Goal: Task Accomplishment & Management: Manage account settings

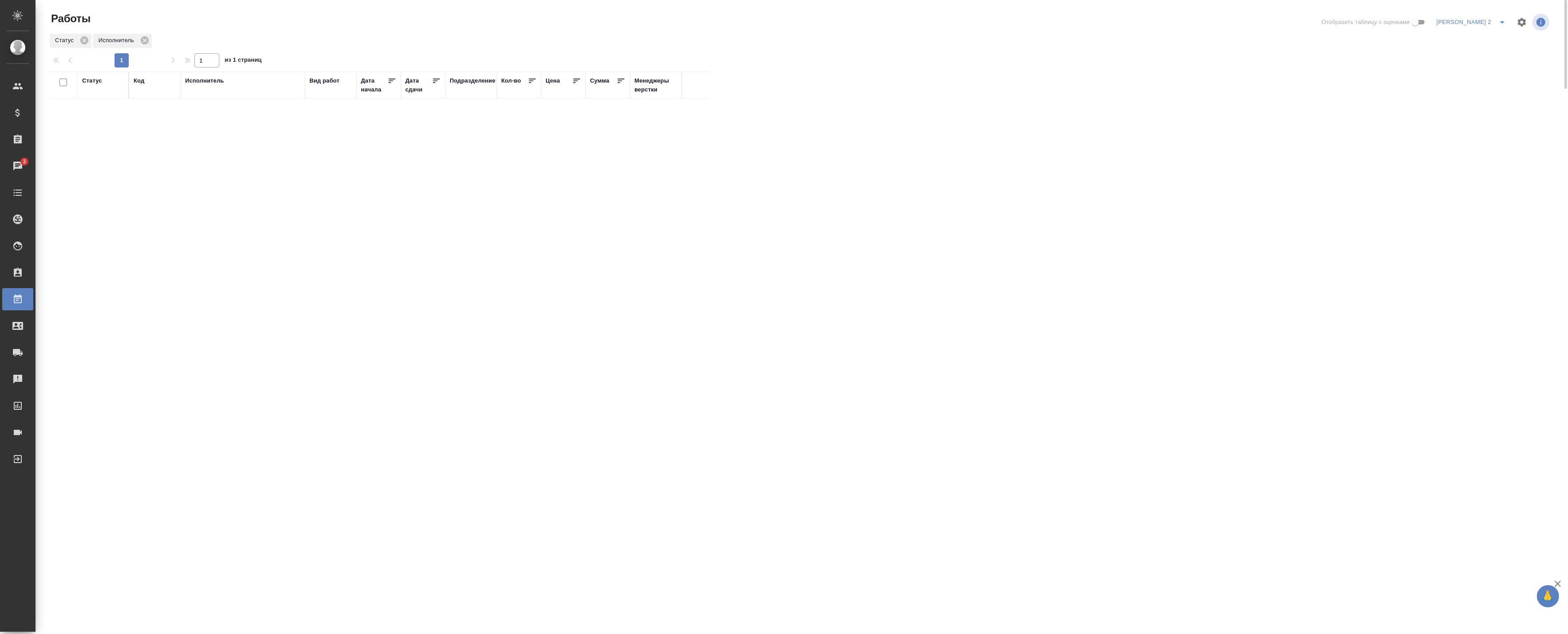
click at [216, 82] on div "Исполнитель" at bounding box center [205, 80] width 39 height 9
click at [229, 150] on input "Исполнитель" at bounding box center [222, 150] width 67 height 11
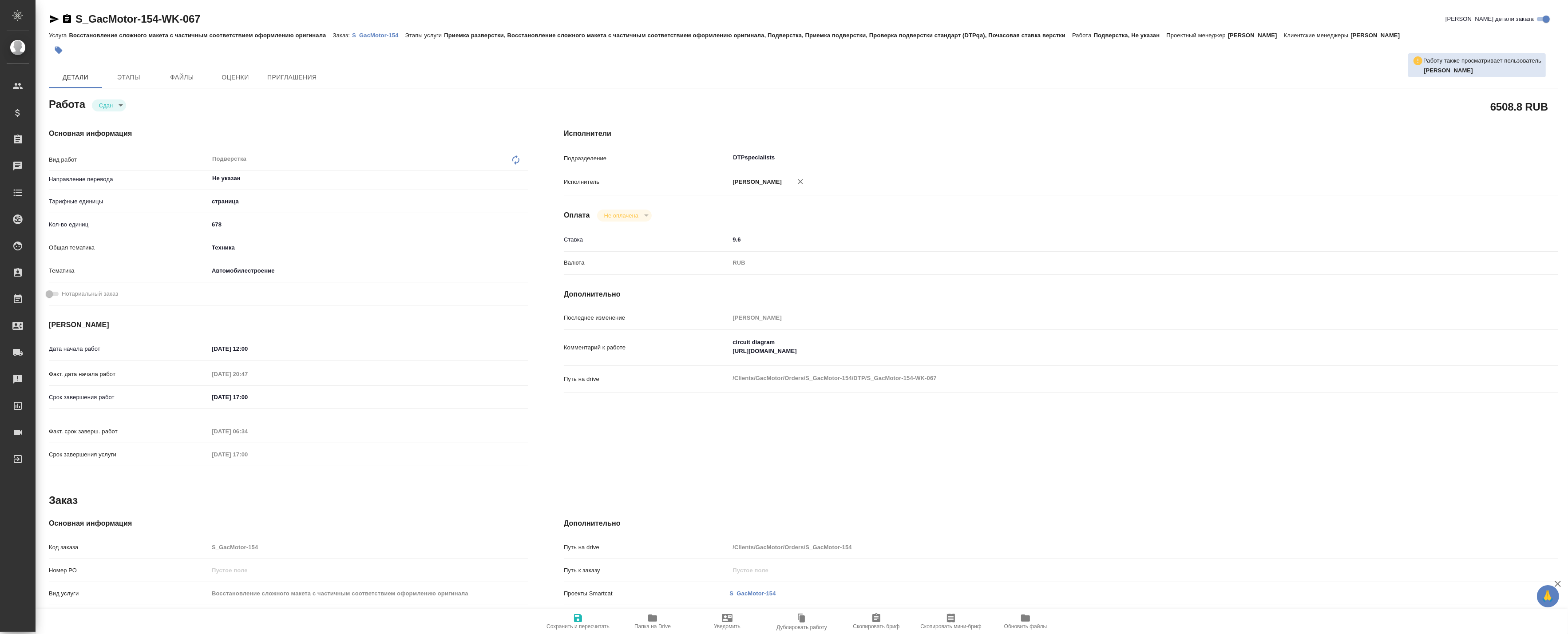
type textarea "x"
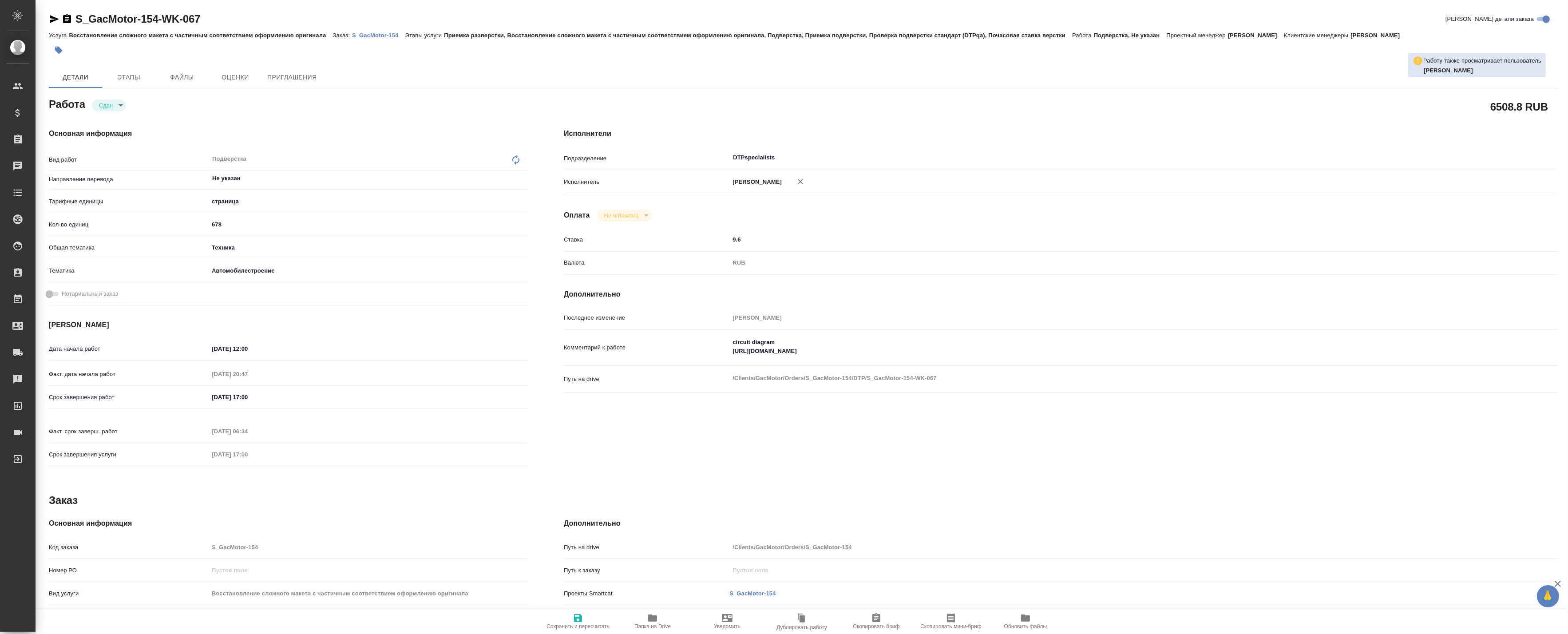
type textarea "x"
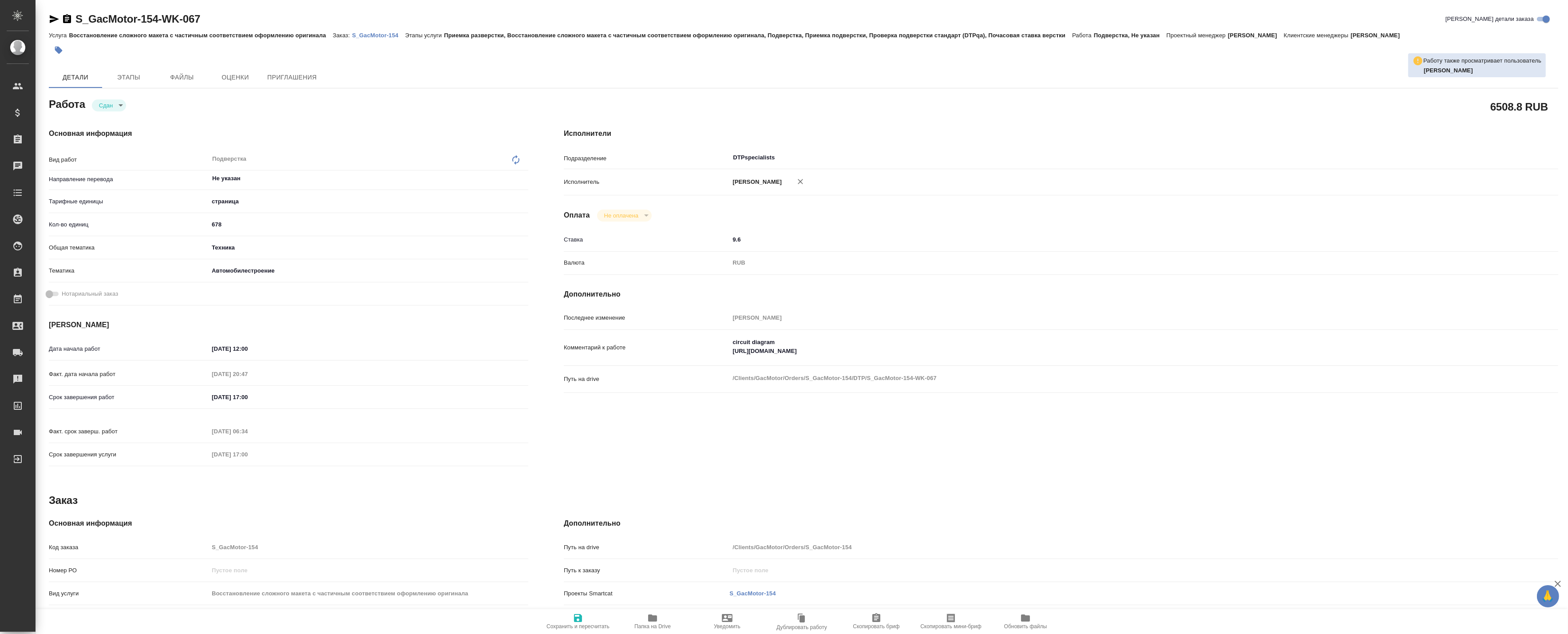
type textarea "x"
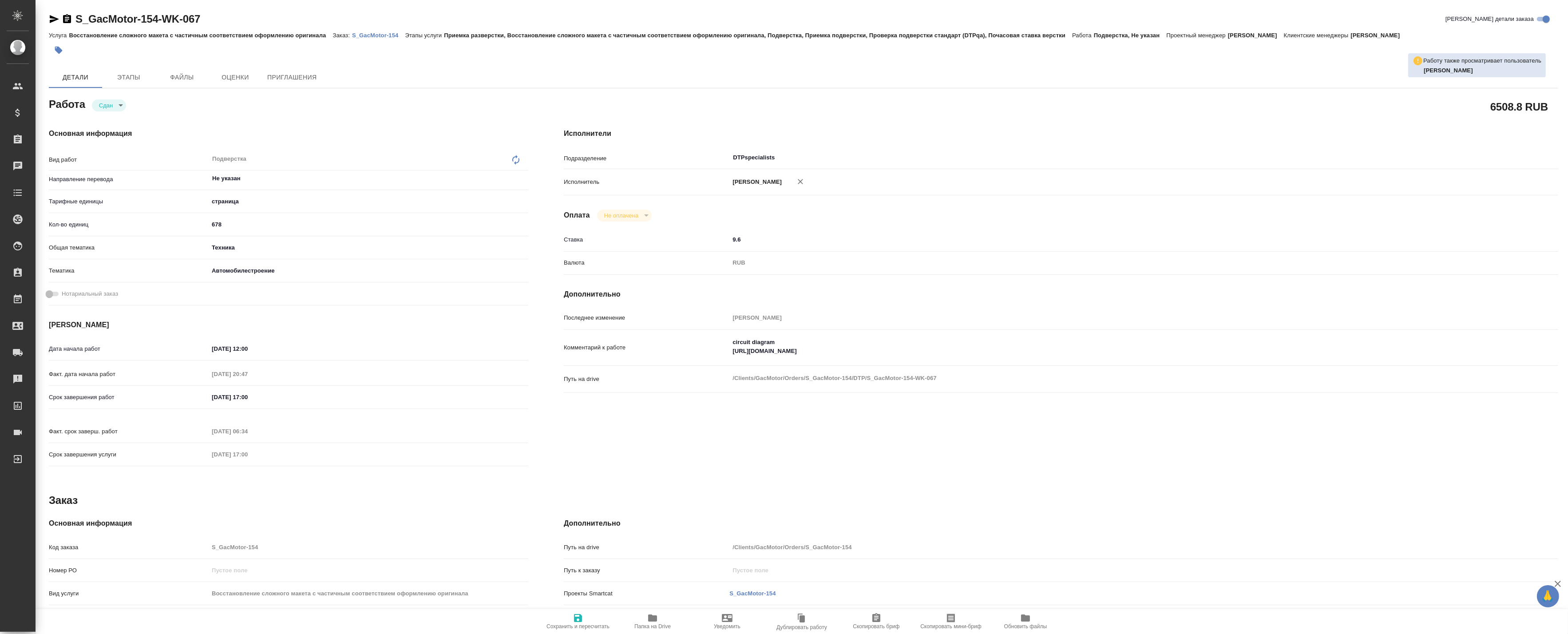
type textarea "x"
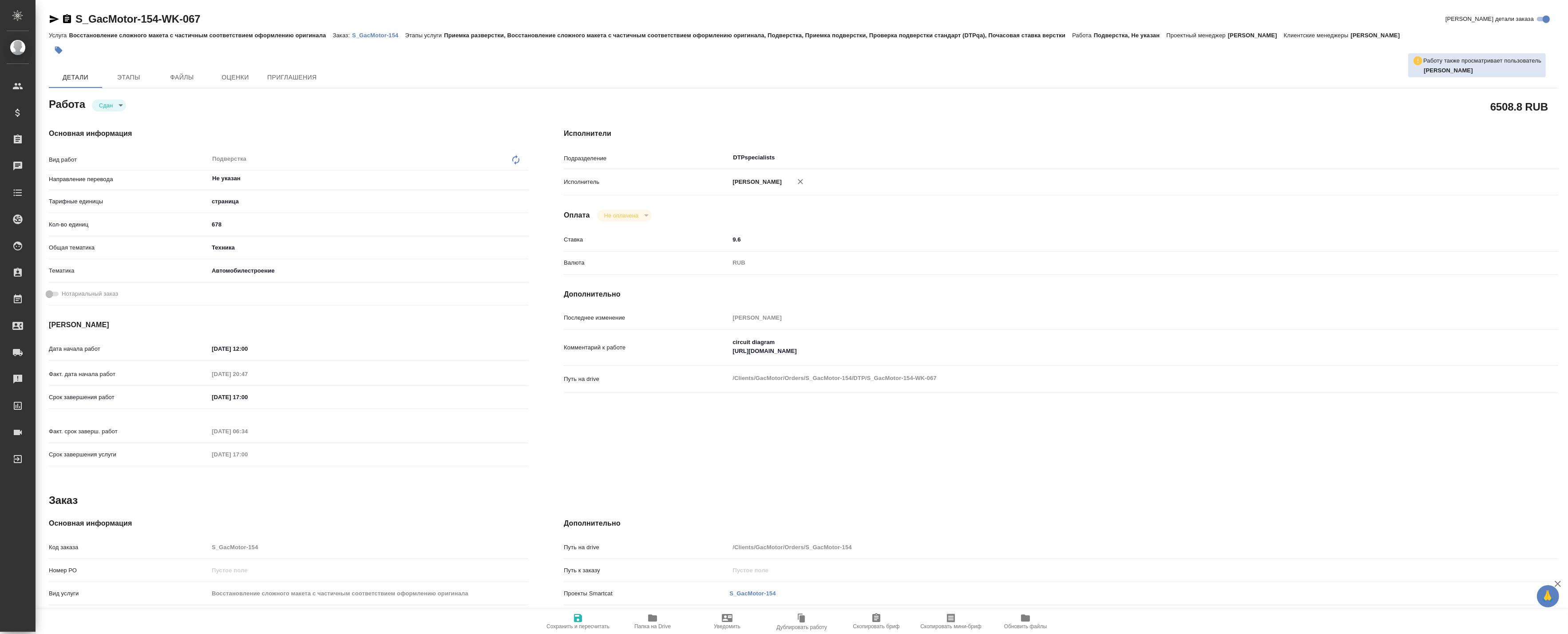
type textarea "x"
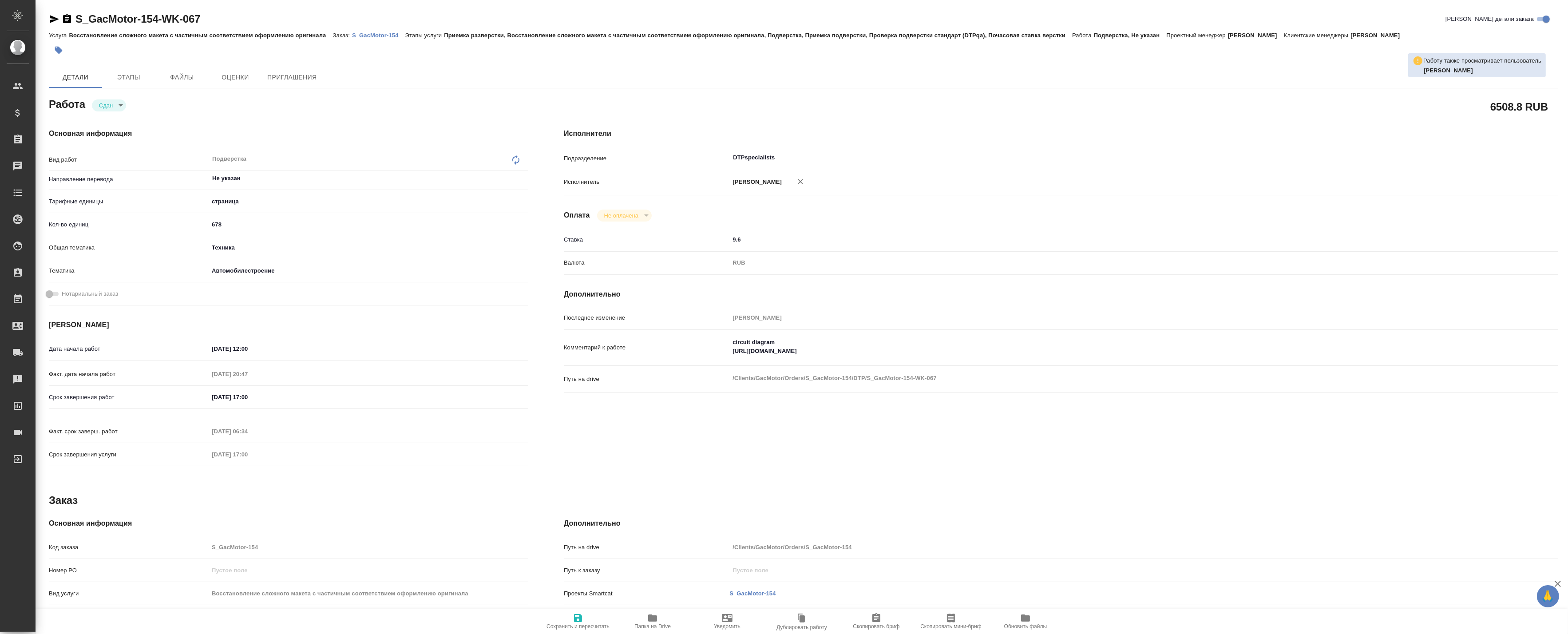
type textarea "x"
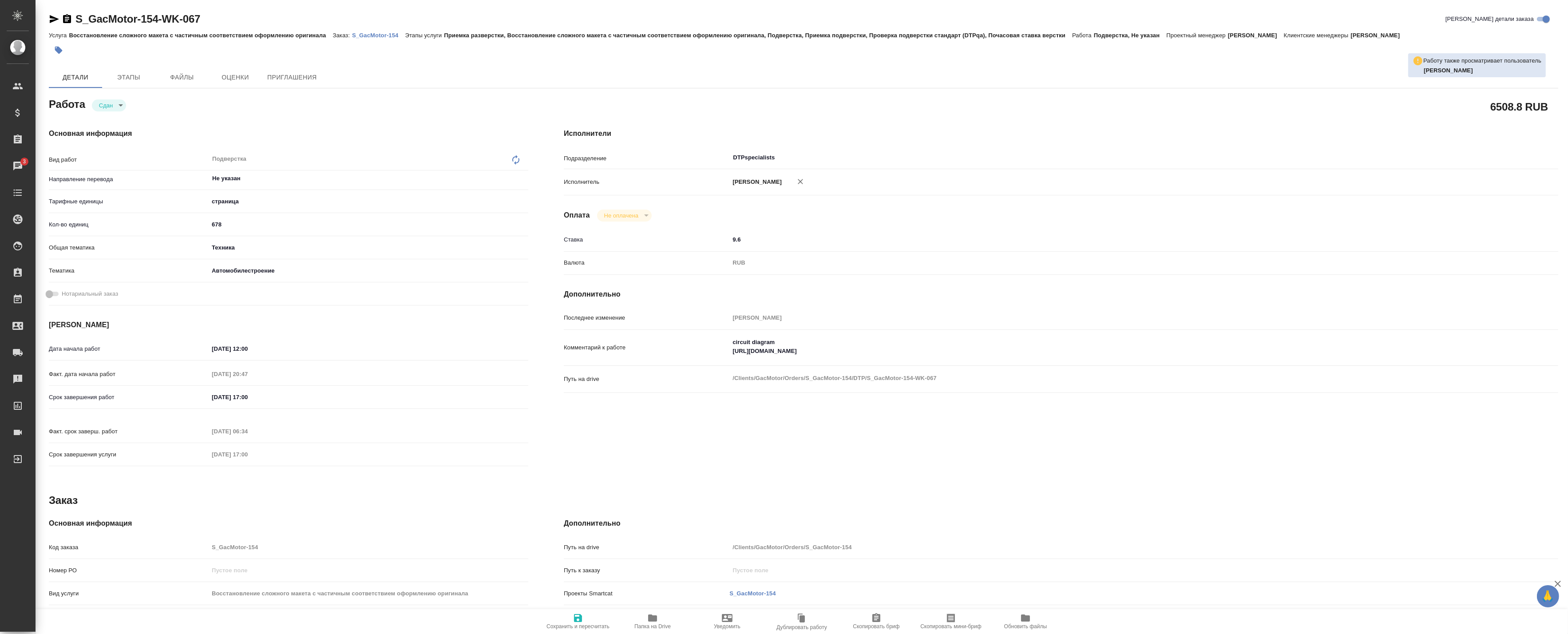
click at [370, 34] on p "S_GacMotor-154" at bounding box center [379, 35] width 54 height 7
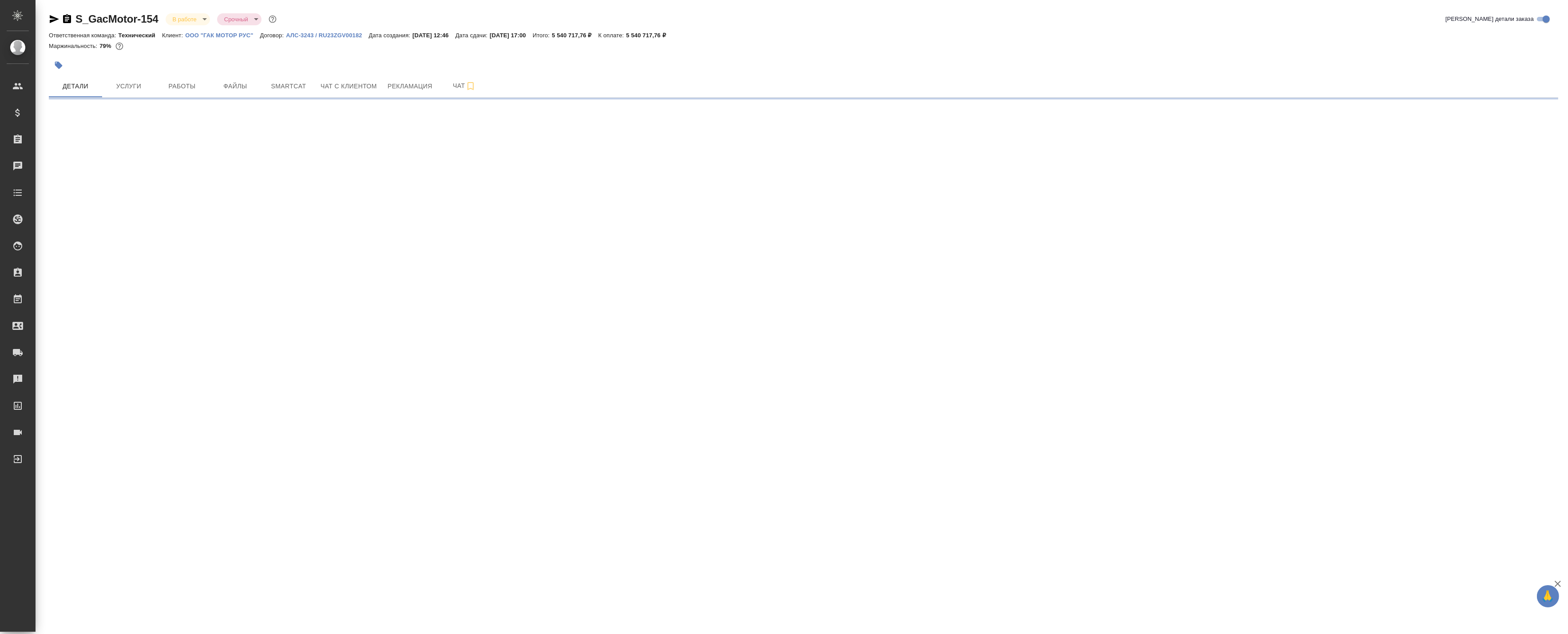
select select "RU"
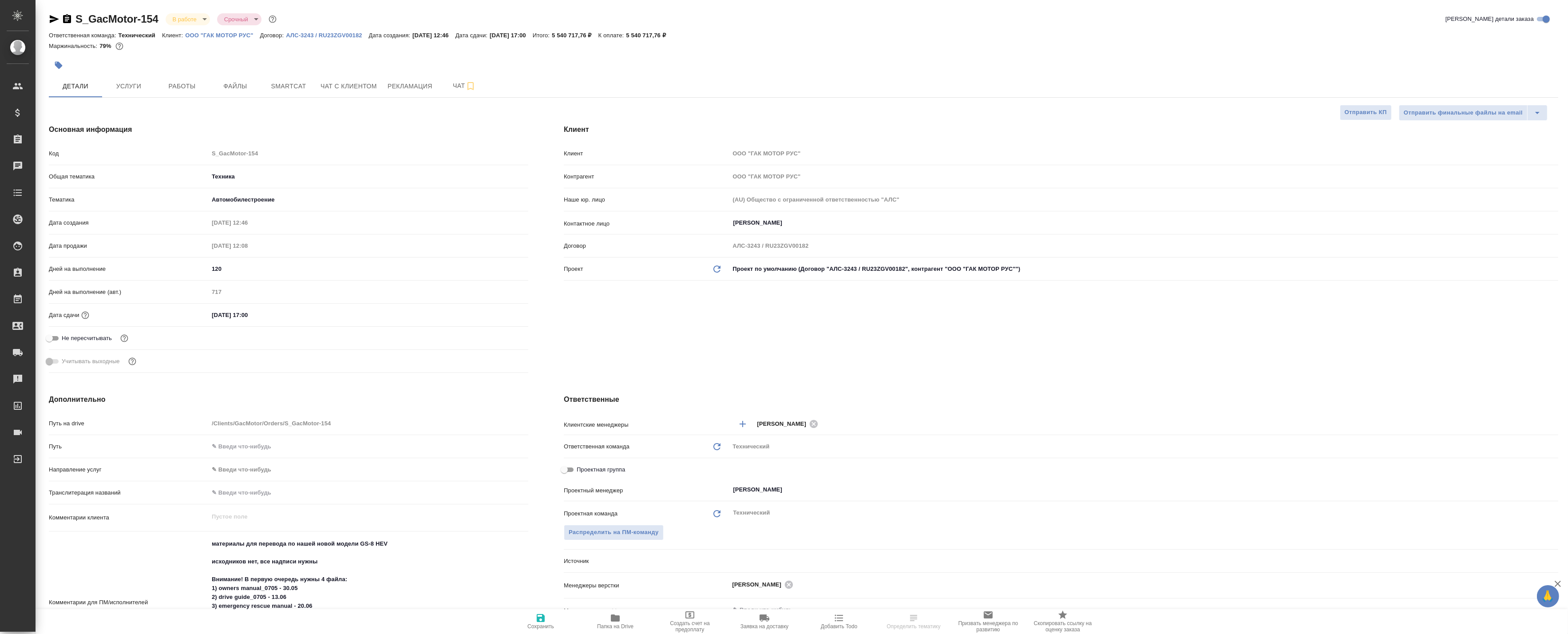
type textarea "x"
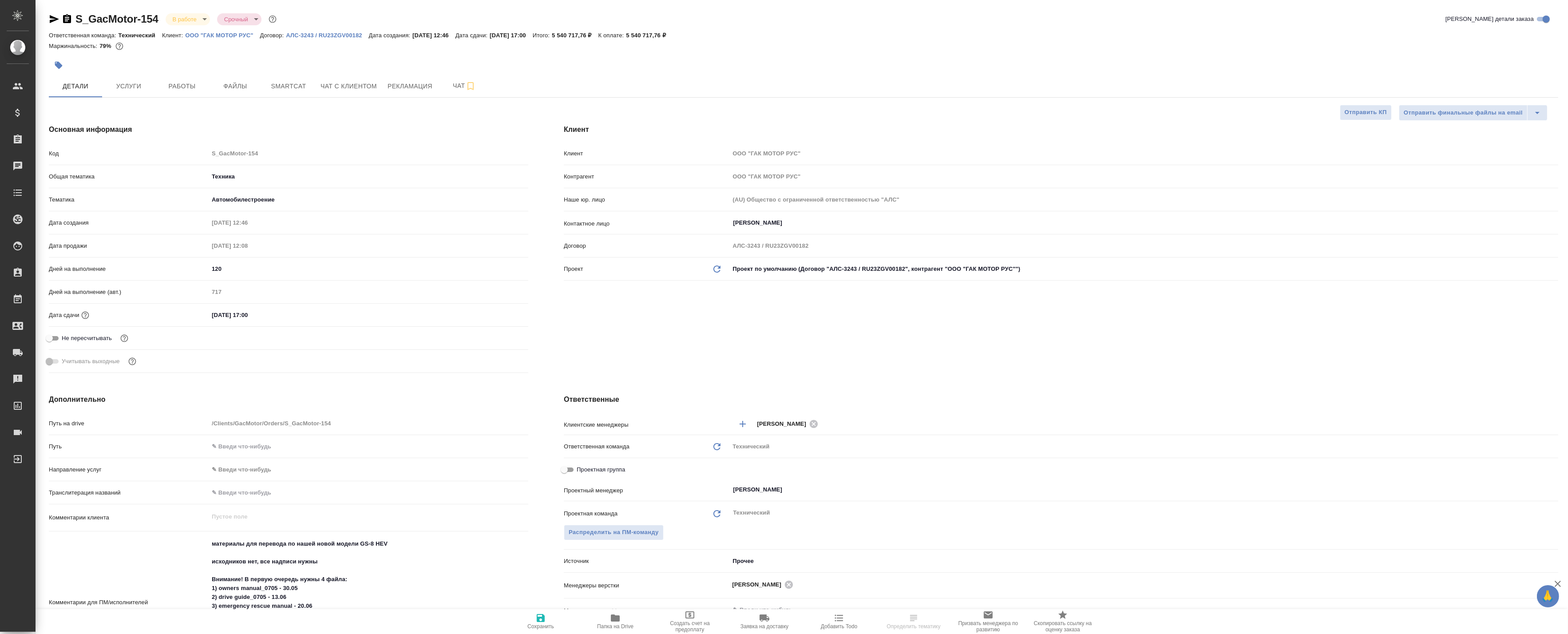
type textarea "x"
click at [194, 83] on span "Работы" at bounding box center [182, 86] width 43 height 11
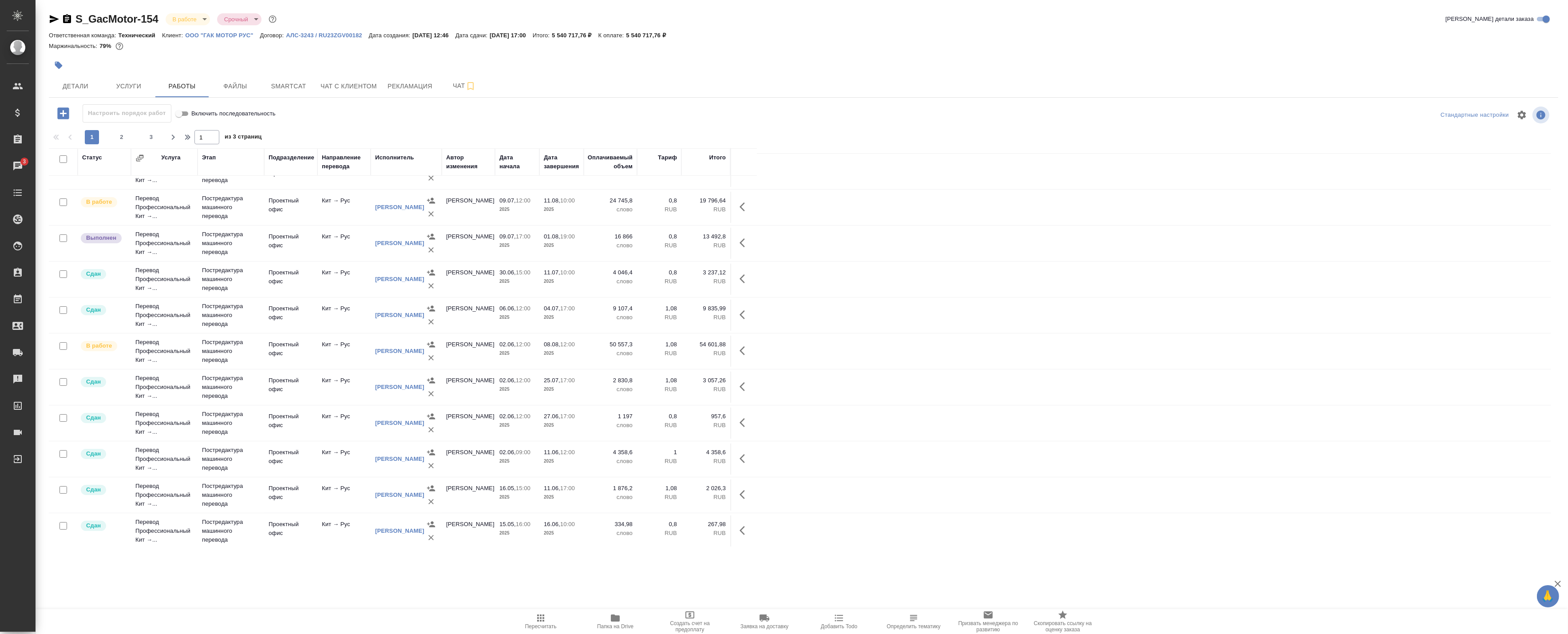
scroll to position [529, 0]
click at [122, 141] on button "2" at bounding box center [121, 137] width 14 height 14
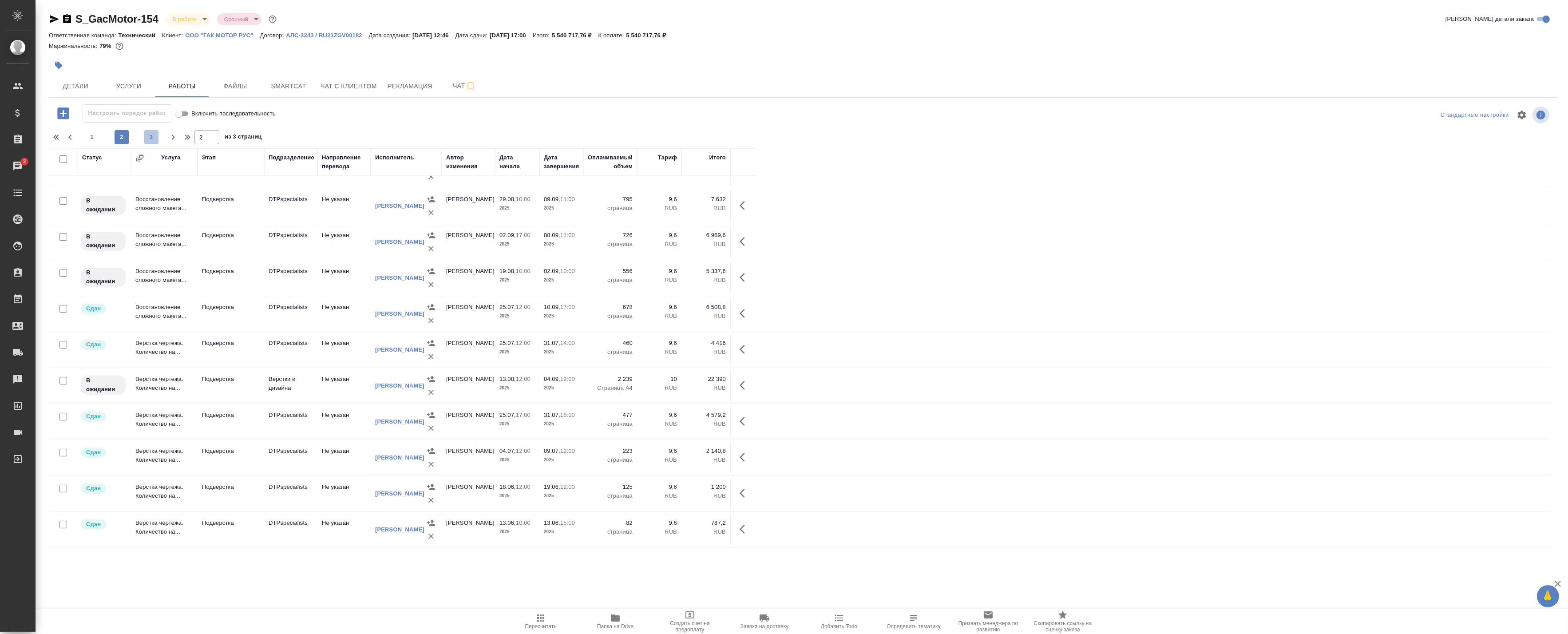
click at [149, 139] on span "3" at bounding box center [151, 137] width 14 height 9
type input "3"
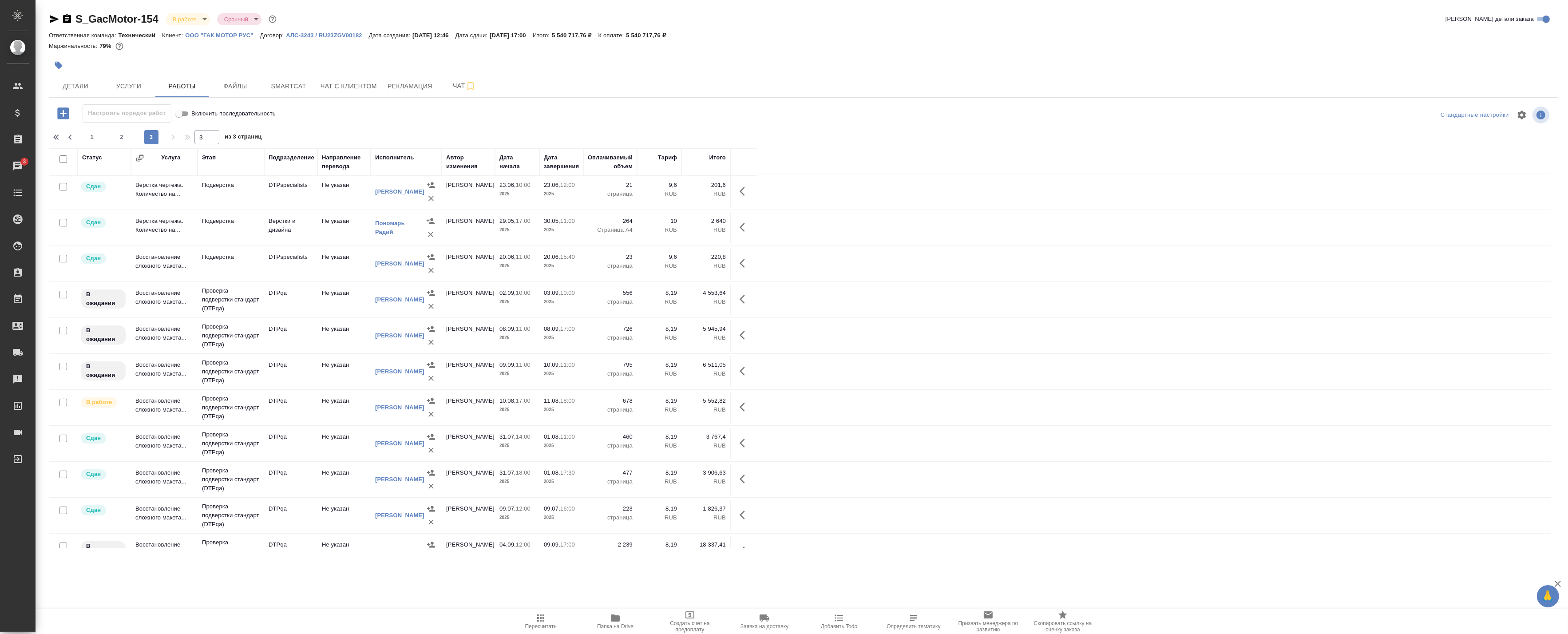
scroll to position [0, 0]
click at [384, 406] on link "Исмагилова Диана" at bounding box center [399, 409] width 49 height 7
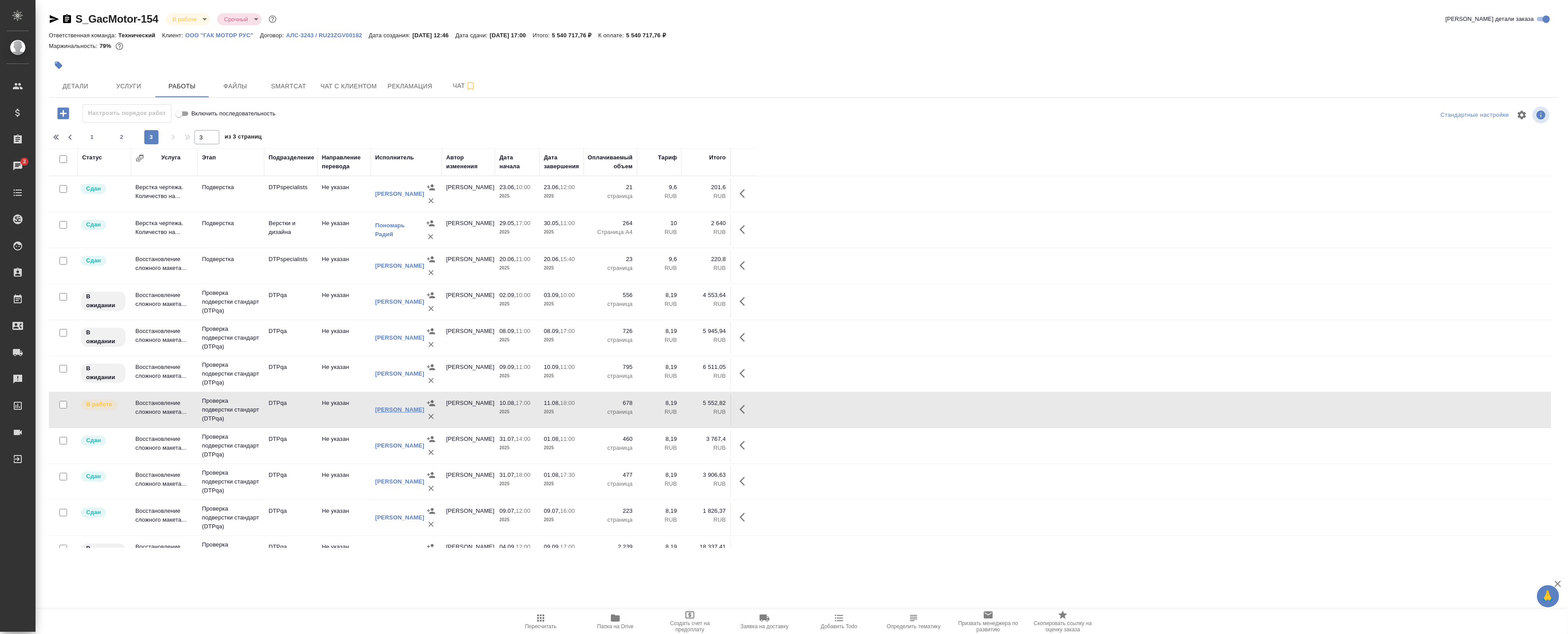
click at [384, 406] on link "Исмагилова Диана" at bounding box center [399, 409] width 49 height 7
click at [307, 210] on td "DTPqa" at bounding box center [291, 194] width 54 height 31
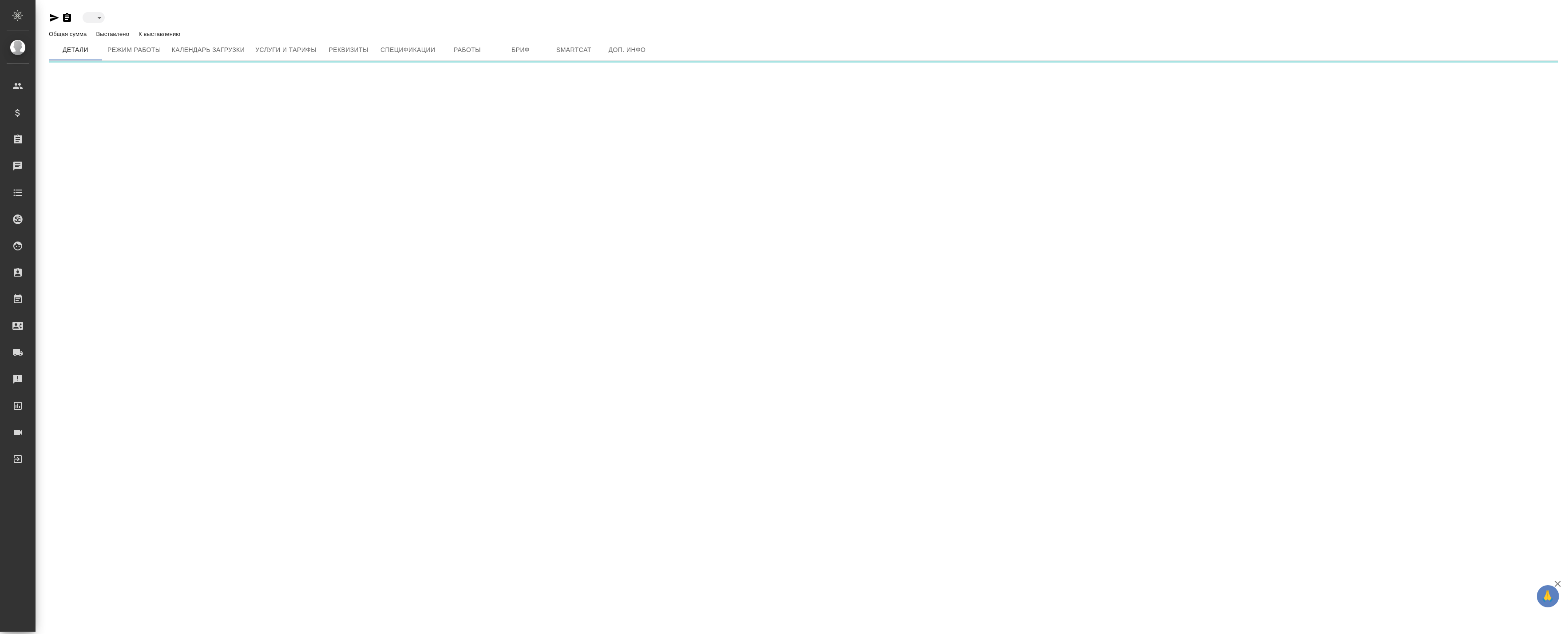
type input "active"
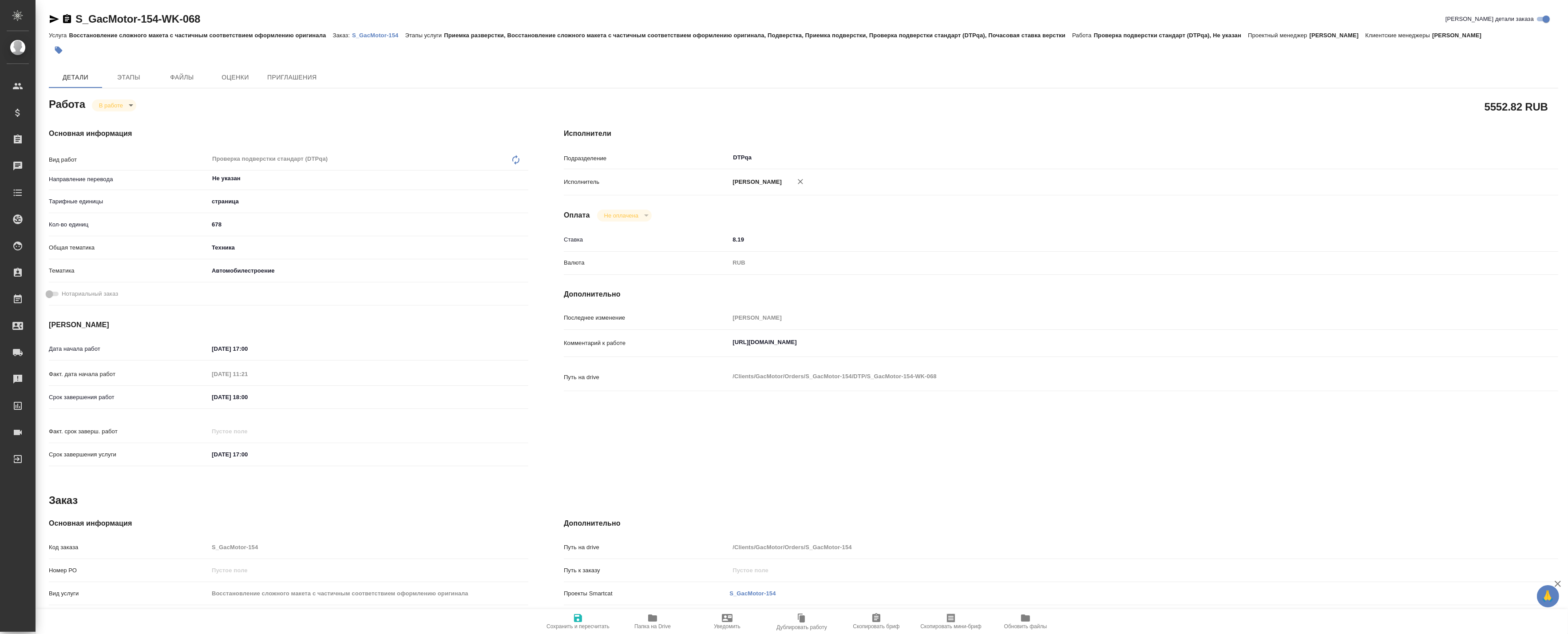
type textarea "x"
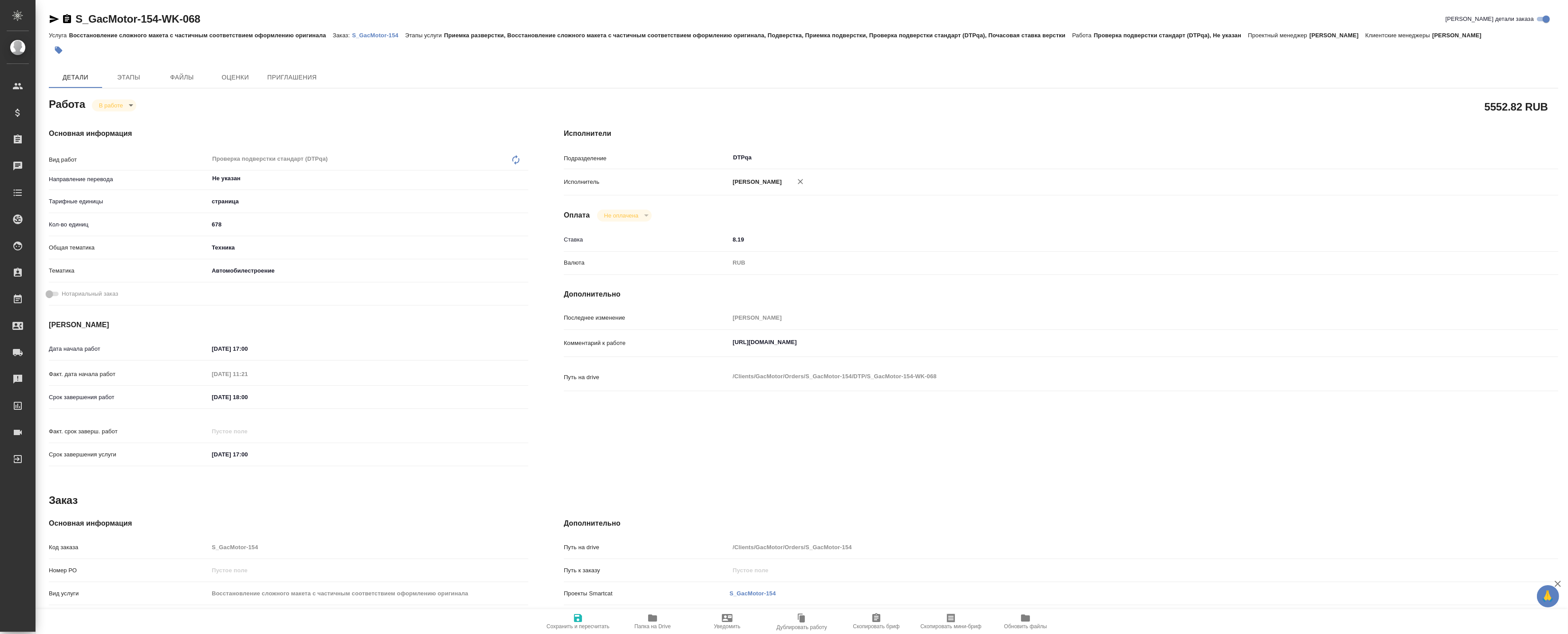
type textarea "x"
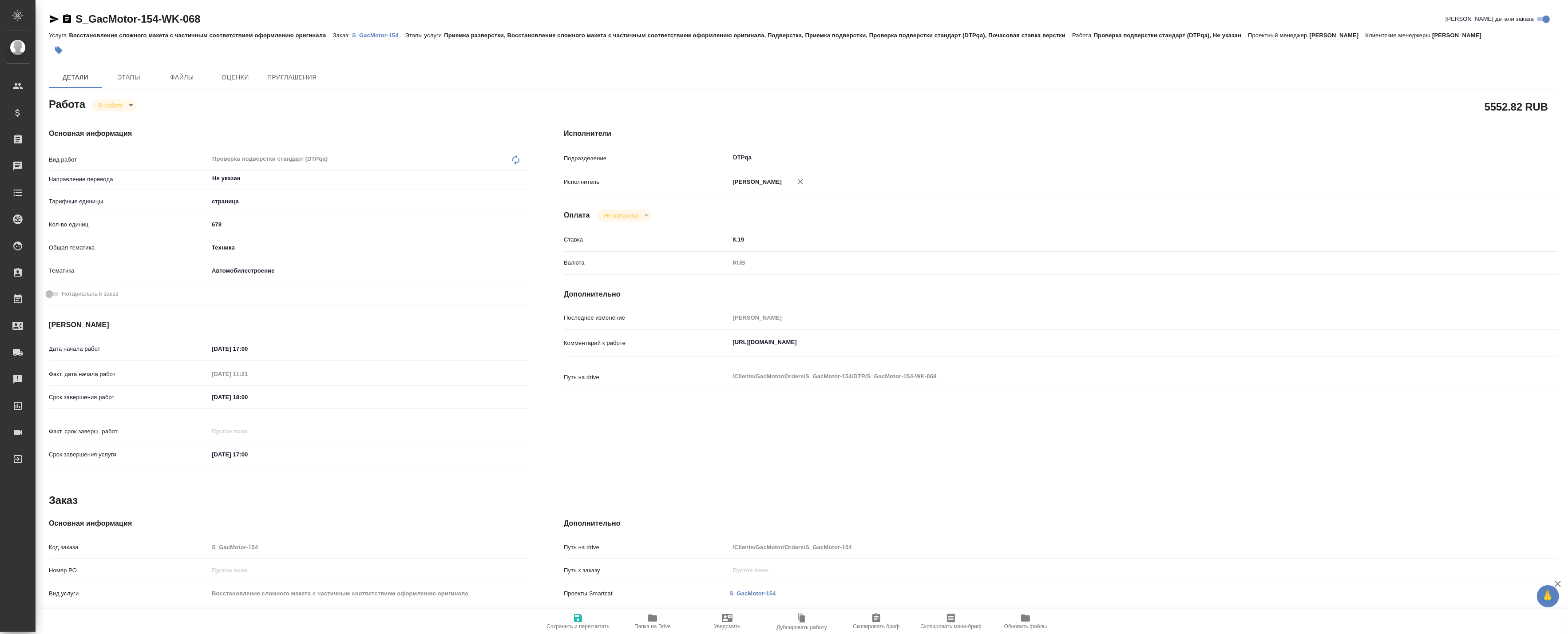
type textarea "x"
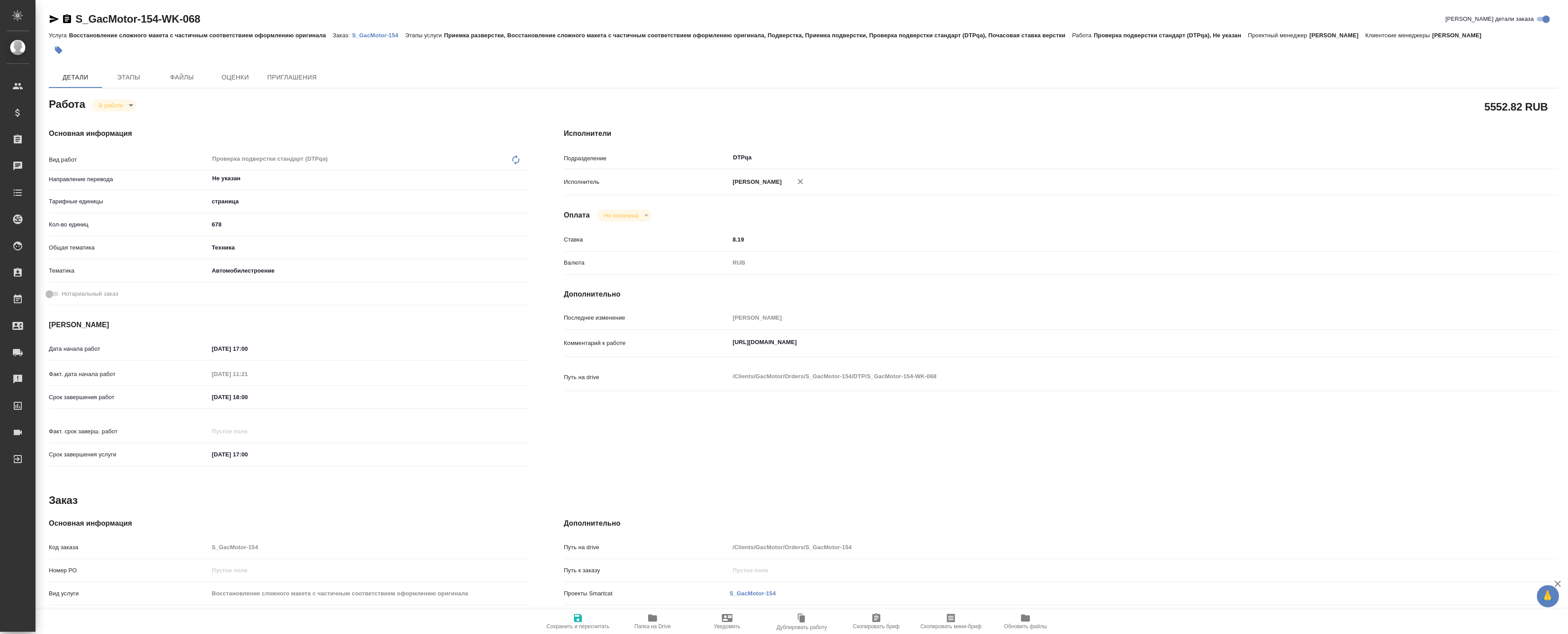
type textarea "x"
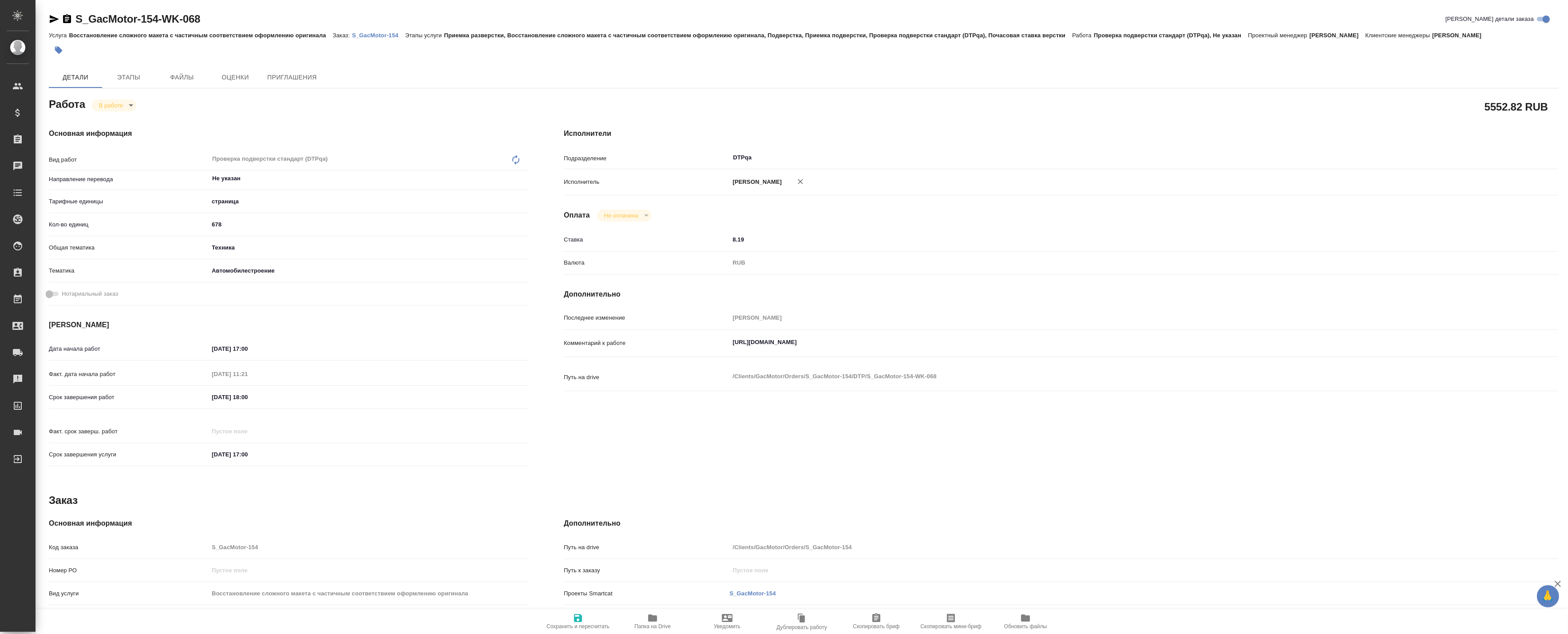
type textarea "x"
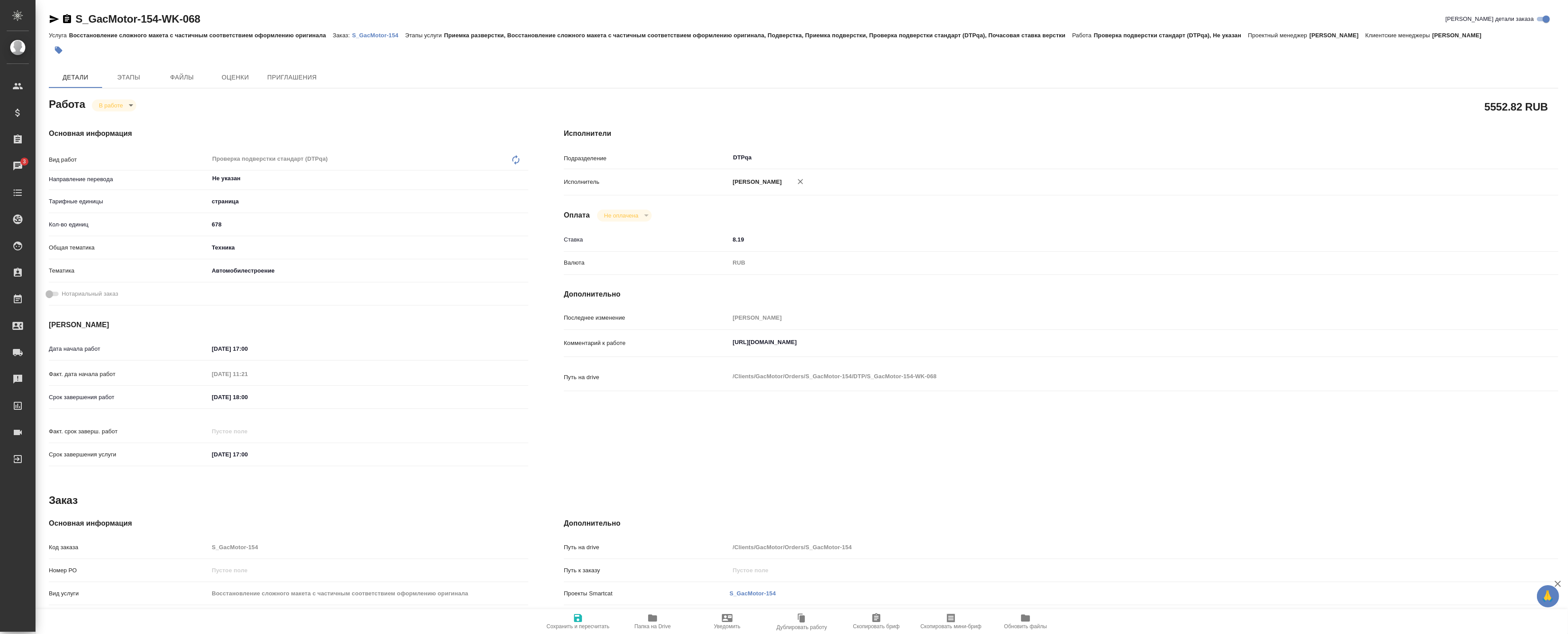
type textarea "x"
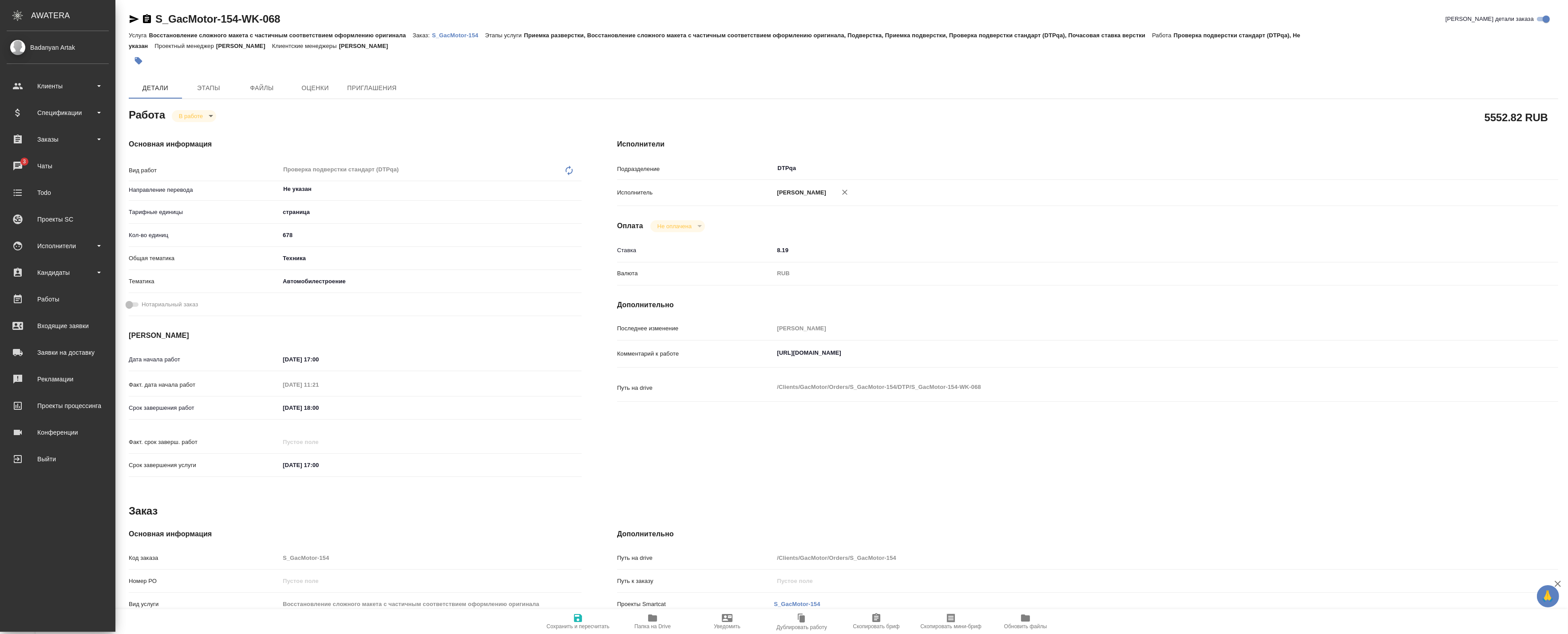
type textarea "x"
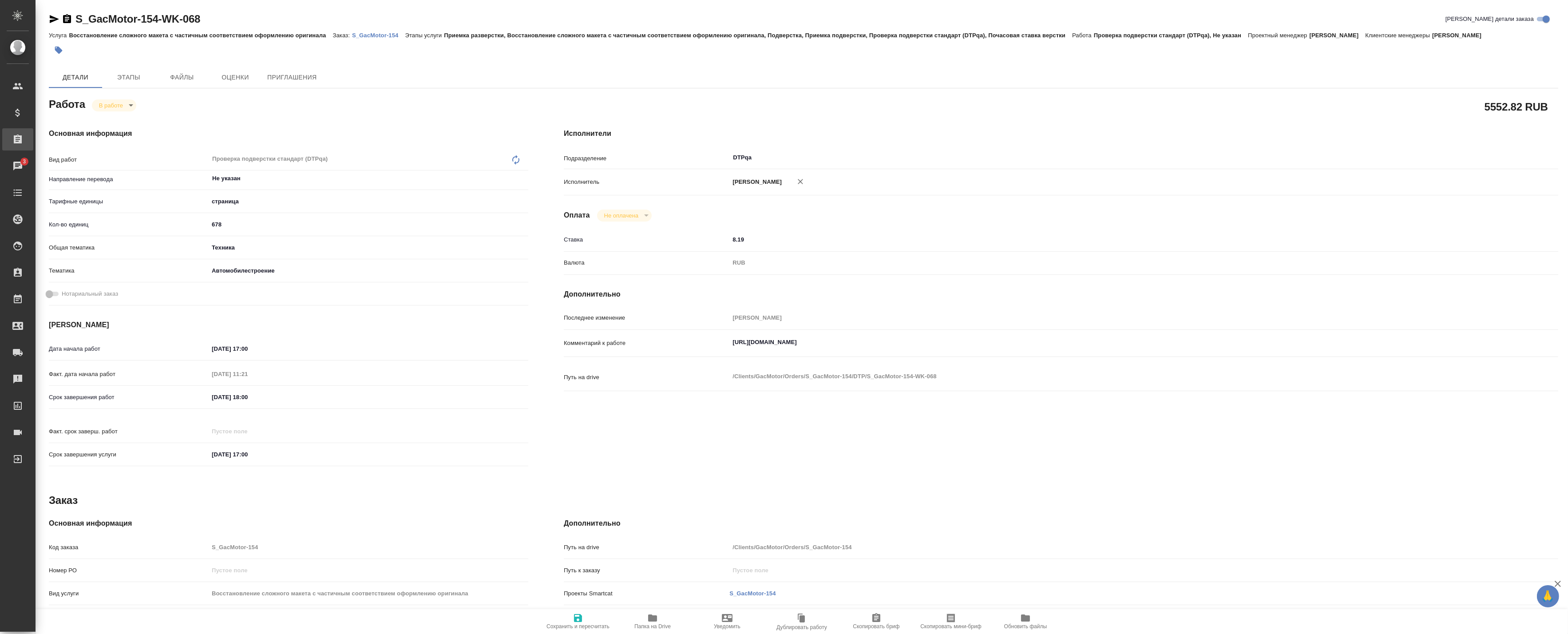
type textarea "x"
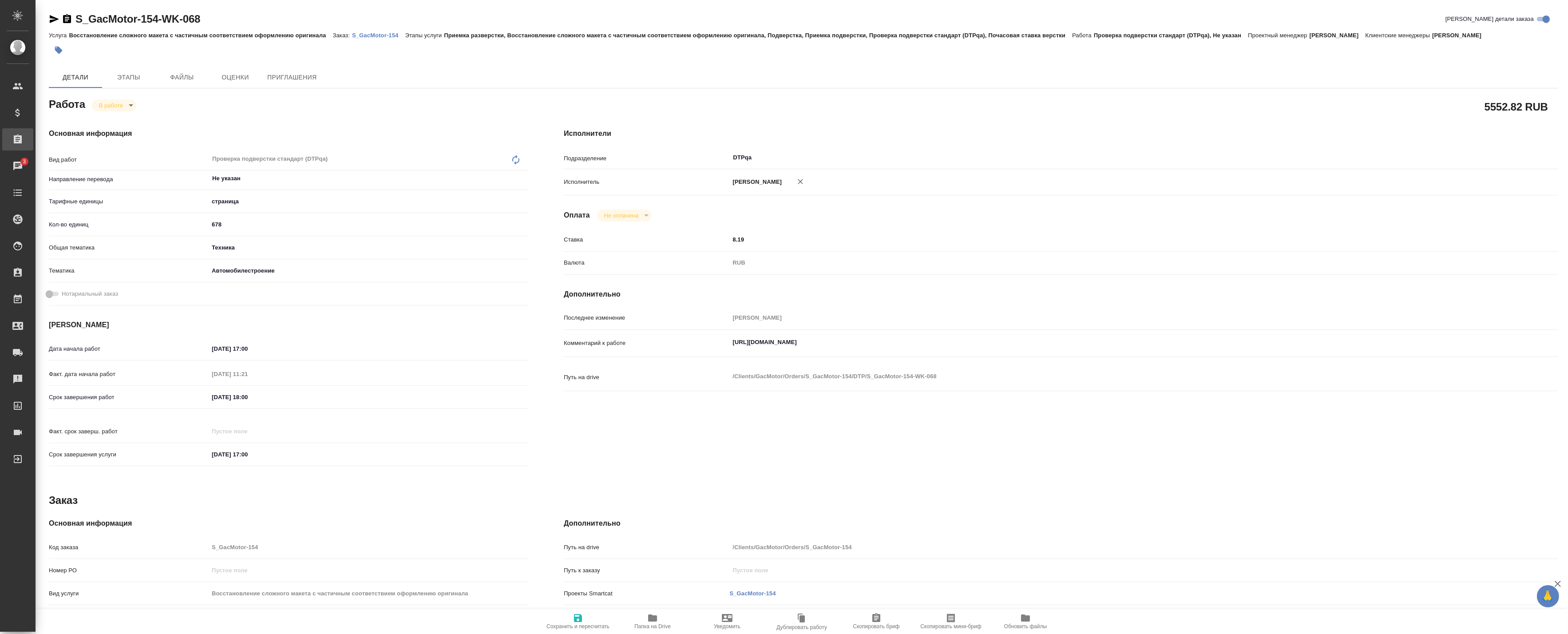
type textarea "x"
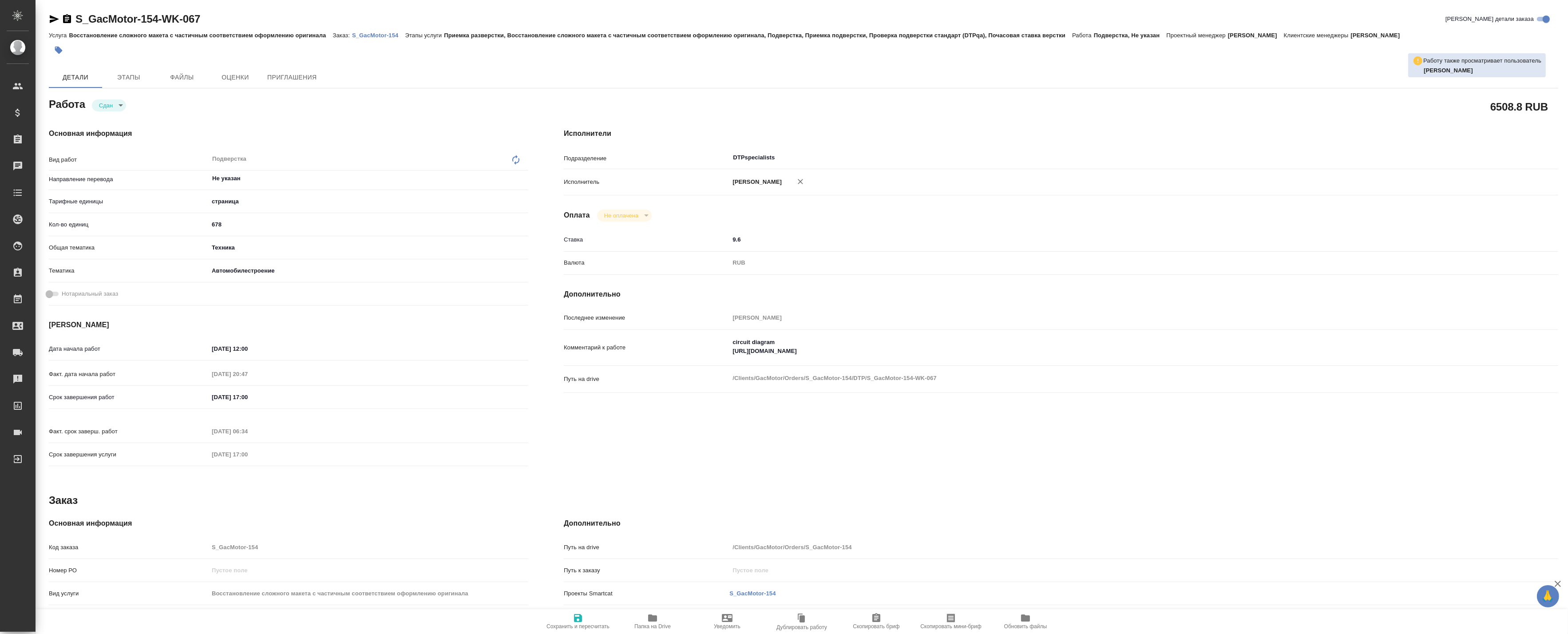
type textarea "x"
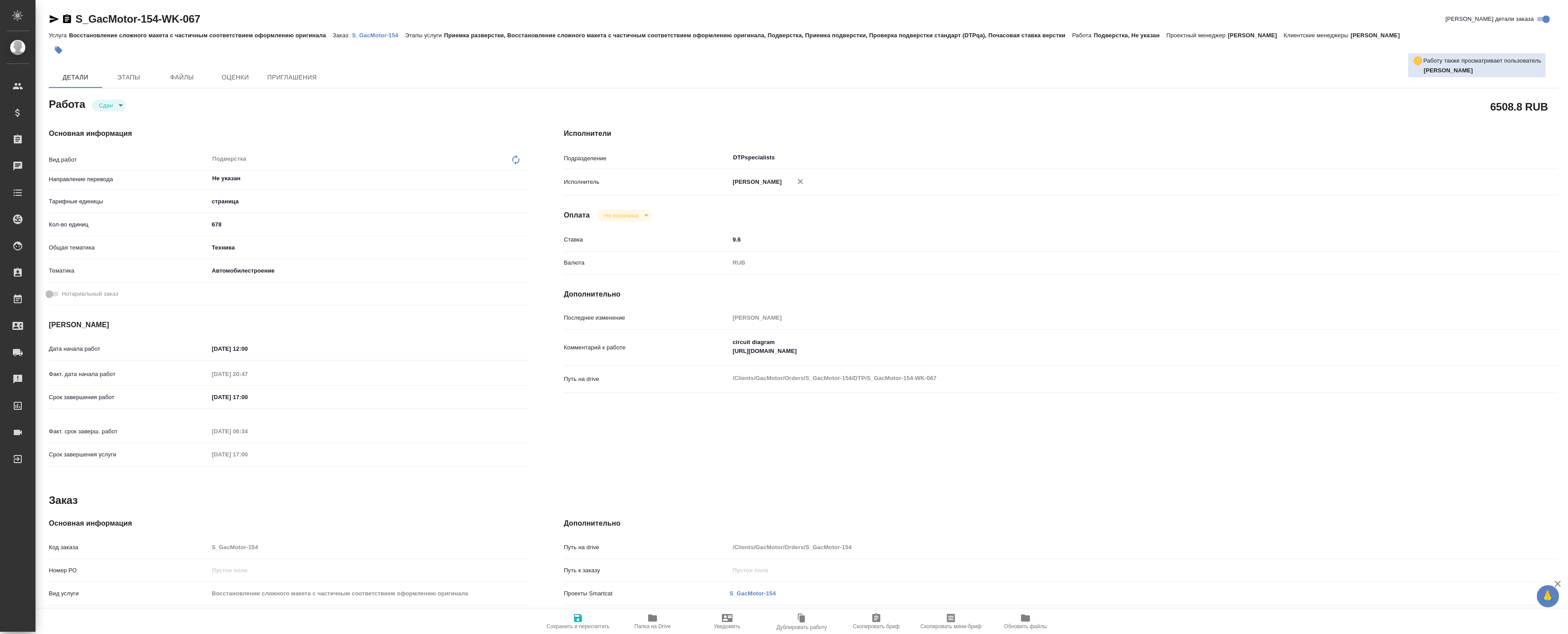
type textarea "x"
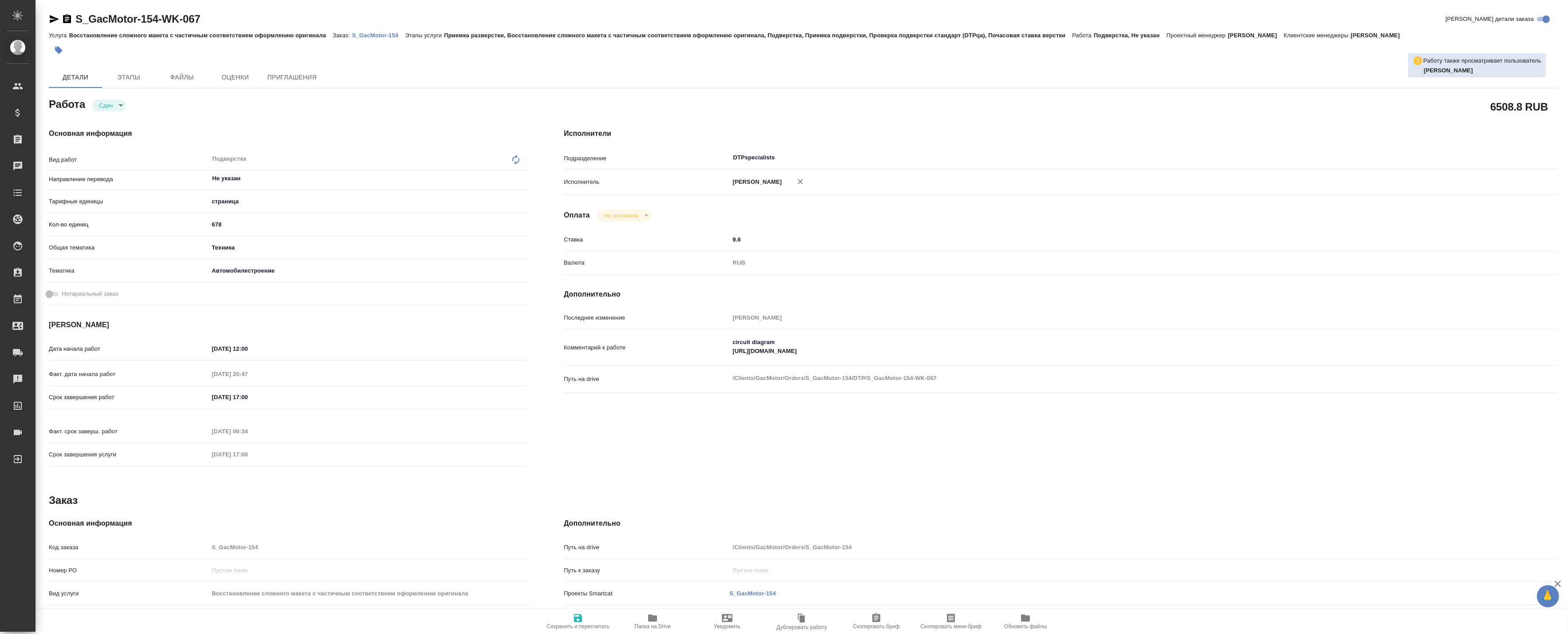
type textarea "x"
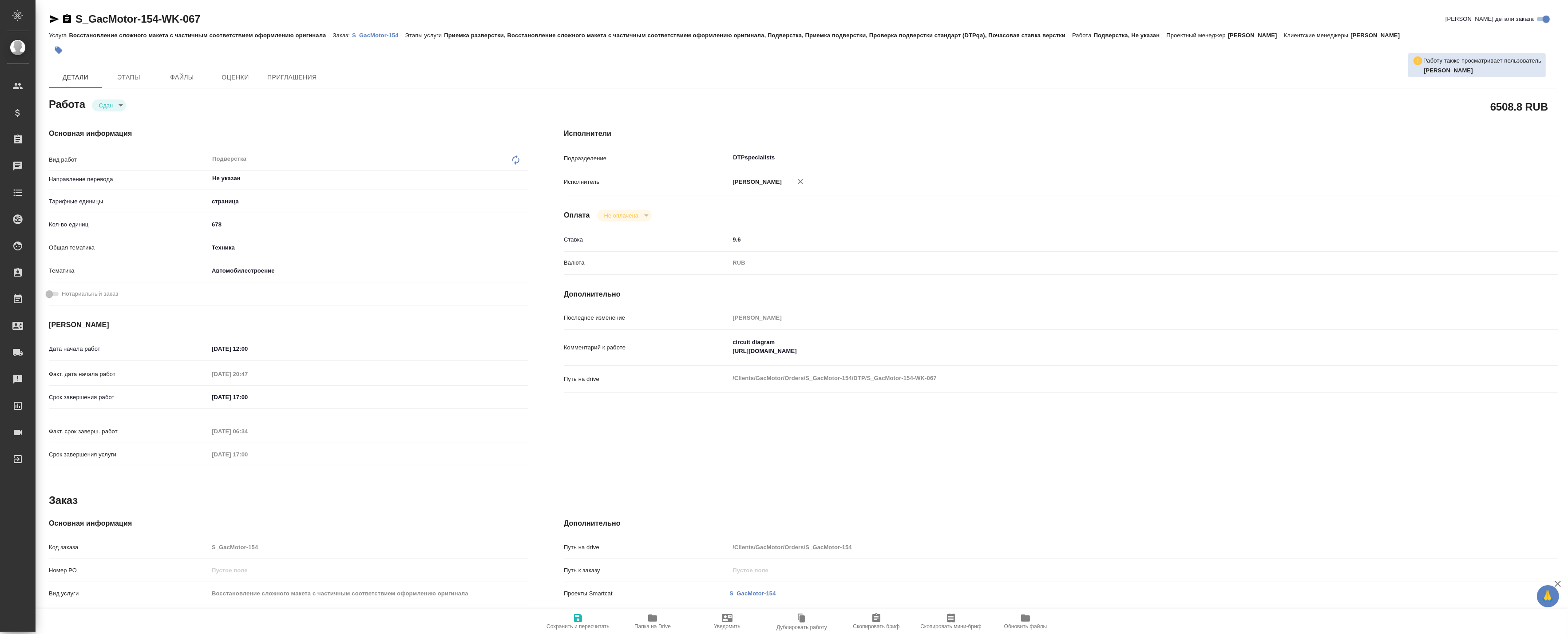
type textarea "x"
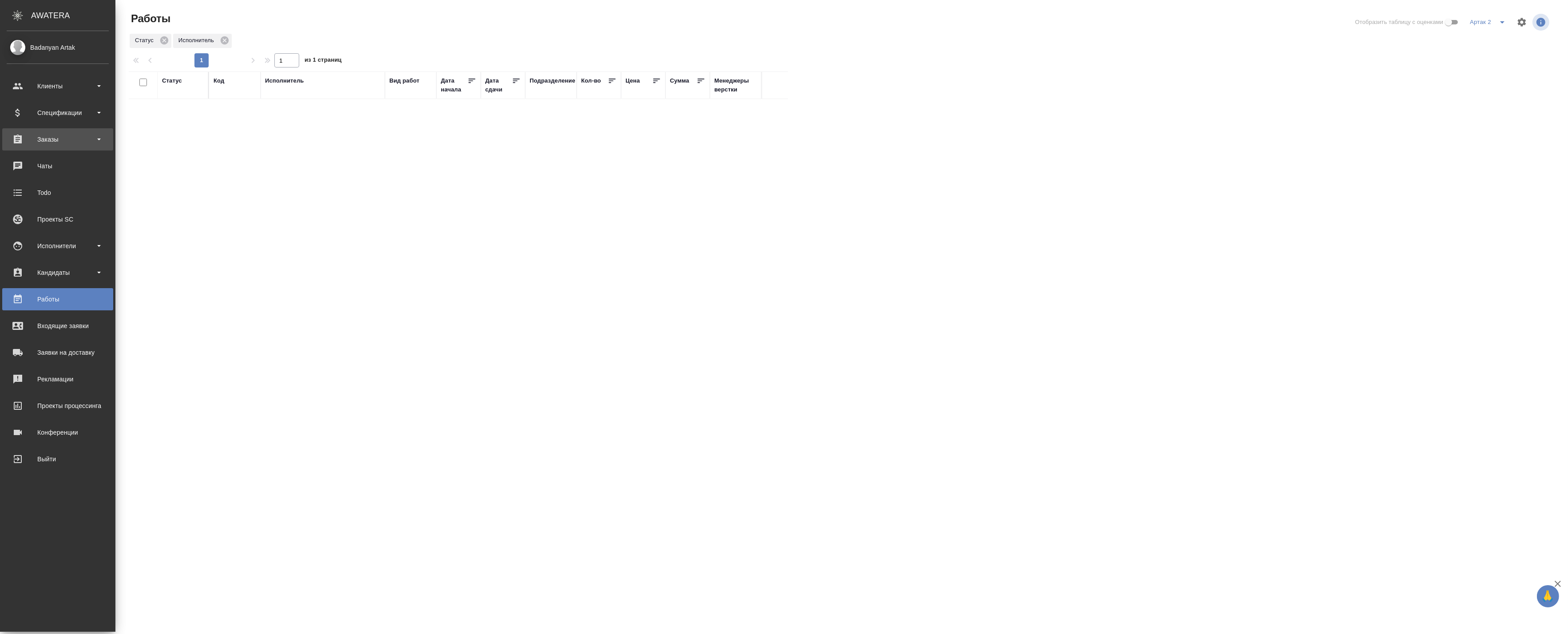
click at [52, 142] on div "Заказы" at bounding box center [58, 139] width 102 height 13
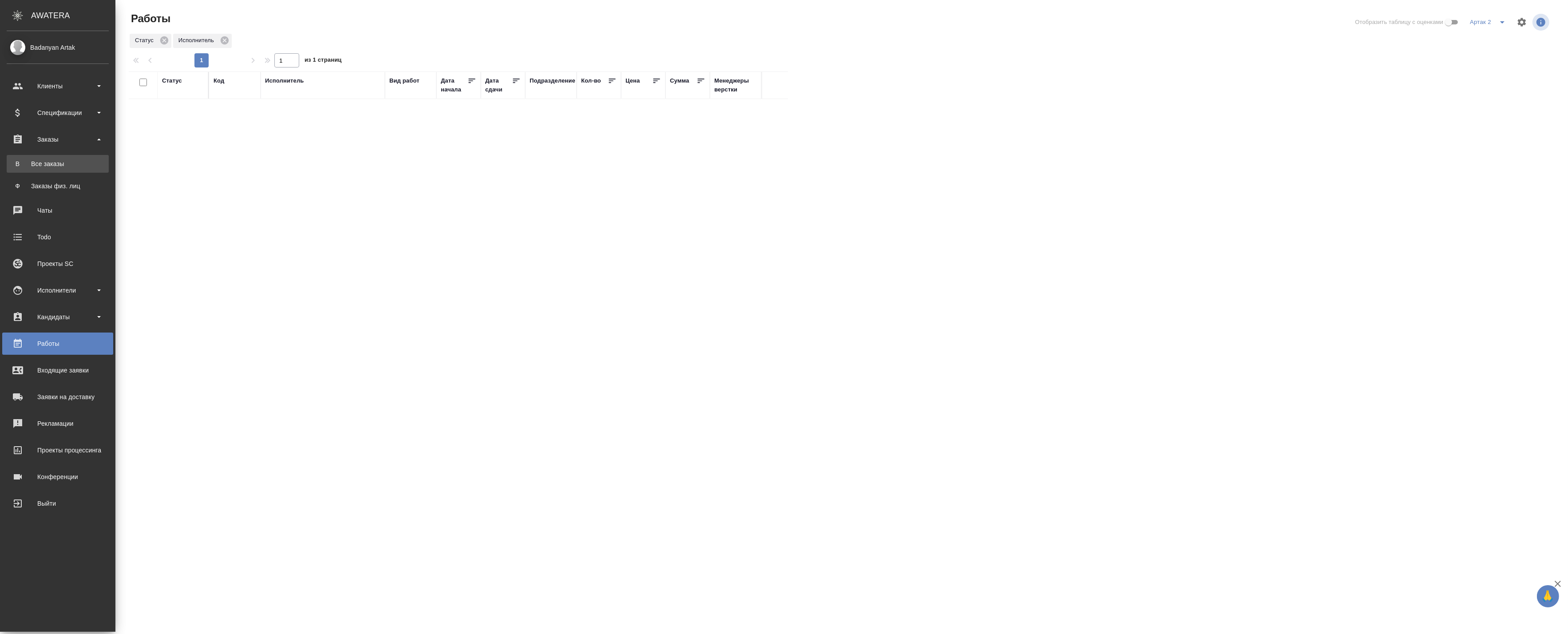
click at [52, 158] on link "В Все заказы" at bounding box center [58, 164] width 102 height 18
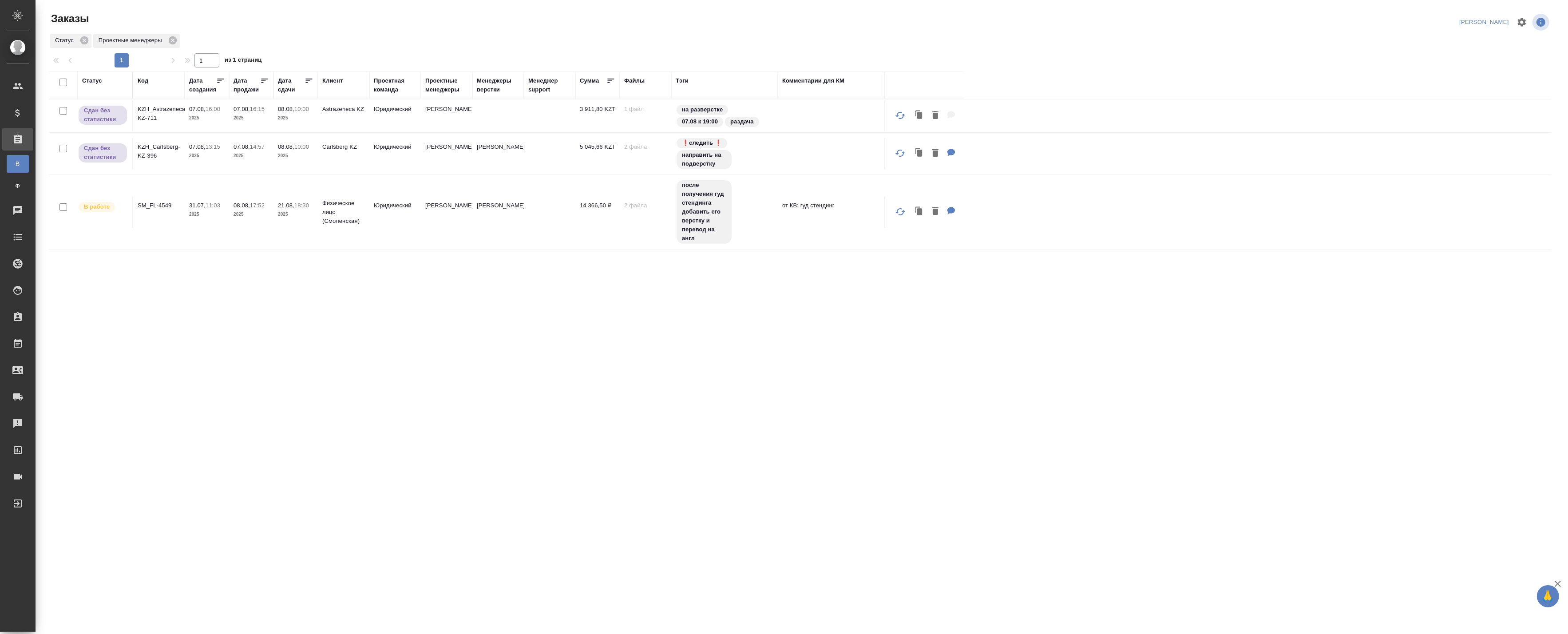
click at [283, 121] on p "2025" at bounding box center [296, 118] width 35 height 9
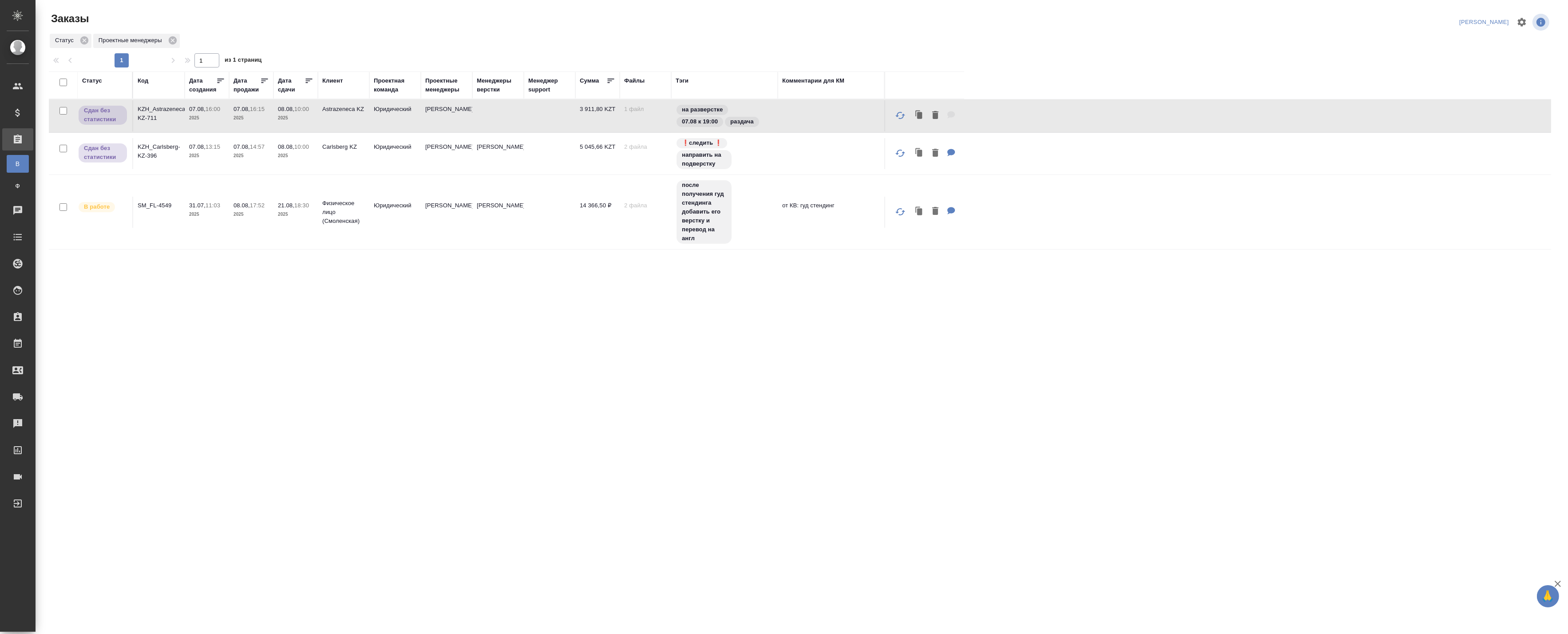
click at [283, 121] on p "2025" at bounding box center [296, 118] width 35 height 9
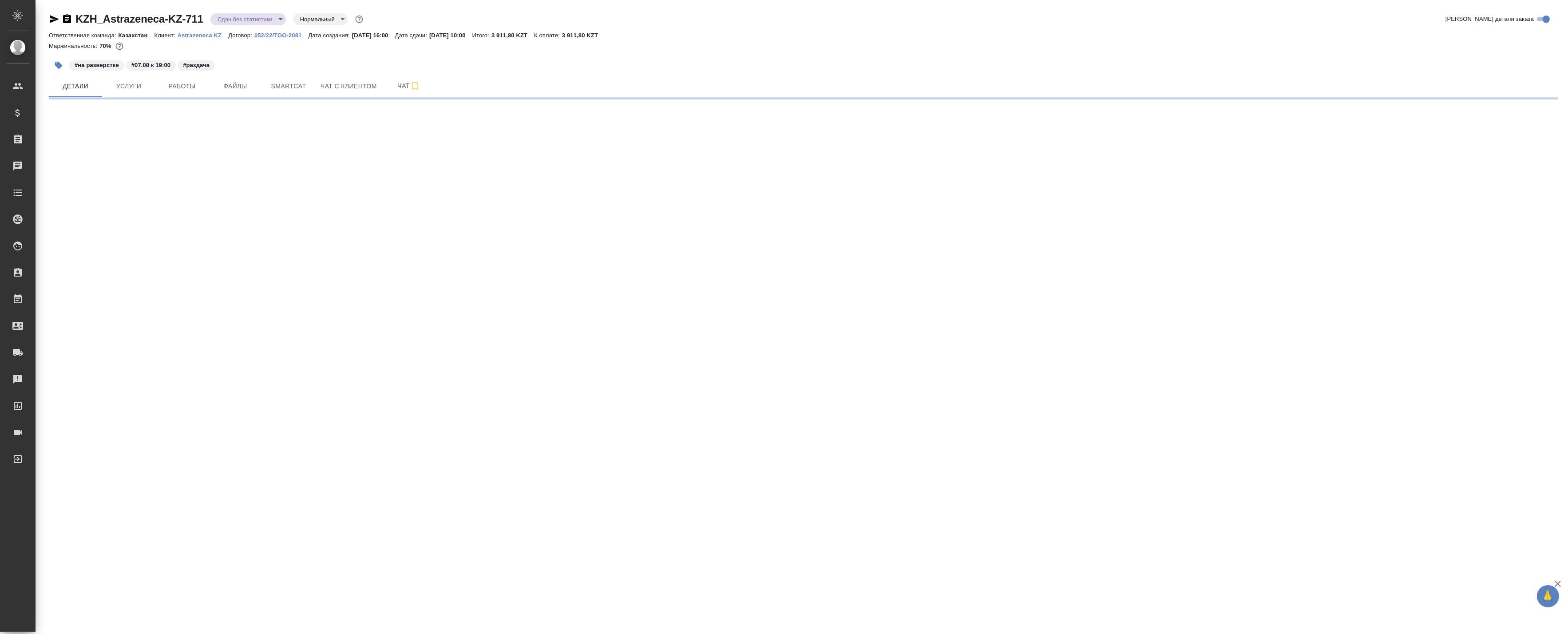
select select "RU"
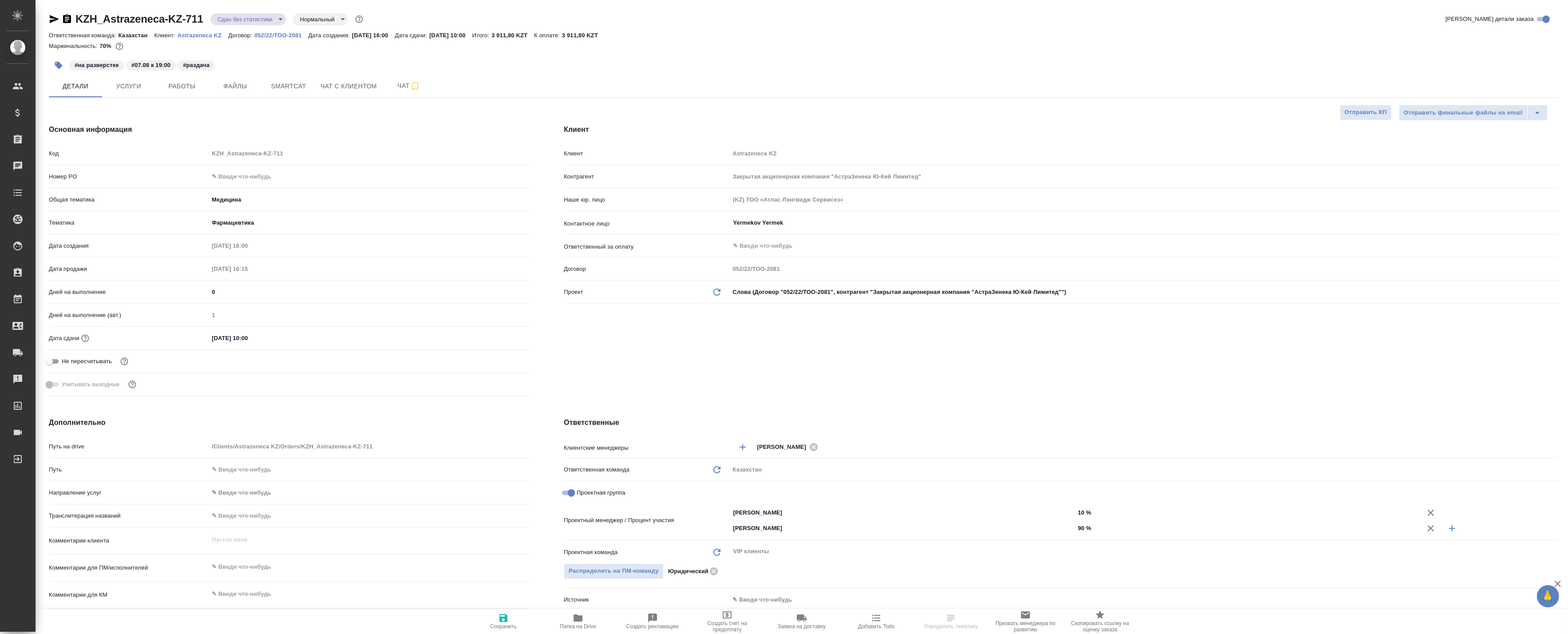
type textarea "x"
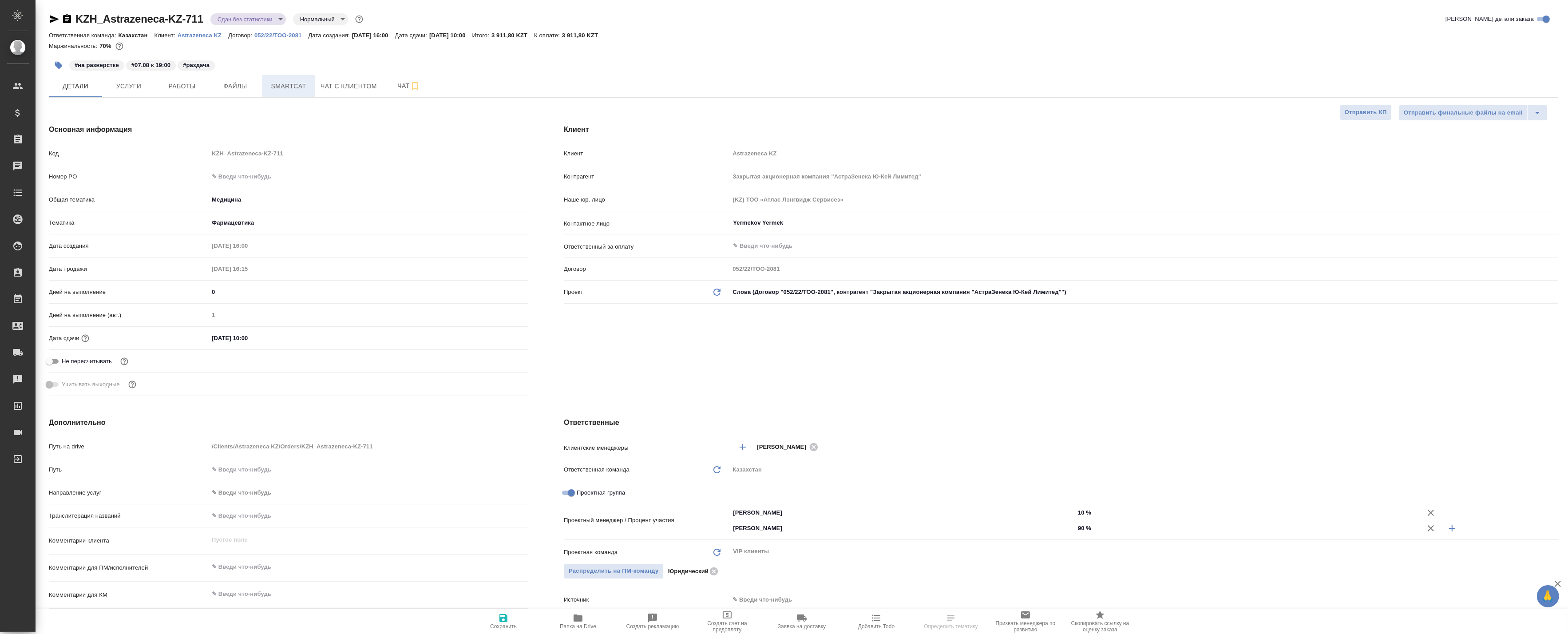
type textarea "x"
click at [267, 86] on button "Smartcat" at bounding box center [289, 86] width 54 height 22
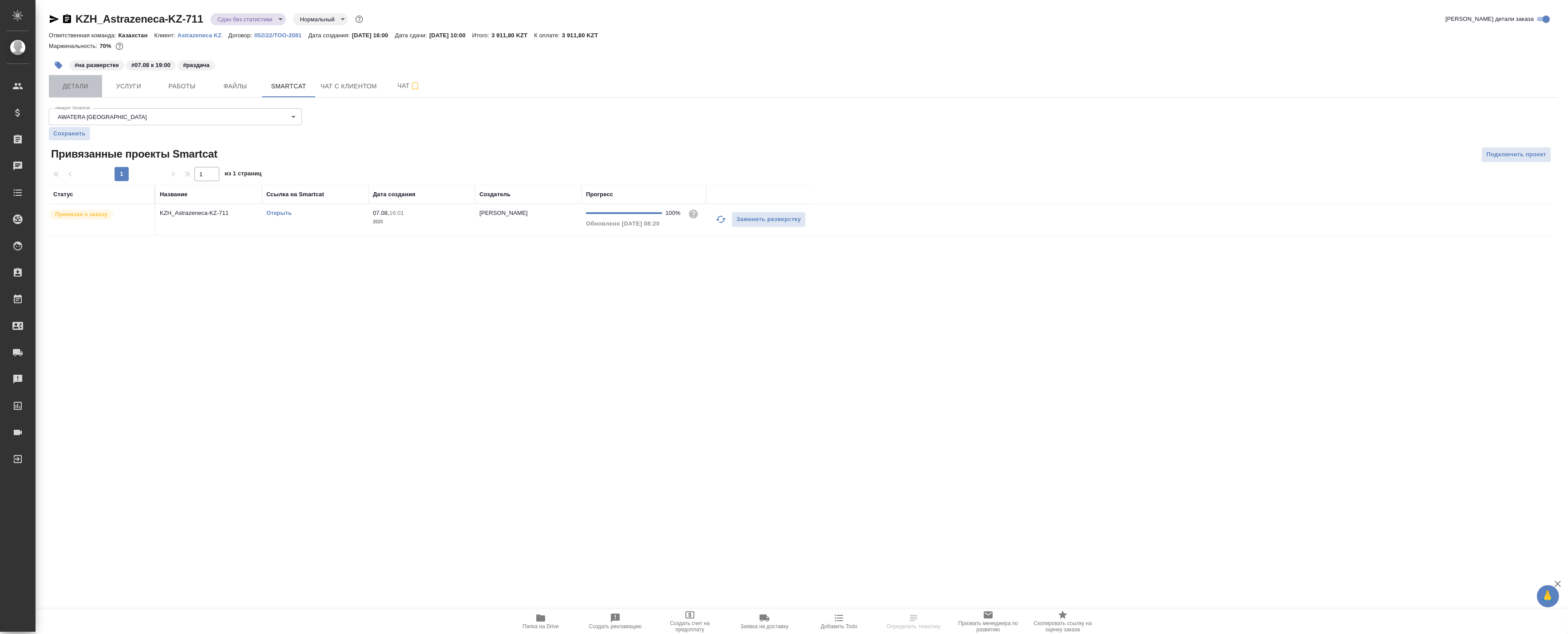
click at [96, 82] on span "Детали" at bounding box center [75, 86] width 43 height 11
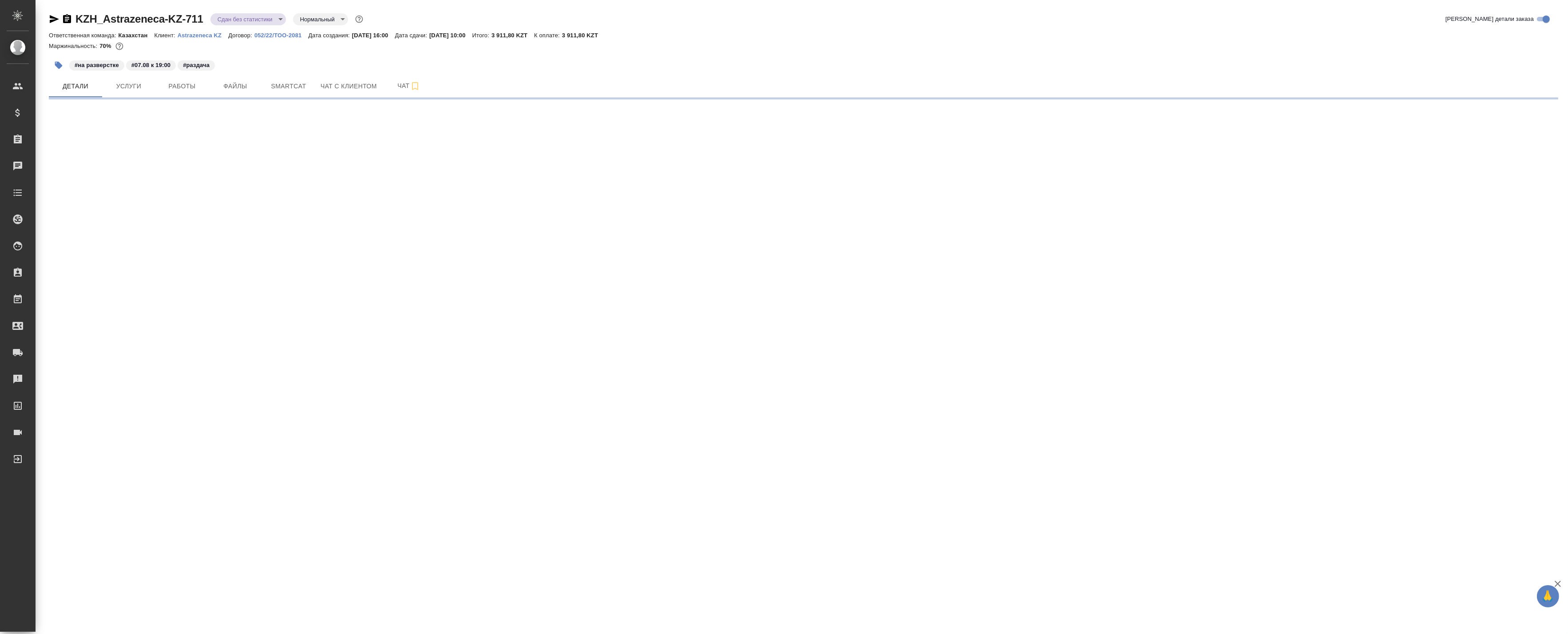
select select "RU"
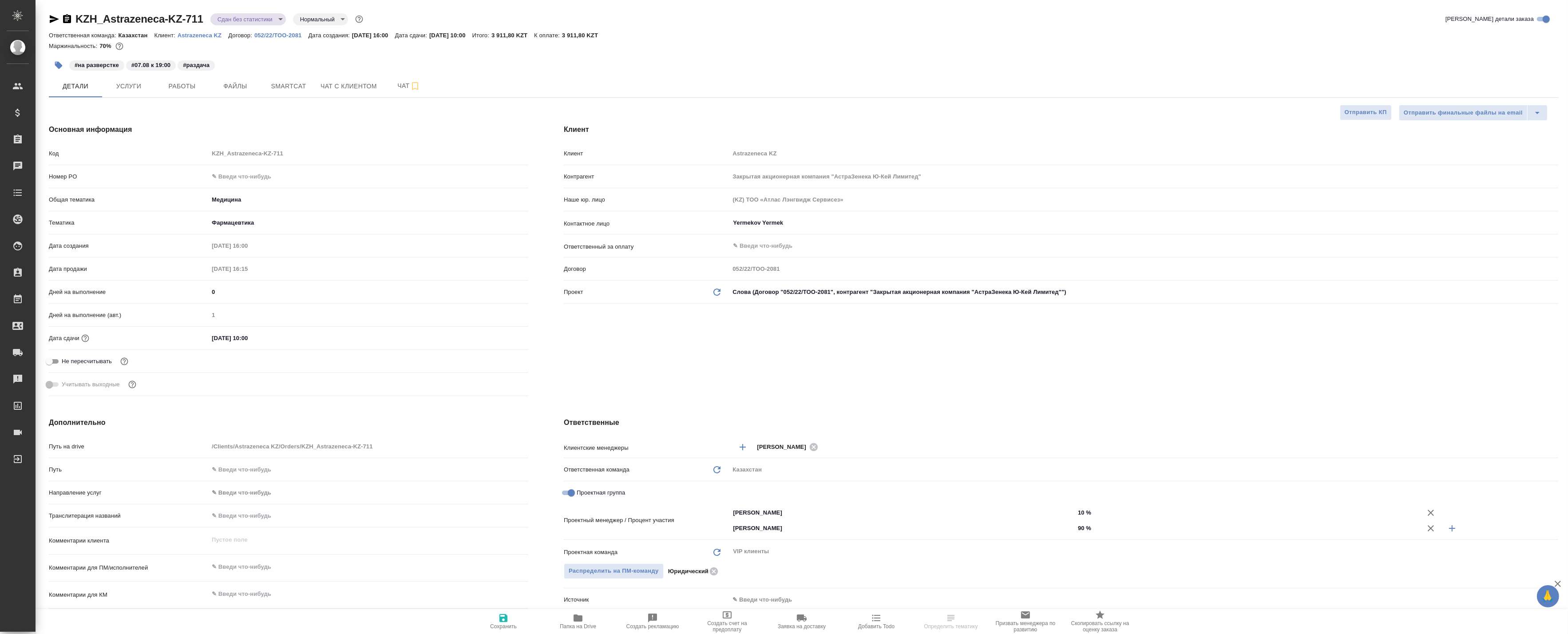
type textarea "x"
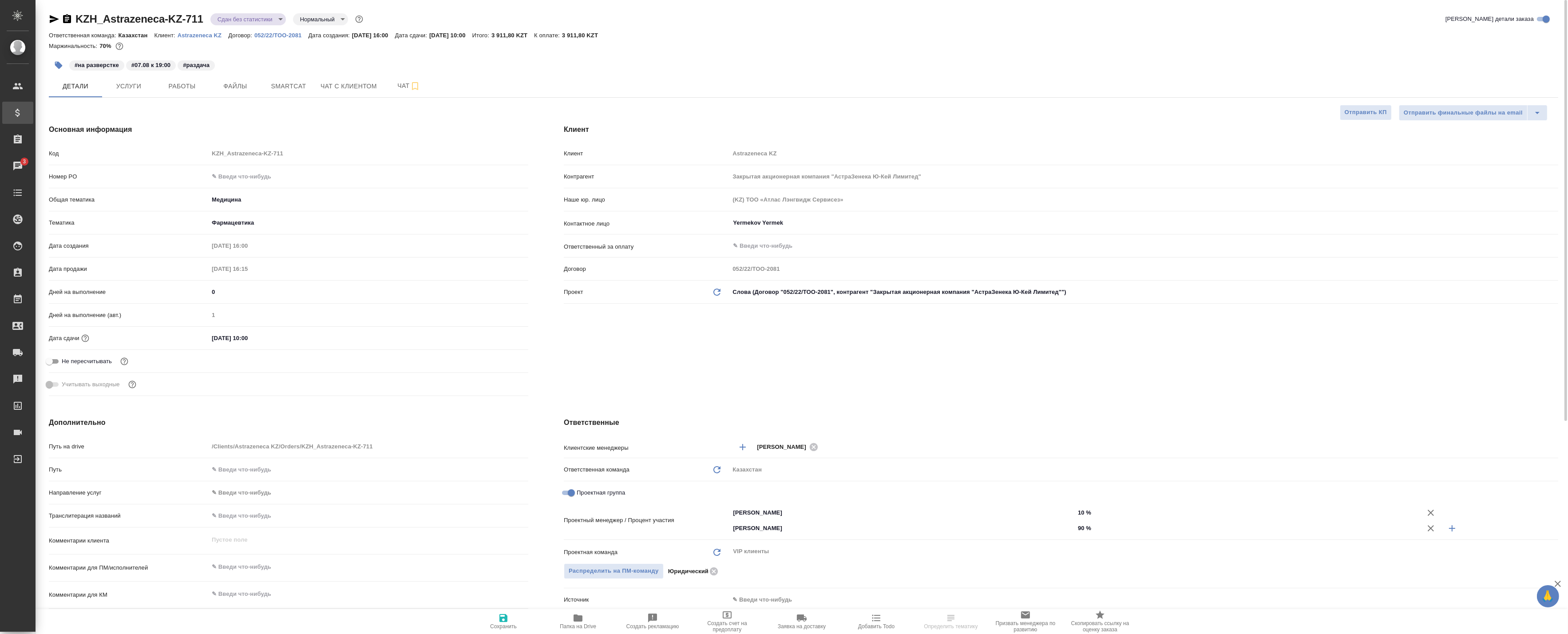
type textarea "x"
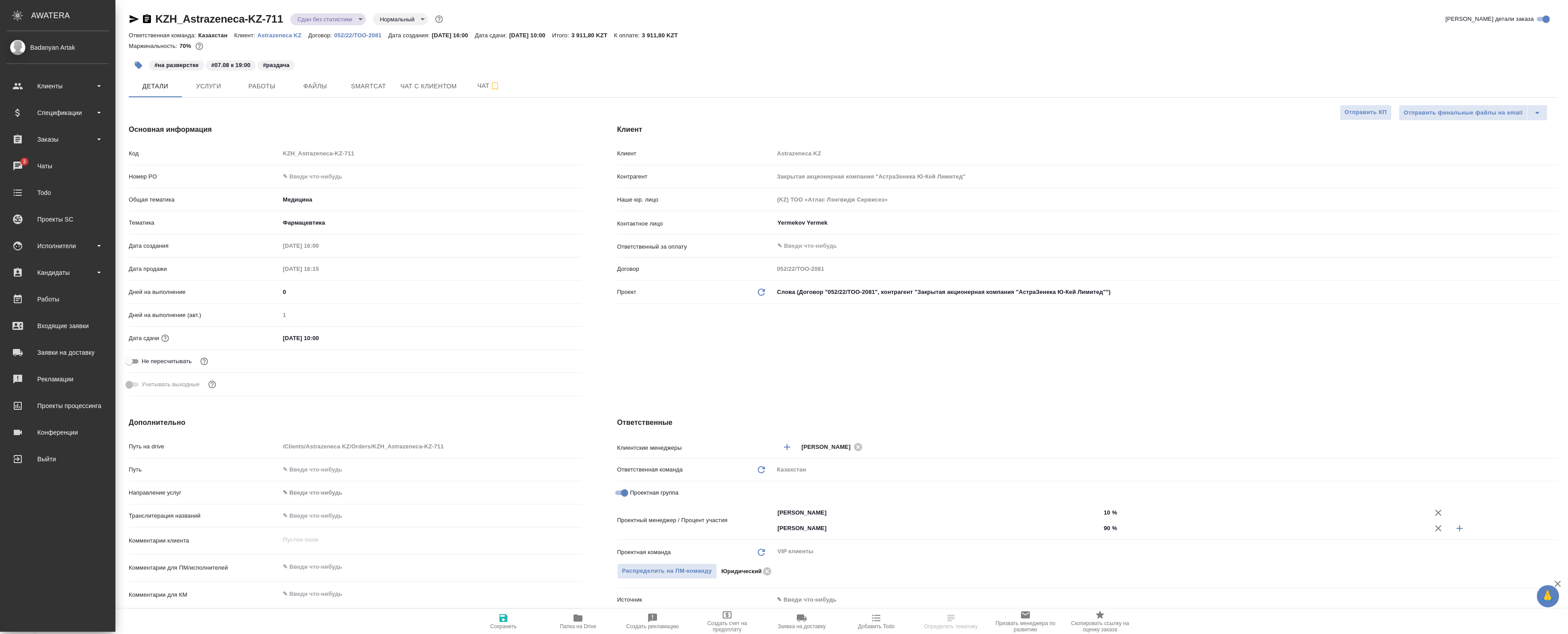
type textarea "x"
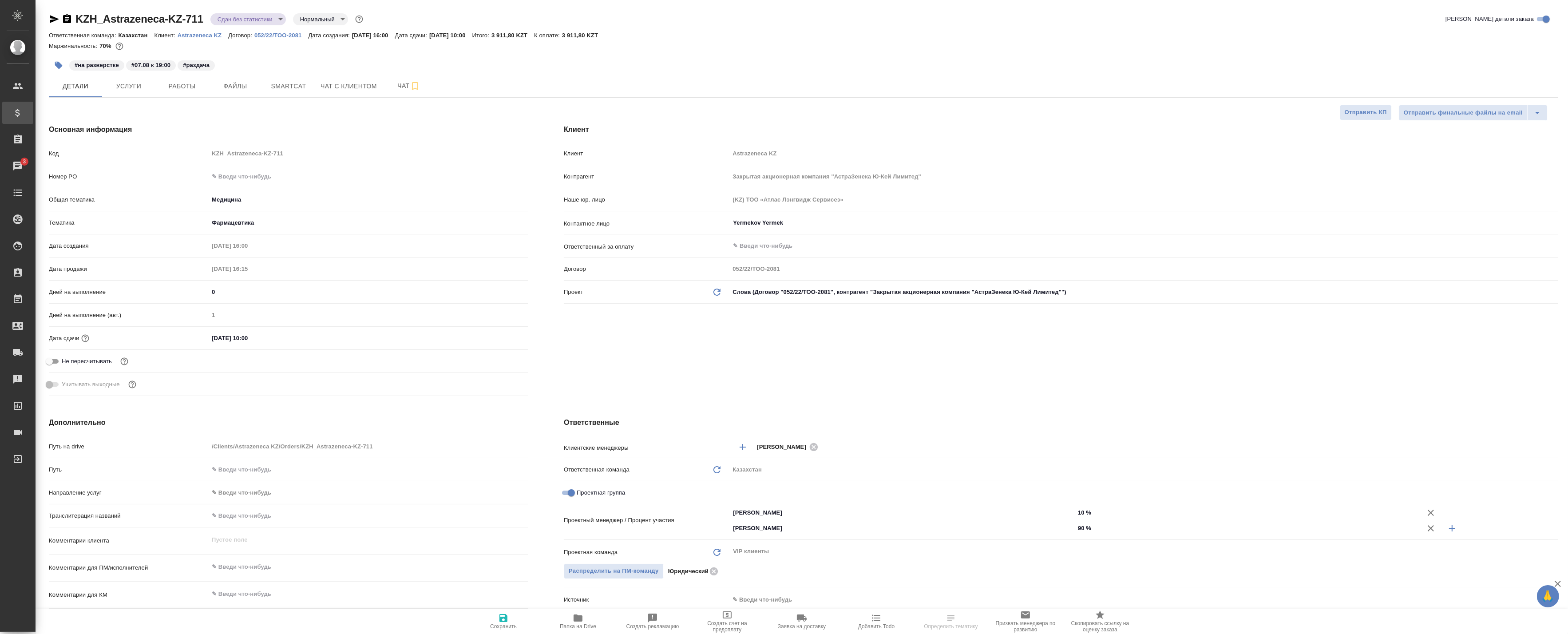
type textarea "x"
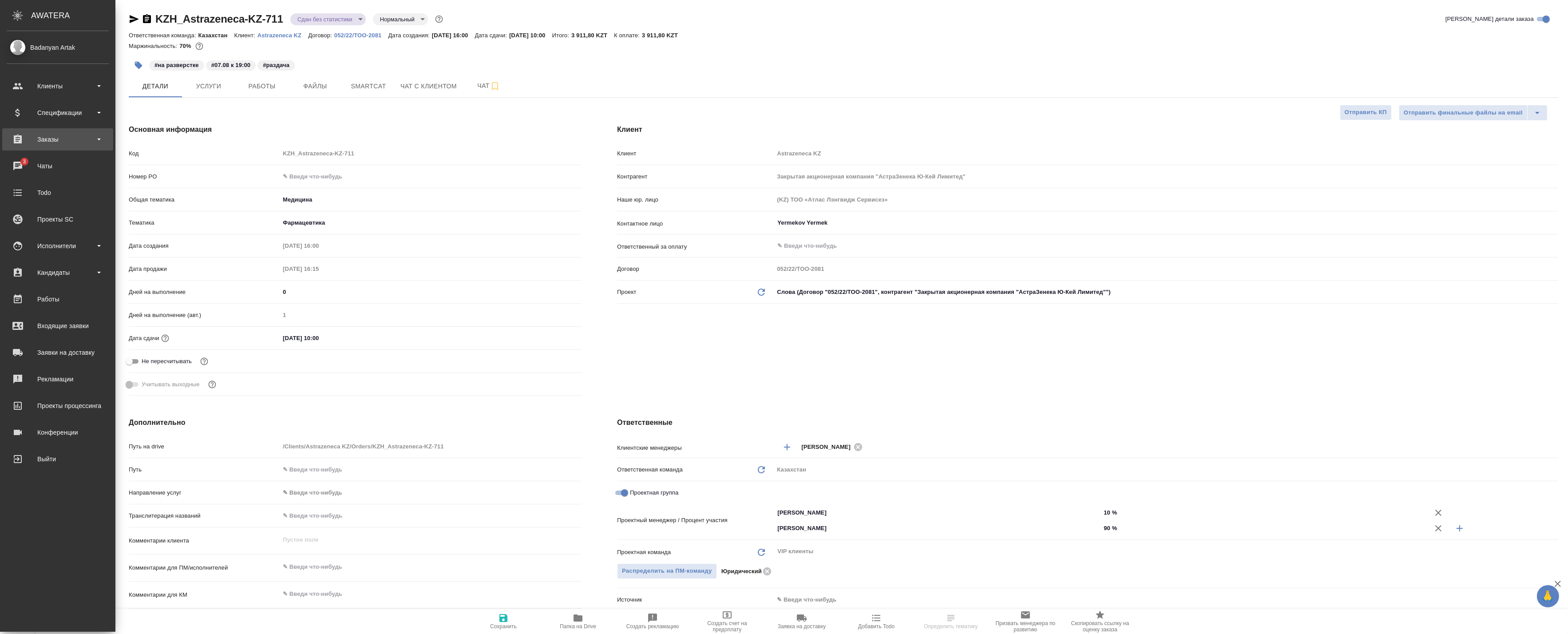
click at [47, 145] on div "Заказы" at bounding box center [58, 139] width 102 height 13
type textarea "x"
click at [52, 163] on div "Все заказы" at bounding box center [57, 164] width 93 height 9
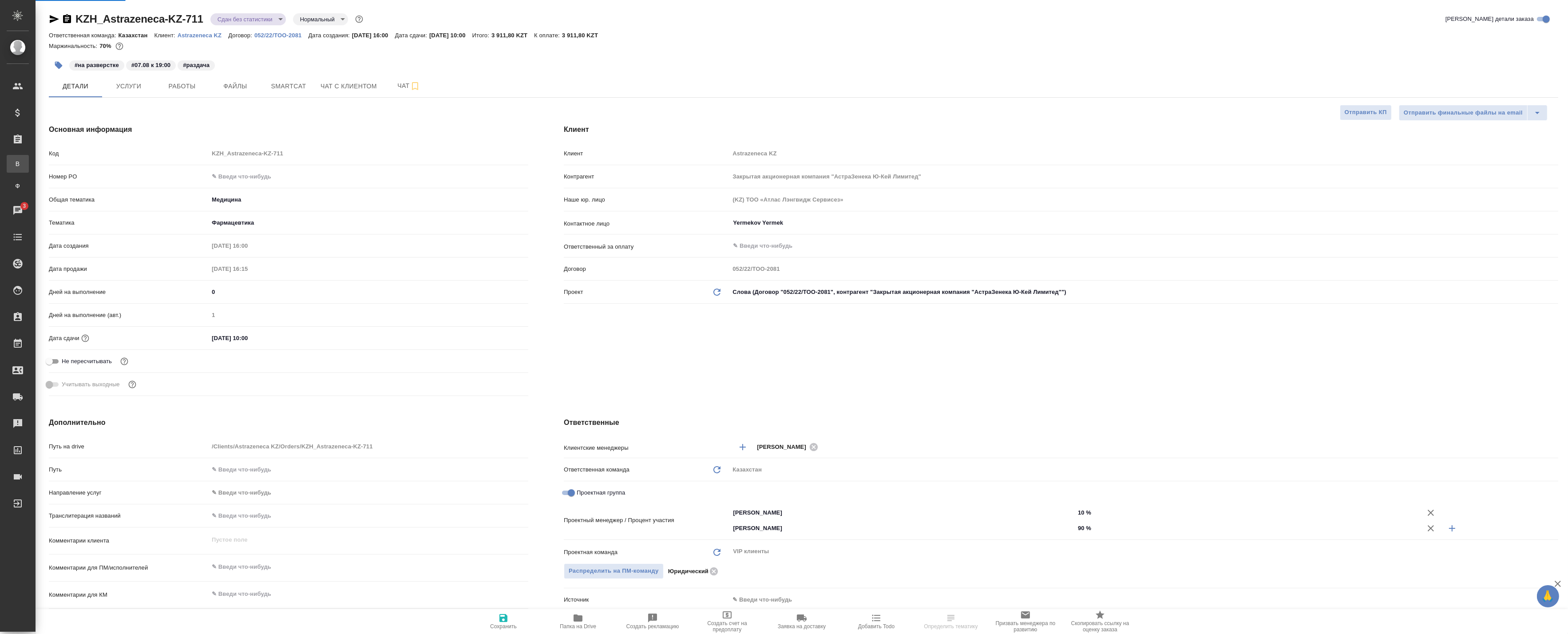
type textarea "x"
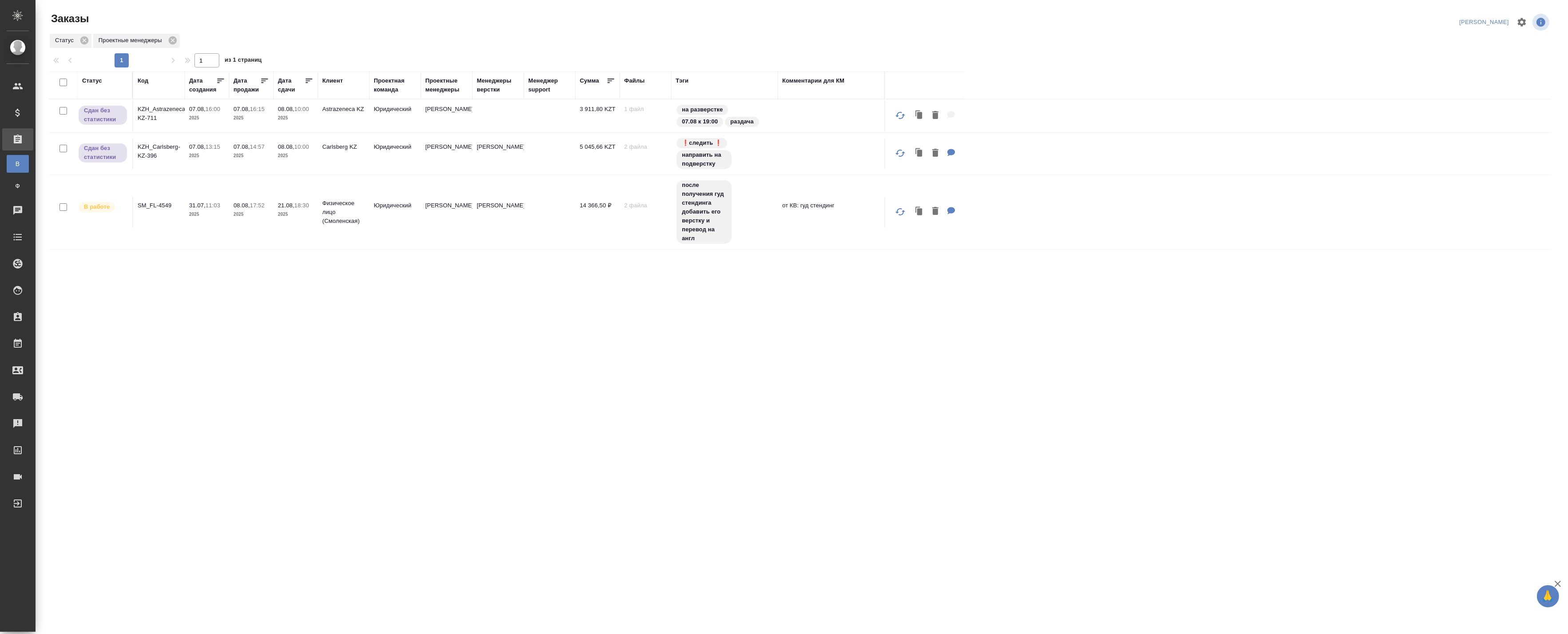
click at [267, 158] on p "2025" at bounding box center [251, 156] width 35 height 9
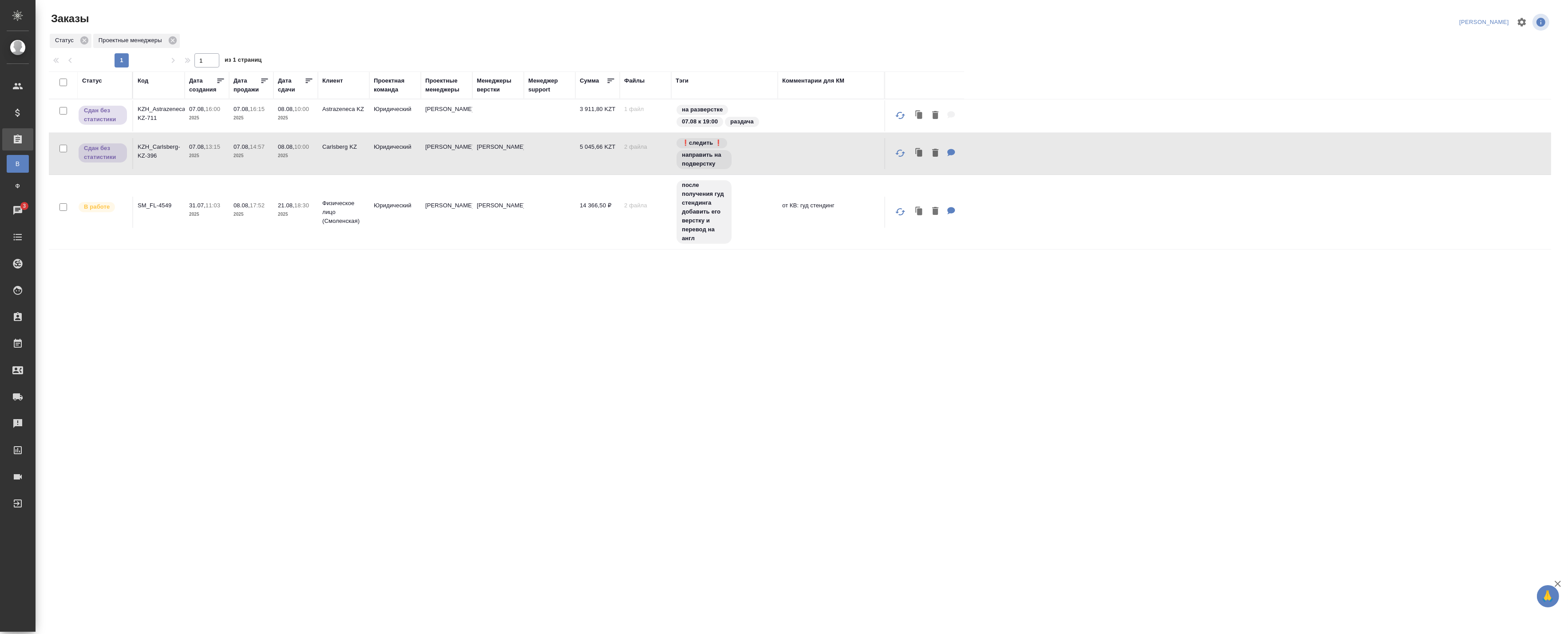
click at [572, 132] on td at bounding box center [550, 116] width 52 height 31
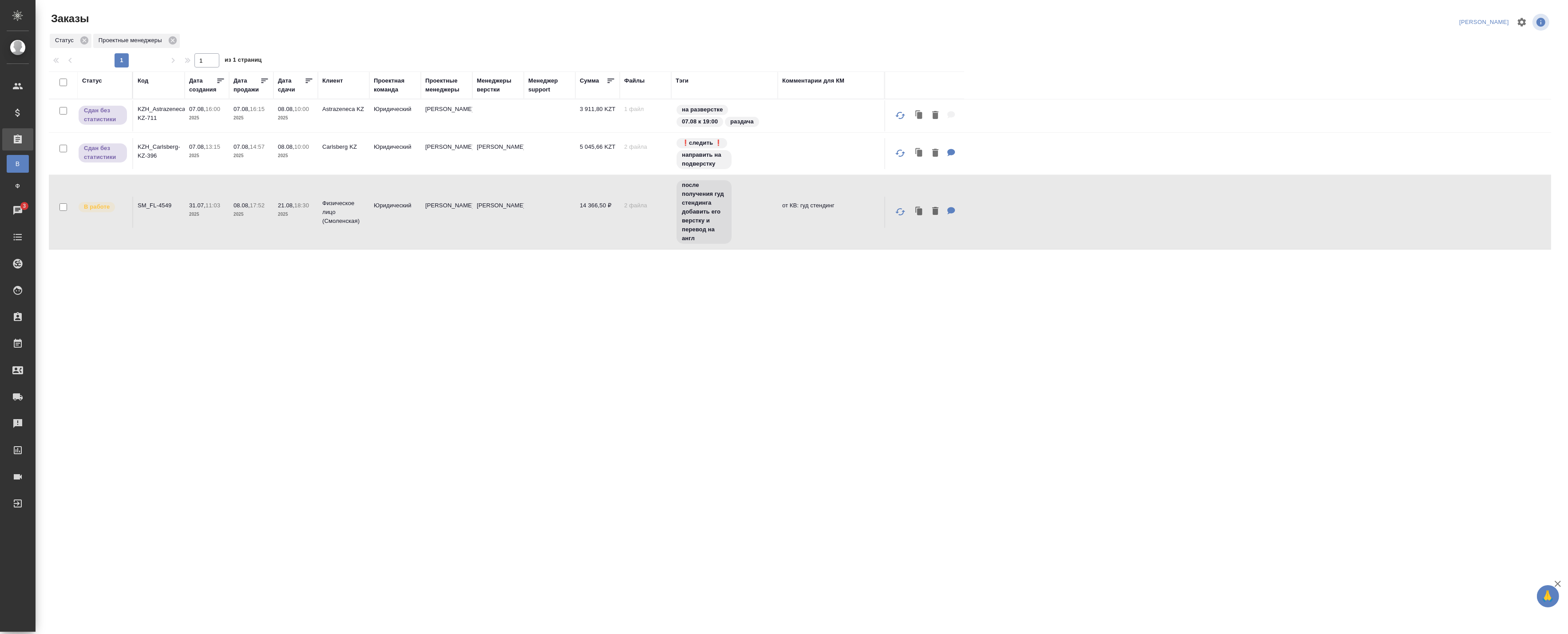
click at [564, 132] on td at bounding box center [550, 116] width 52 height 31
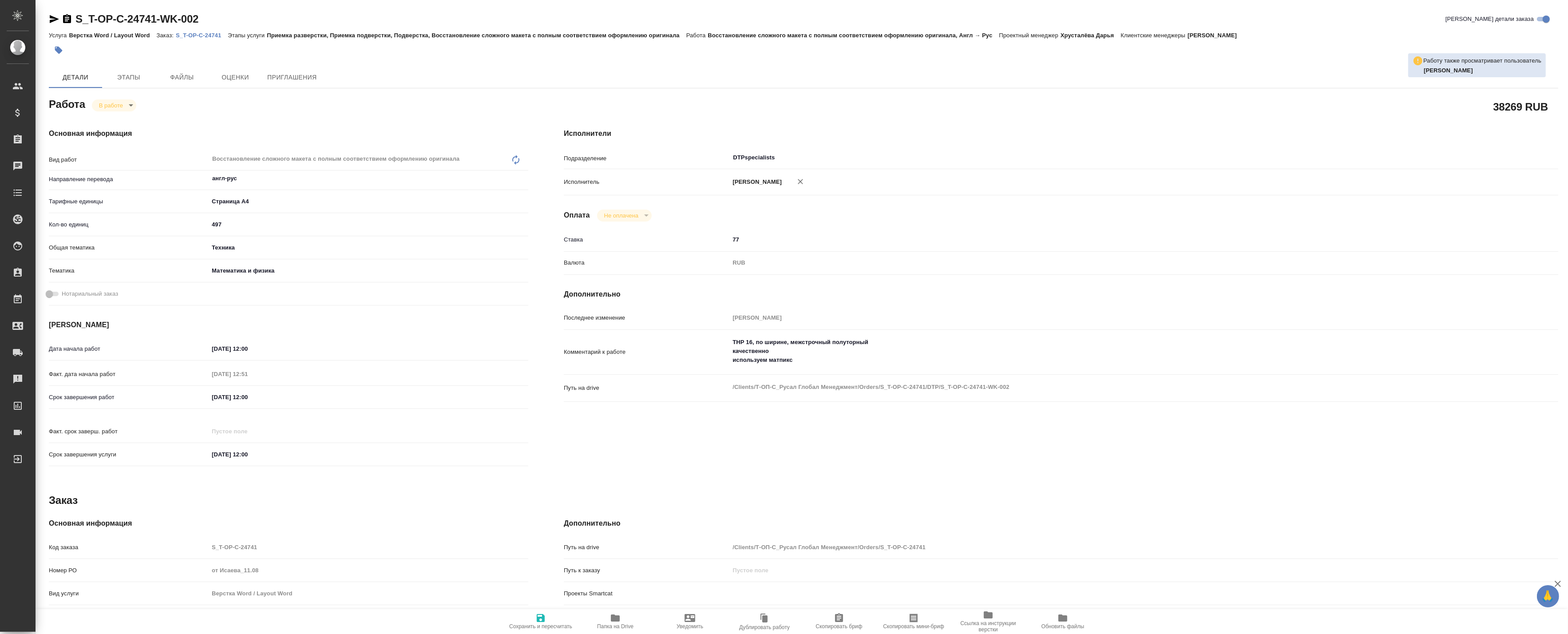
type textarea "x"
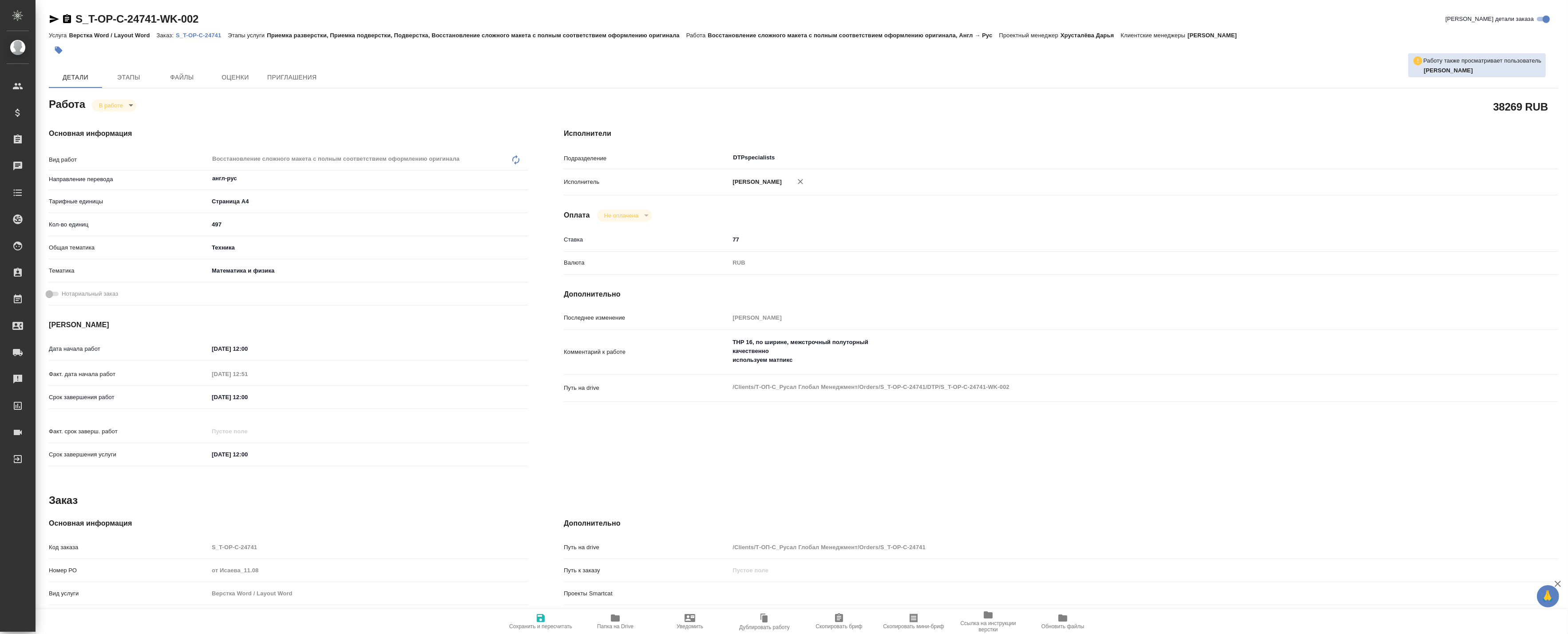
type textarea "x"
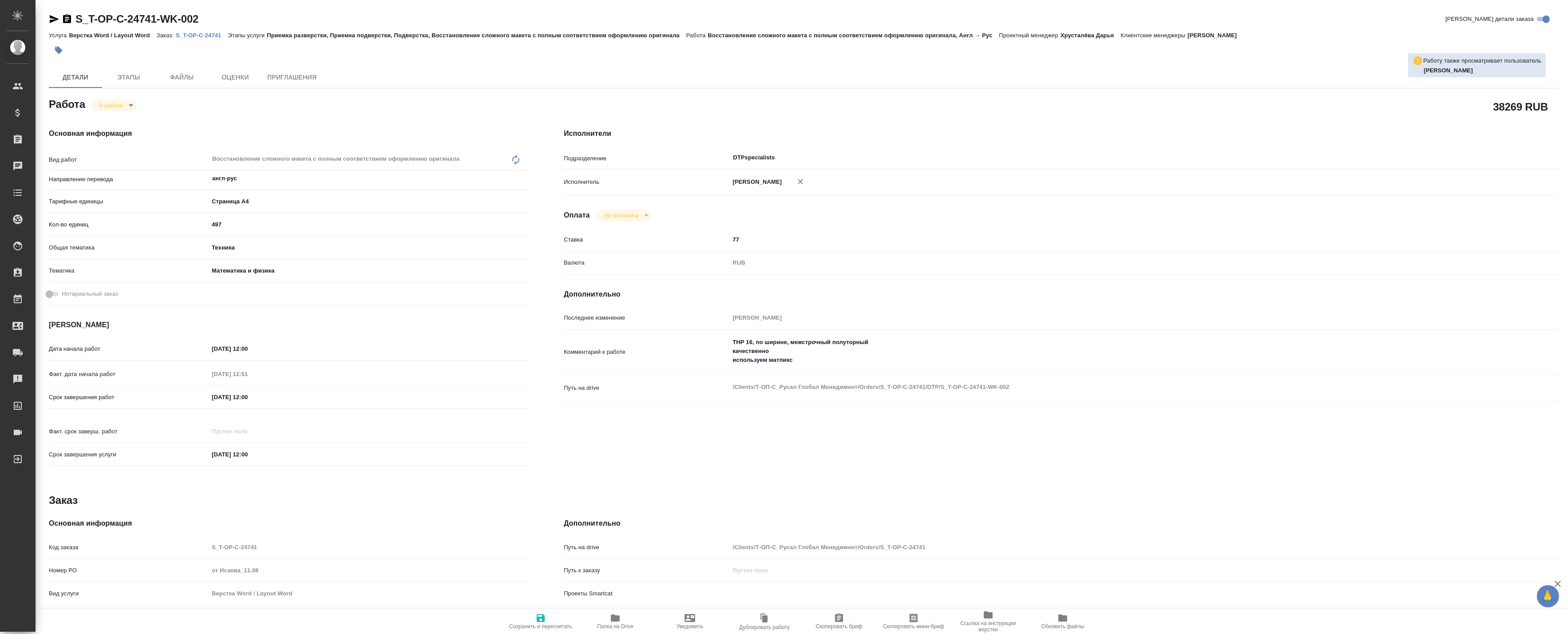
type textarea "x"
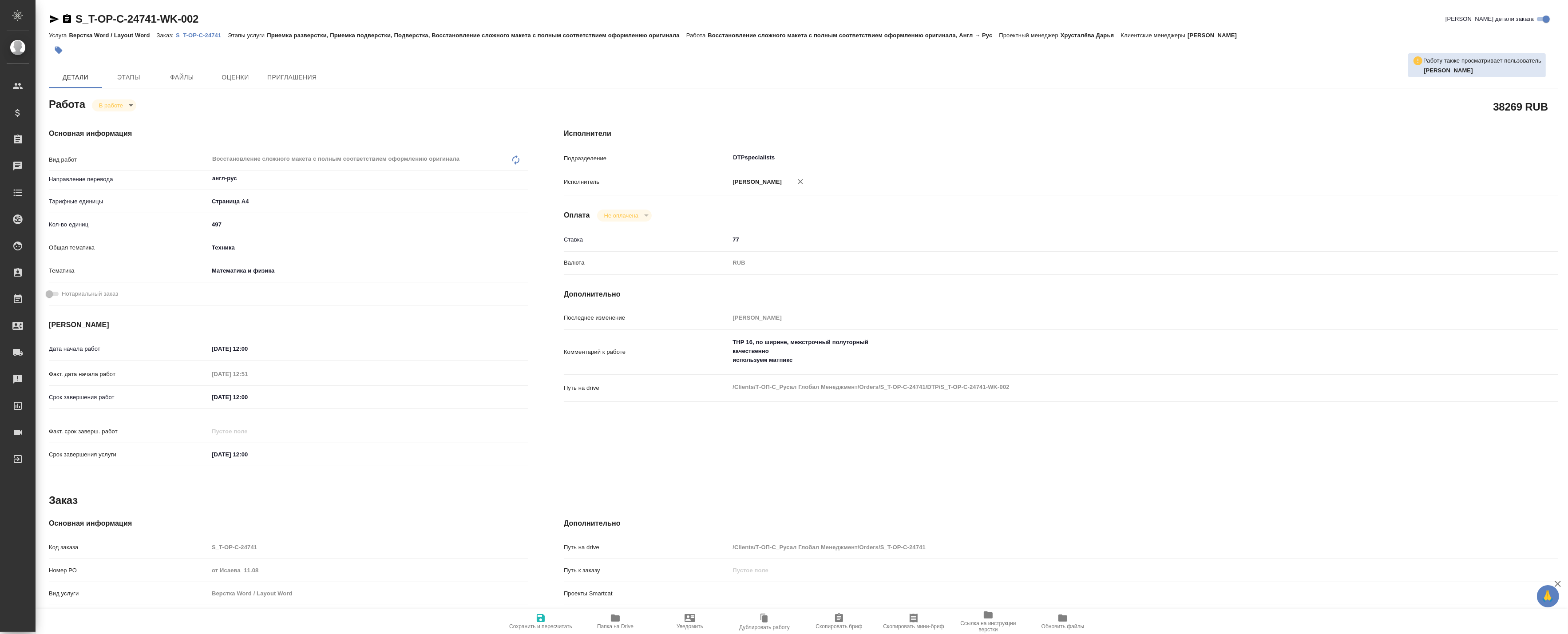
type textarea "x"
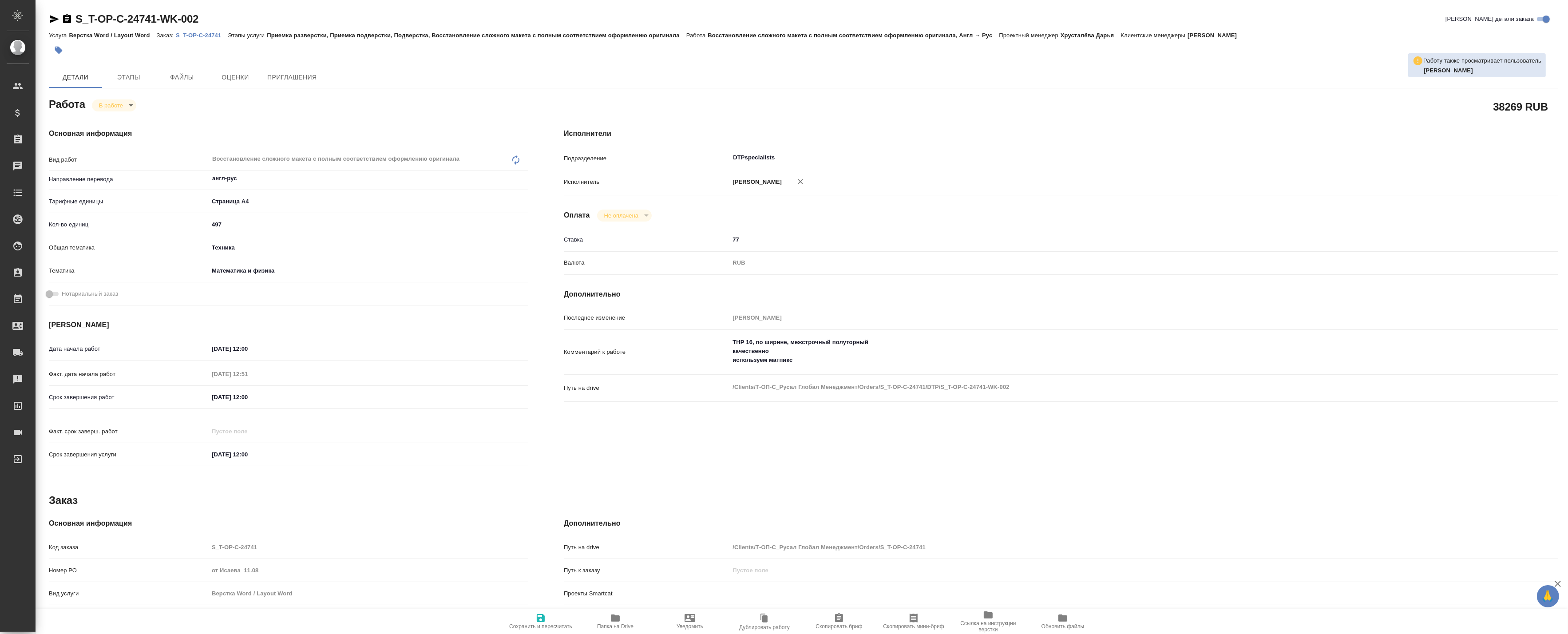
type textarea "x"
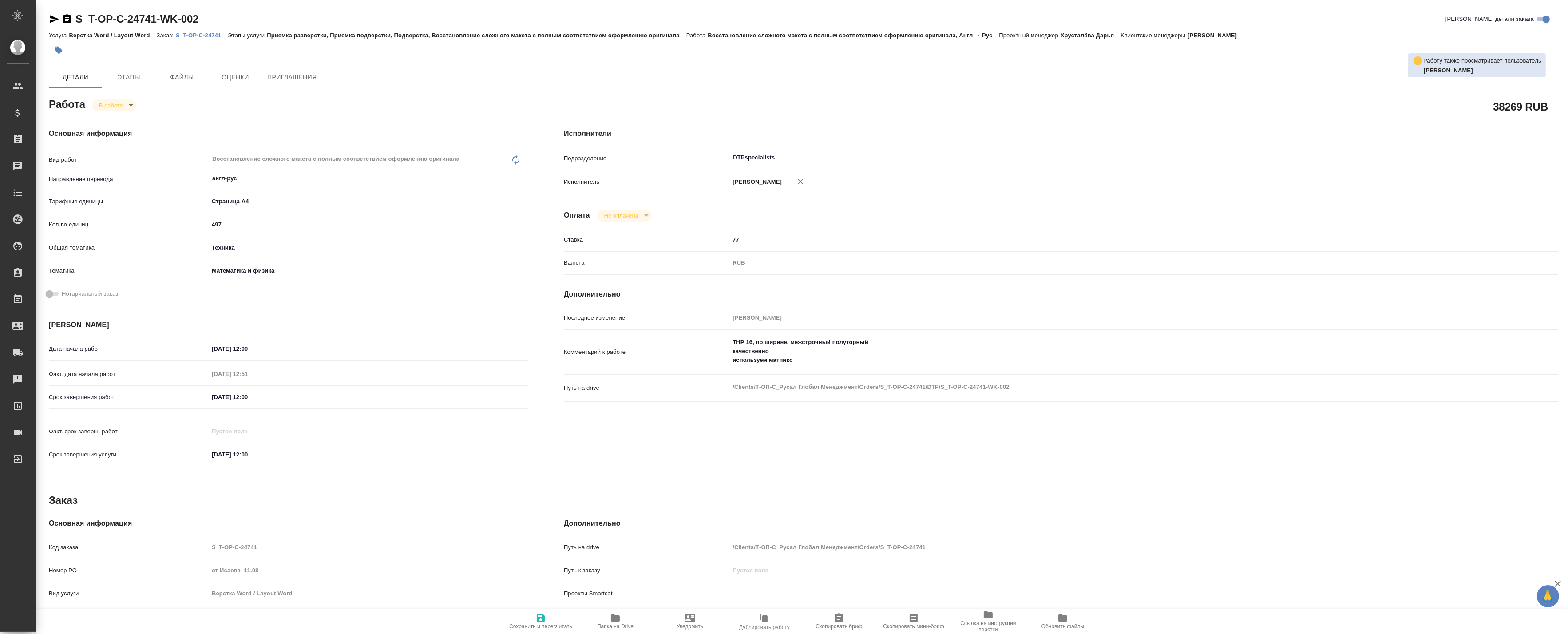
type textarea "x"
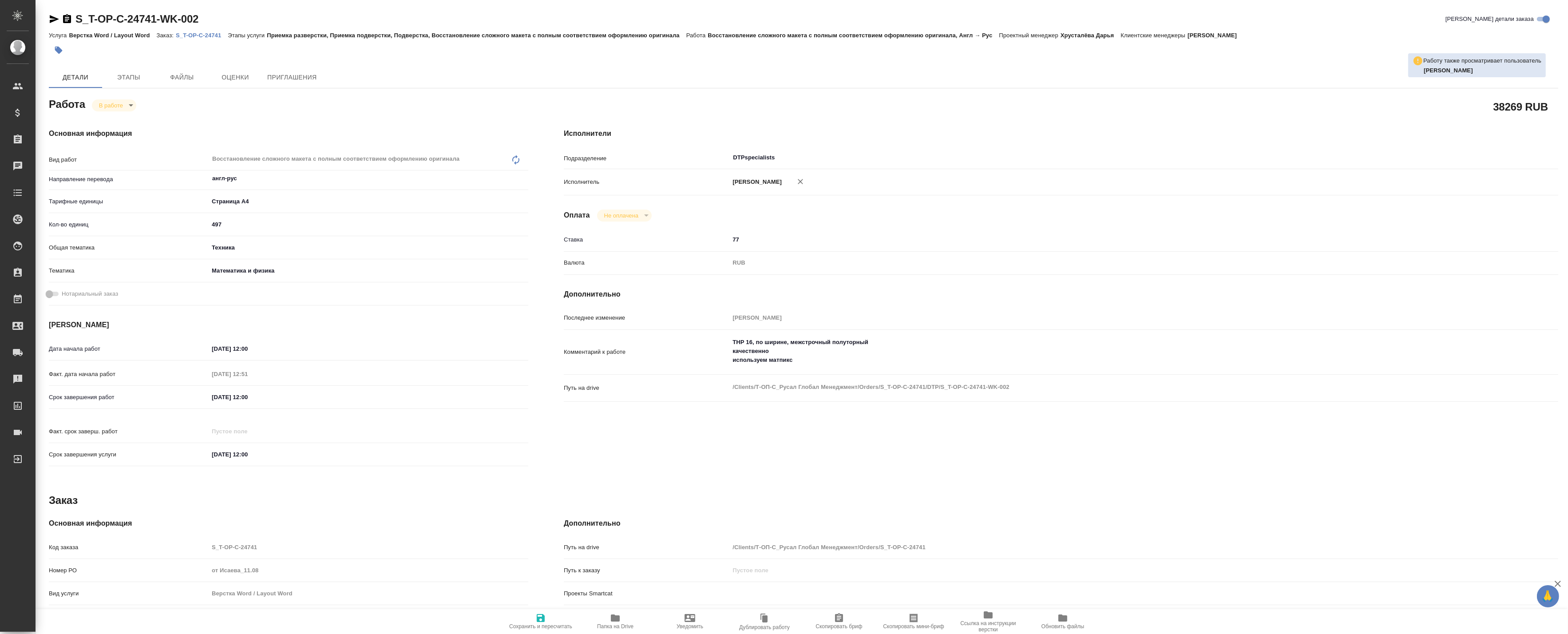
type textarea "x"
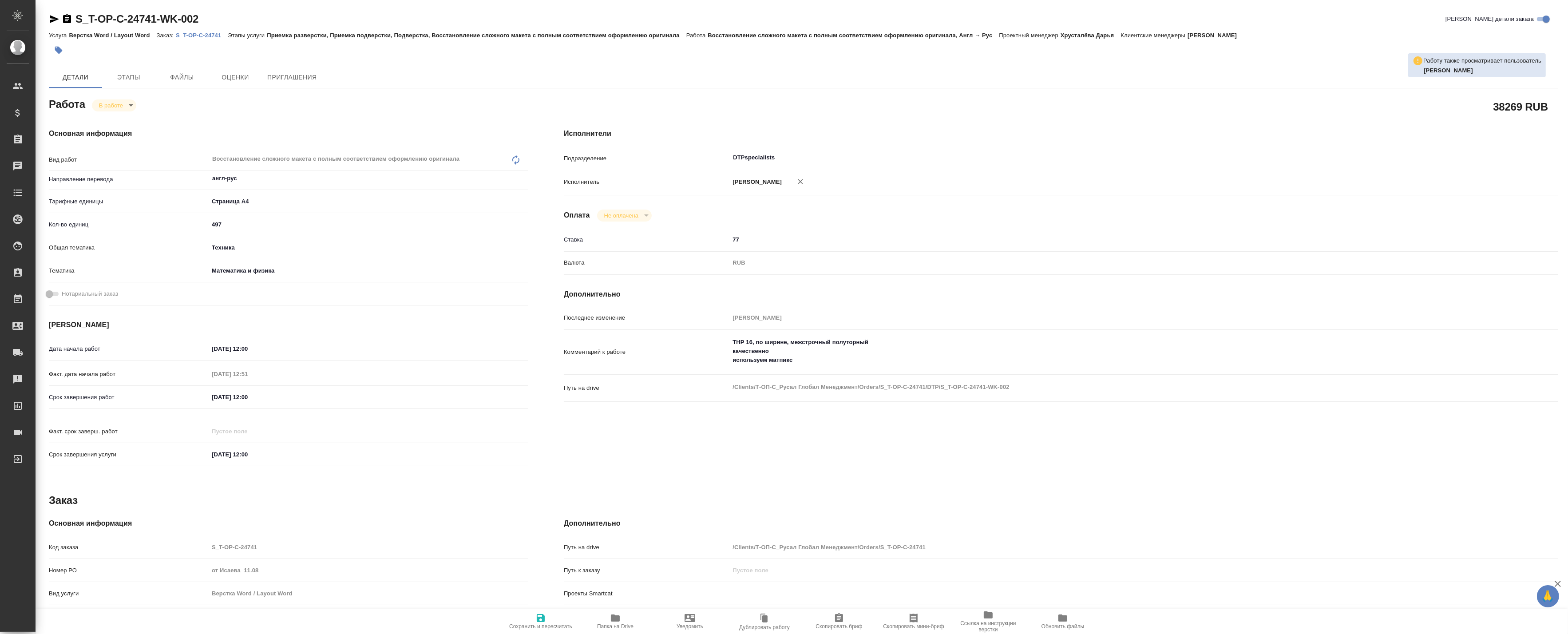
type textarea "x"
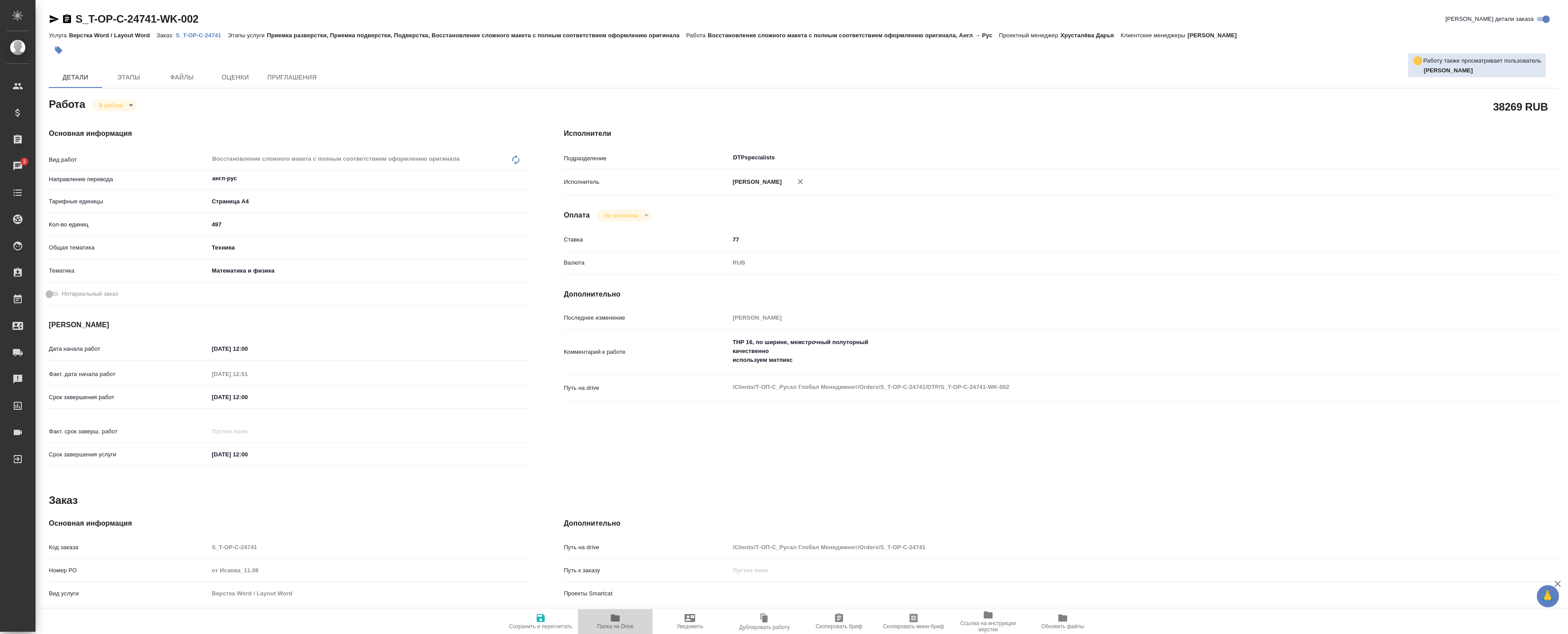
click at [604, 619] on span "Папка на Drive" at bounding box center [615, 621] width 64 height 17
type textarea "x"
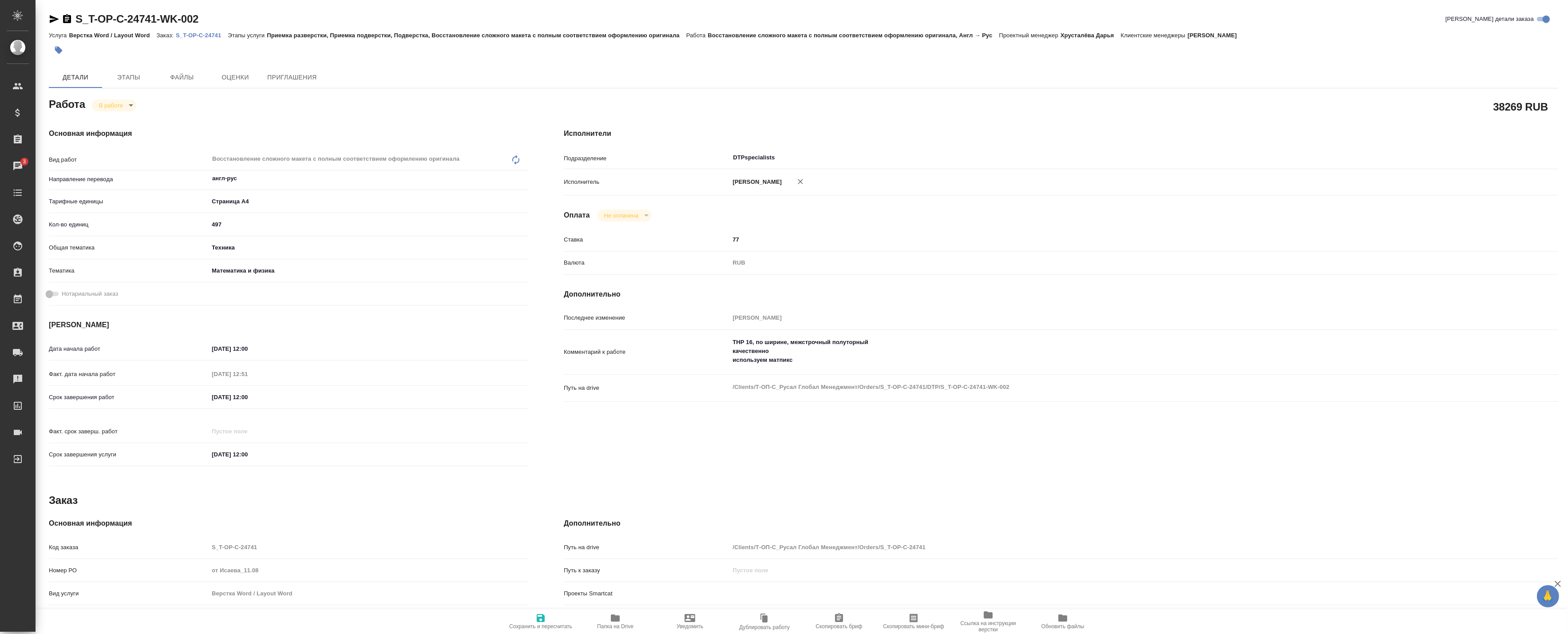
type textarea "x"
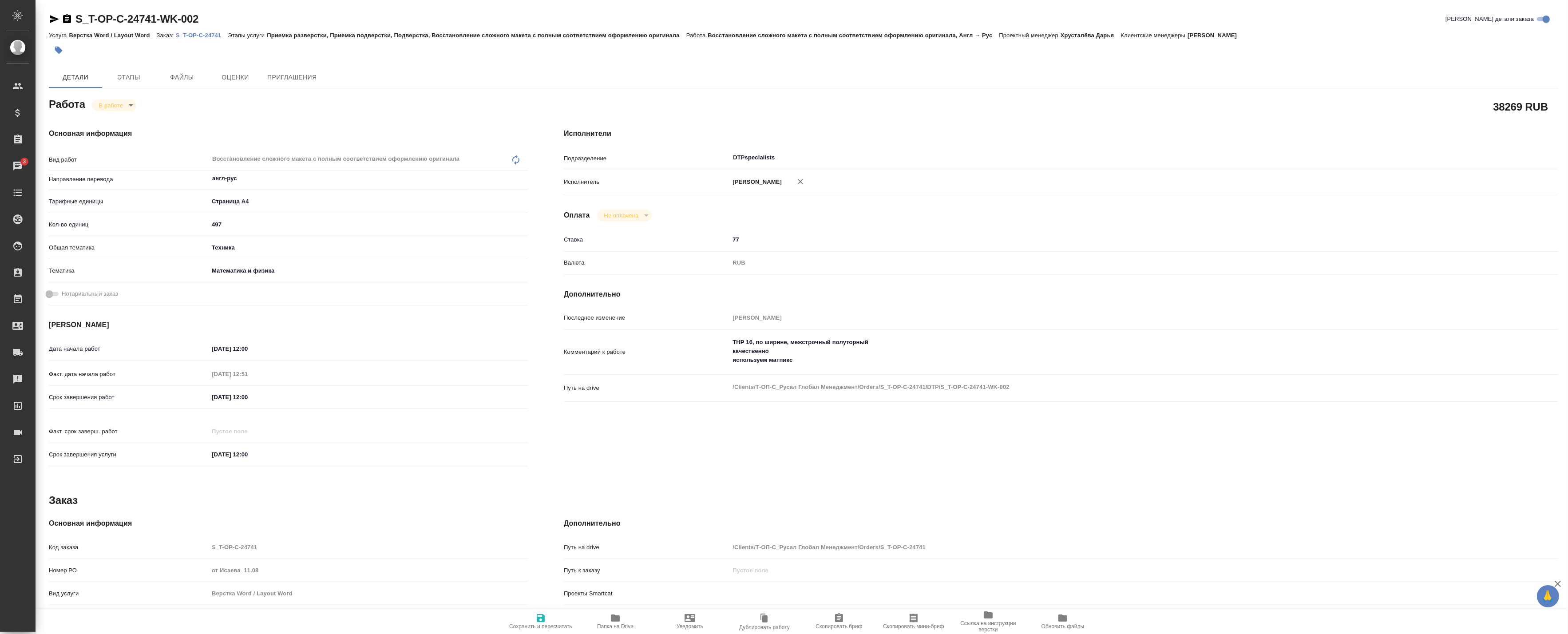
type textarea "x"
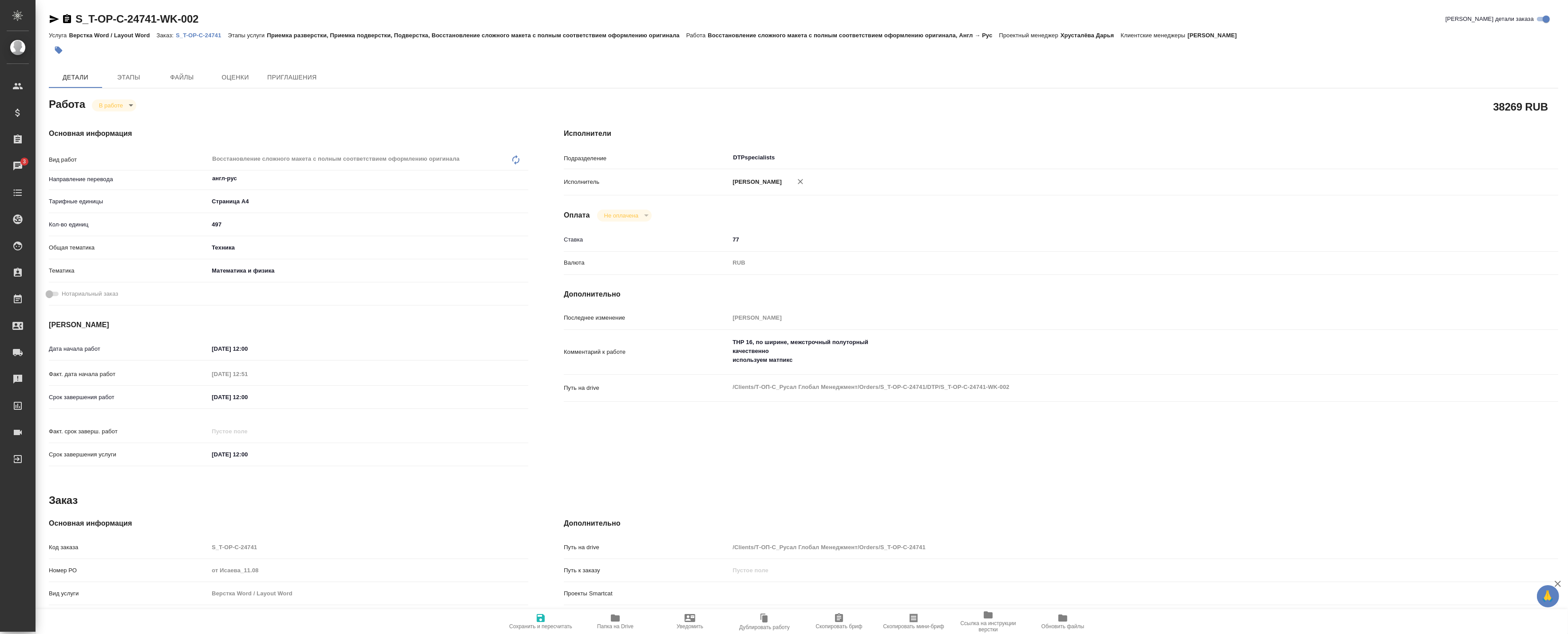
type textarea "x"
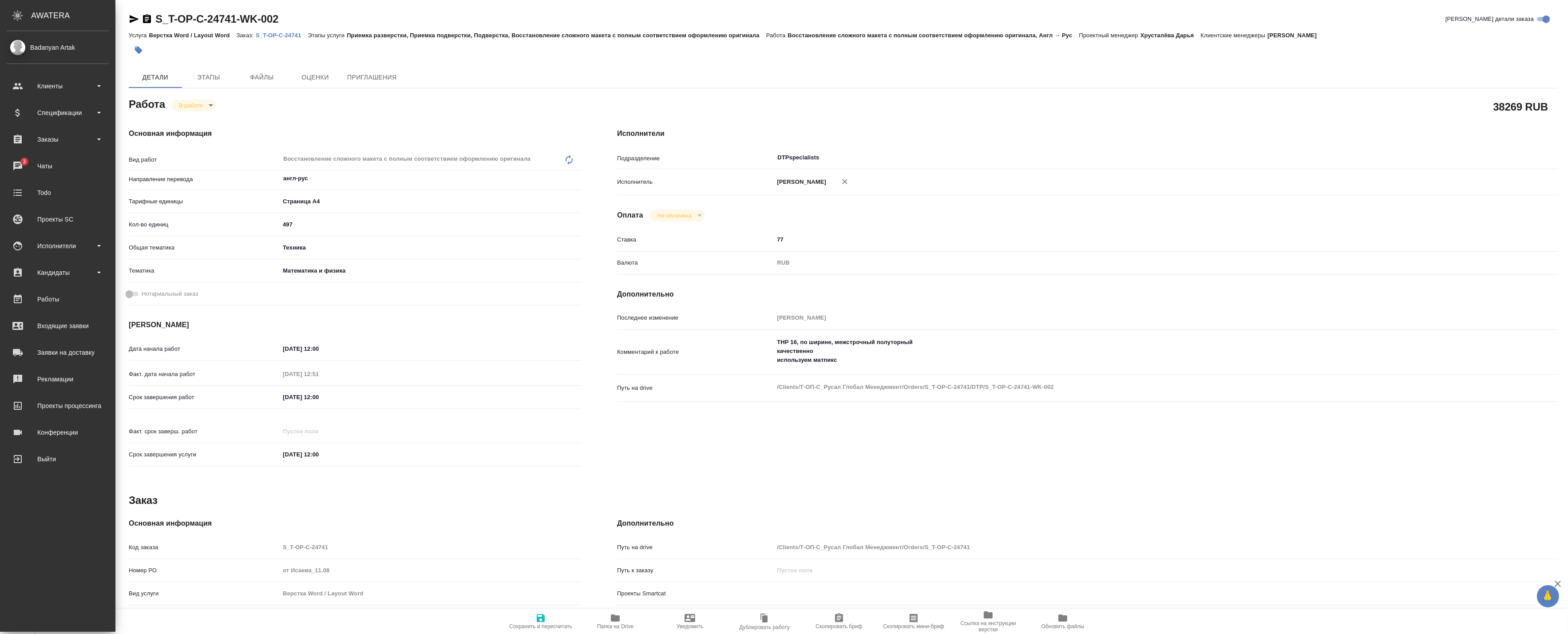
type textarea "x"
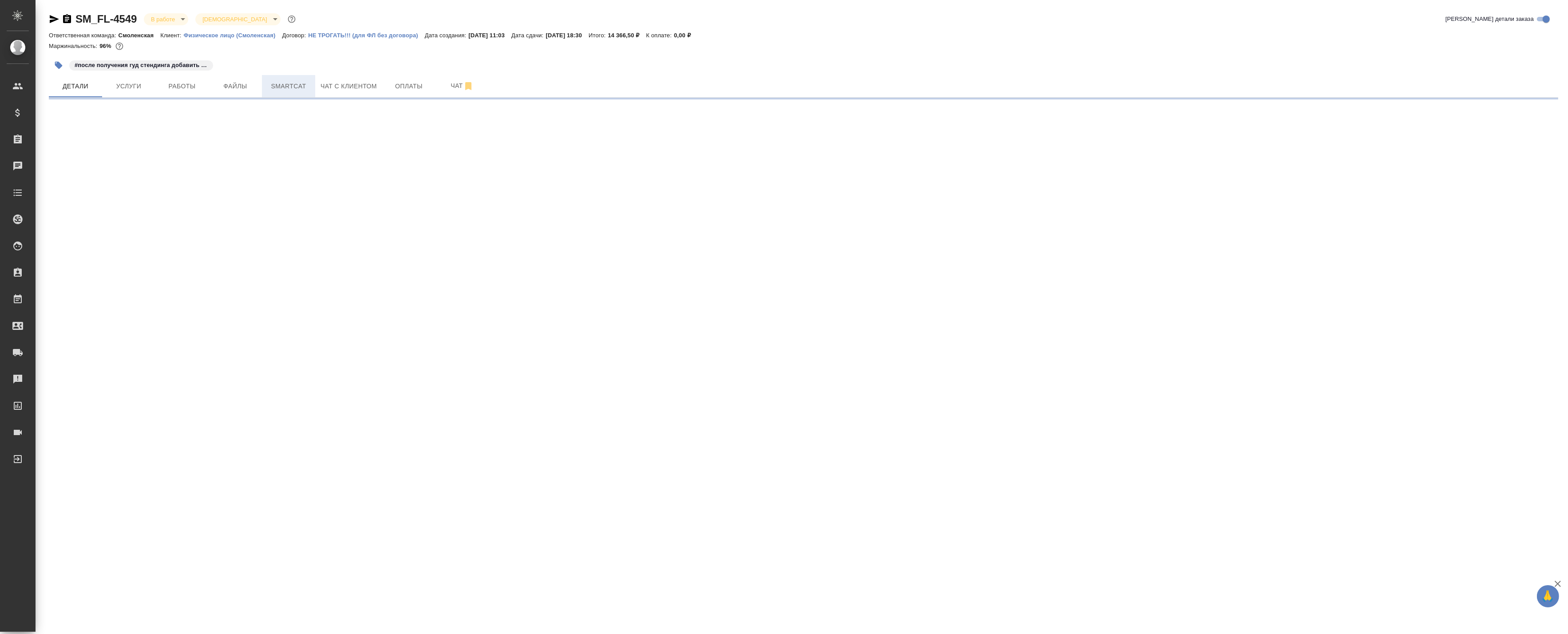
select select "RU"
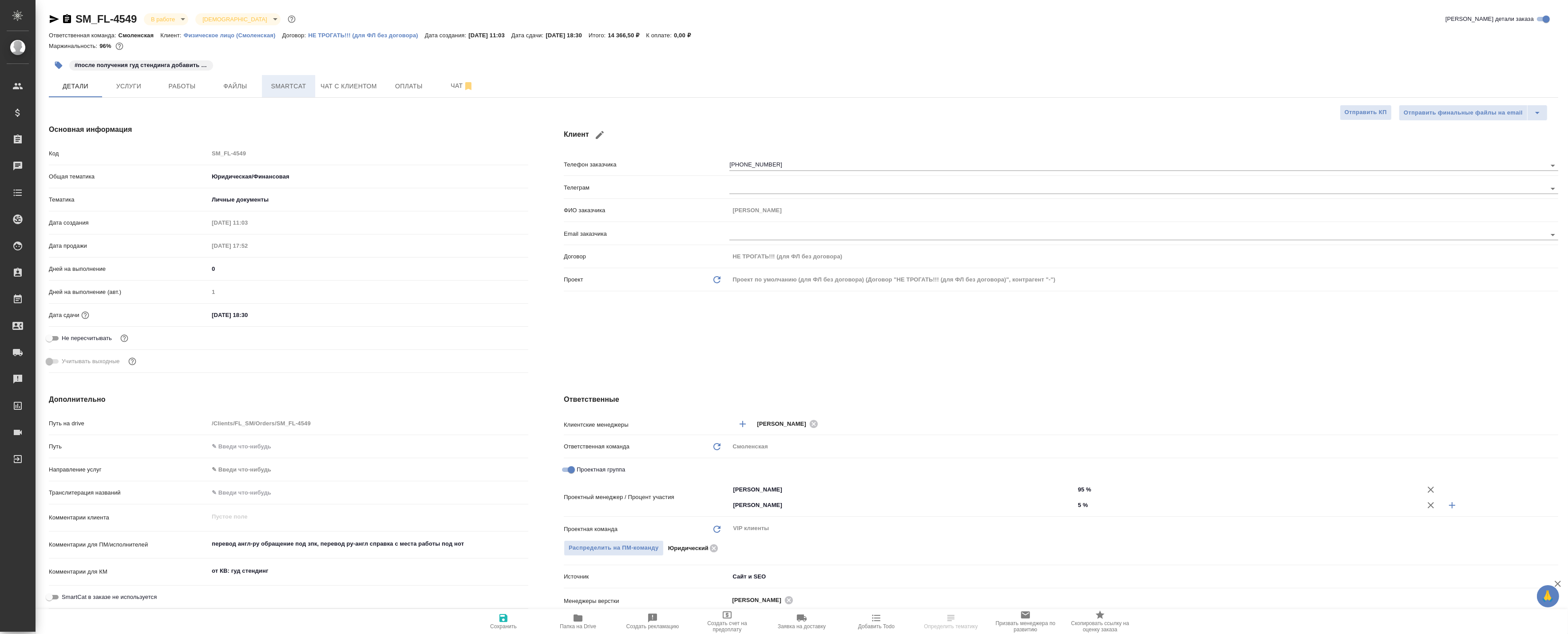
type textarea "x"
click at [279, 87] on span "Smartcat" at bounding box center [289, 86] width 43 height 11
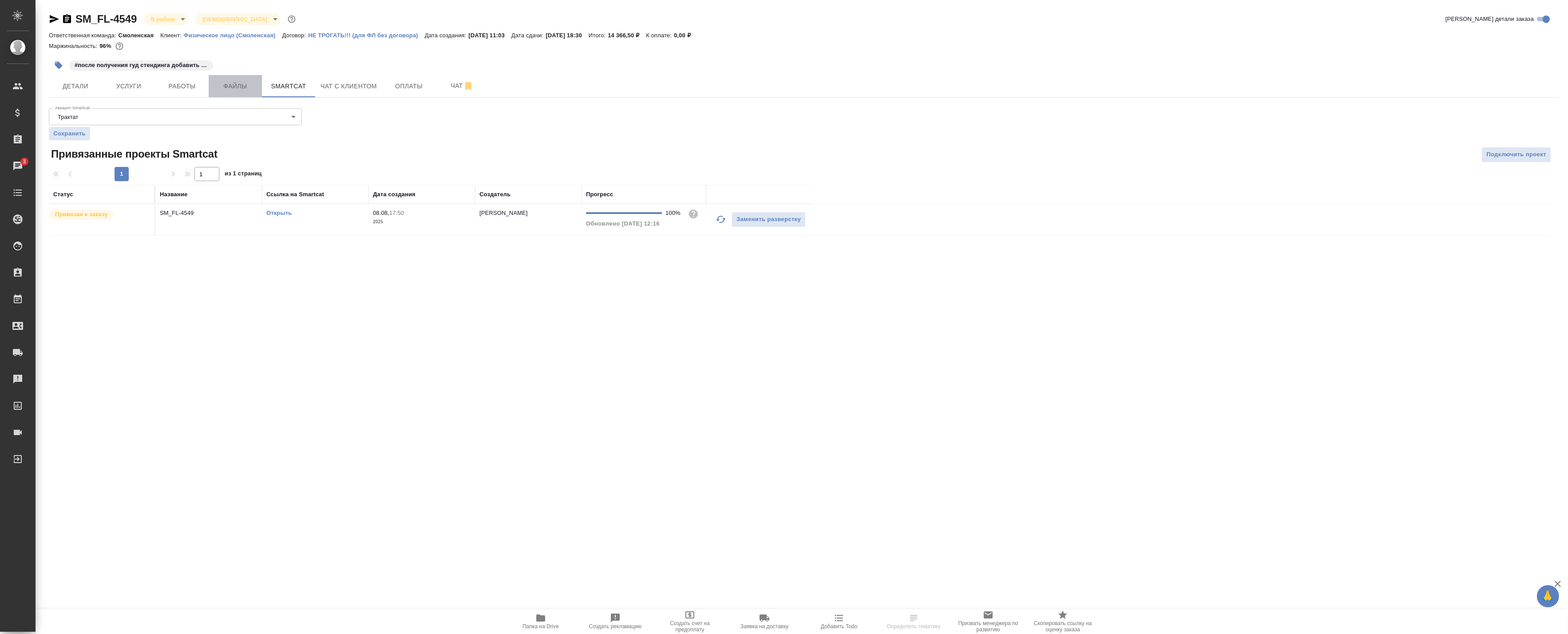
click at [230, 90] on span "Файлы" at bounding box center [236, 86] width 43 height 11
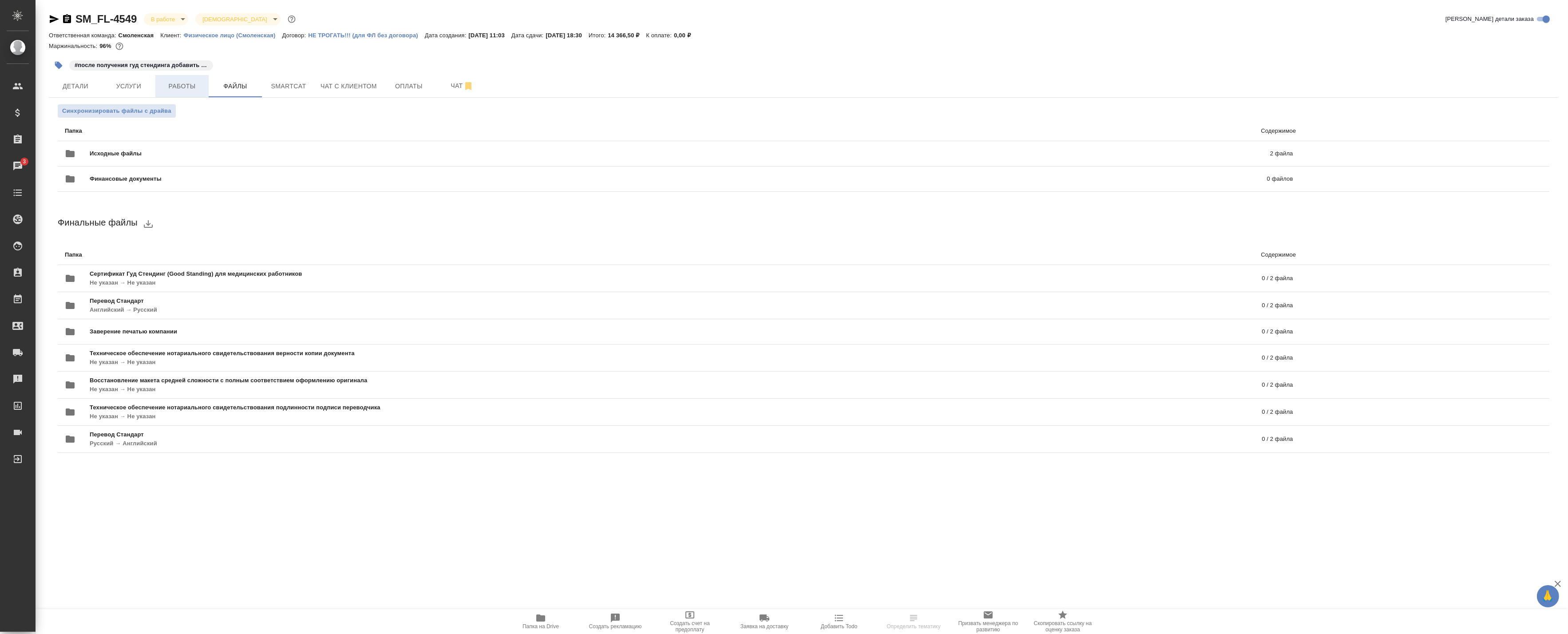
click at [198, 88] on span "Работы" at bounding box center [182, 86] width 43 height 11
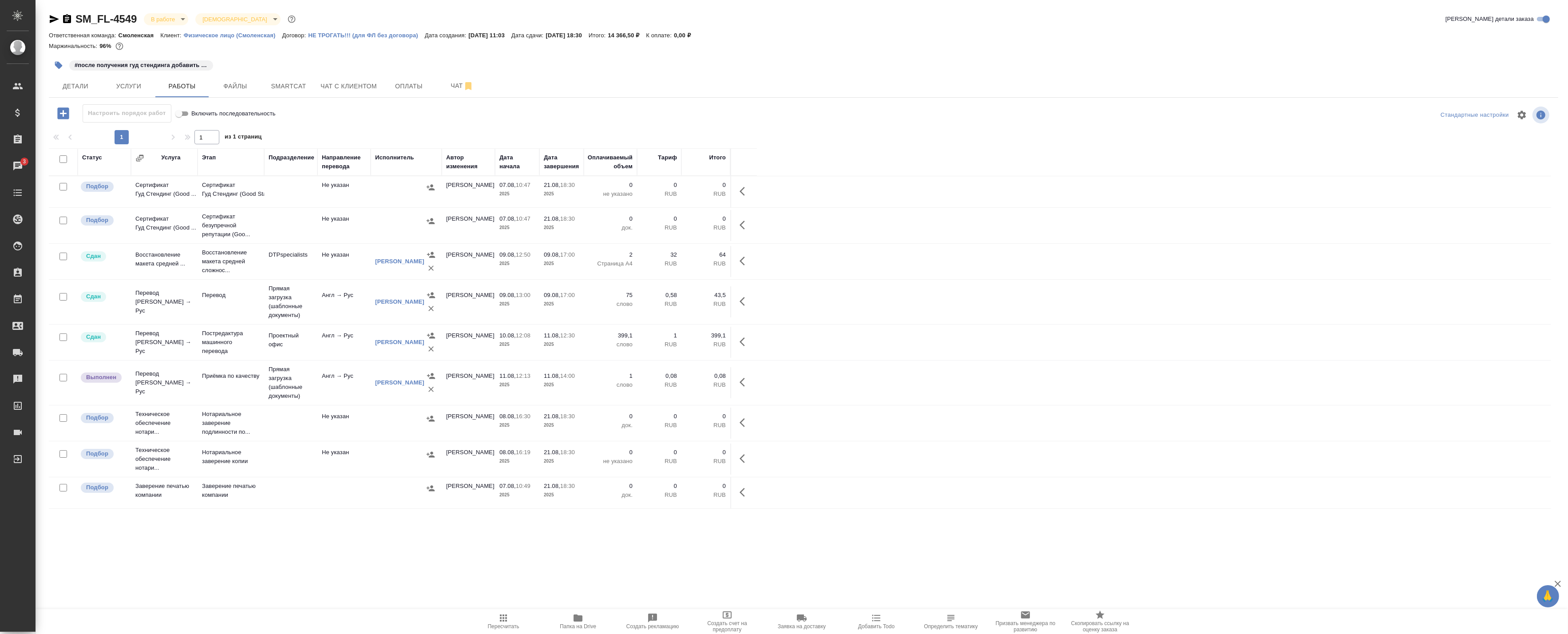
click at [583, 608] on div ".cls-1 fill:#fff; AWATERA Badanyan Artak Клиенты Спецификации Заказы 3 Чаты Tod…" at bounding box center [784, 317] width 1568 height 634
click at [584, 622] on span "Папка на Drive" at bounding box center [578, 621] width 64 height 17
click at [263, 81] on button "Smartcat" at bounding box center [289, 86] width 54 height 22
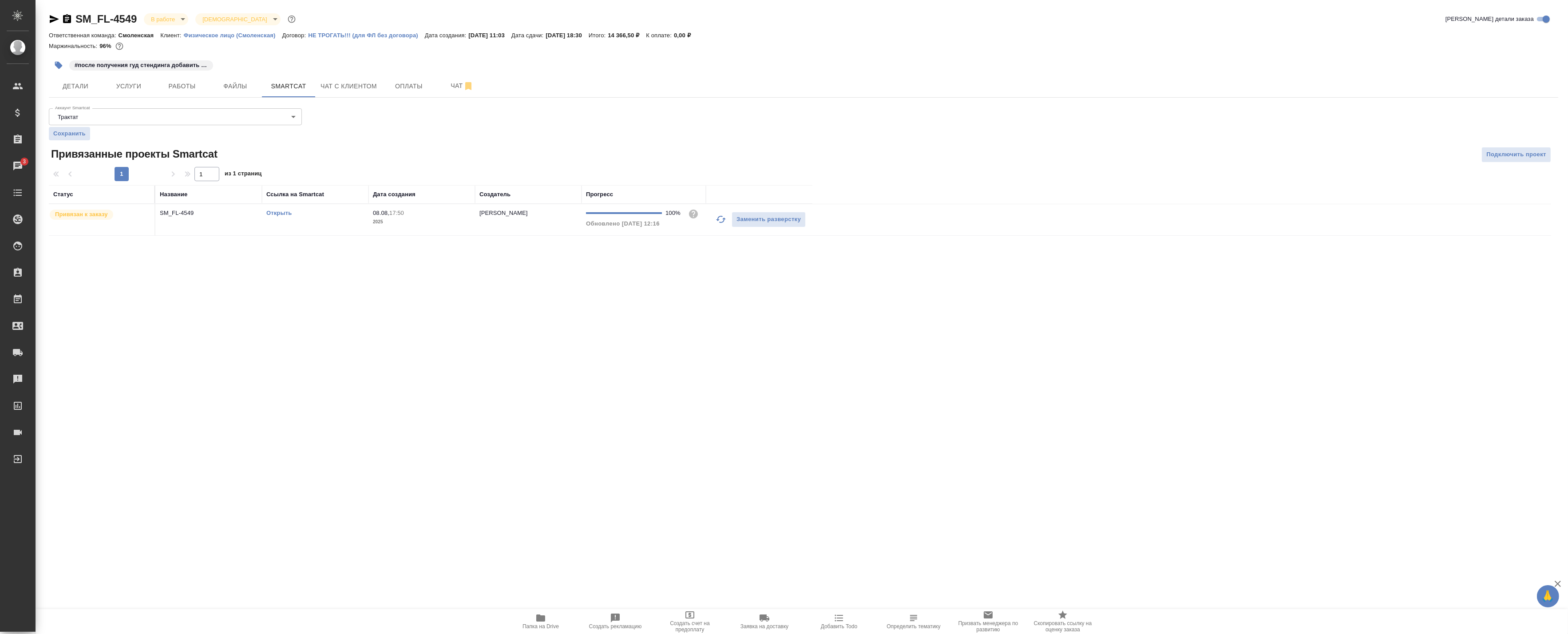
click at [286, 211] on link "Открыть" at bounding box center [279, 213] width 26 height 7
click at [540, 618] on icon "button" at bounding box center [541, 618] width 9 height 7
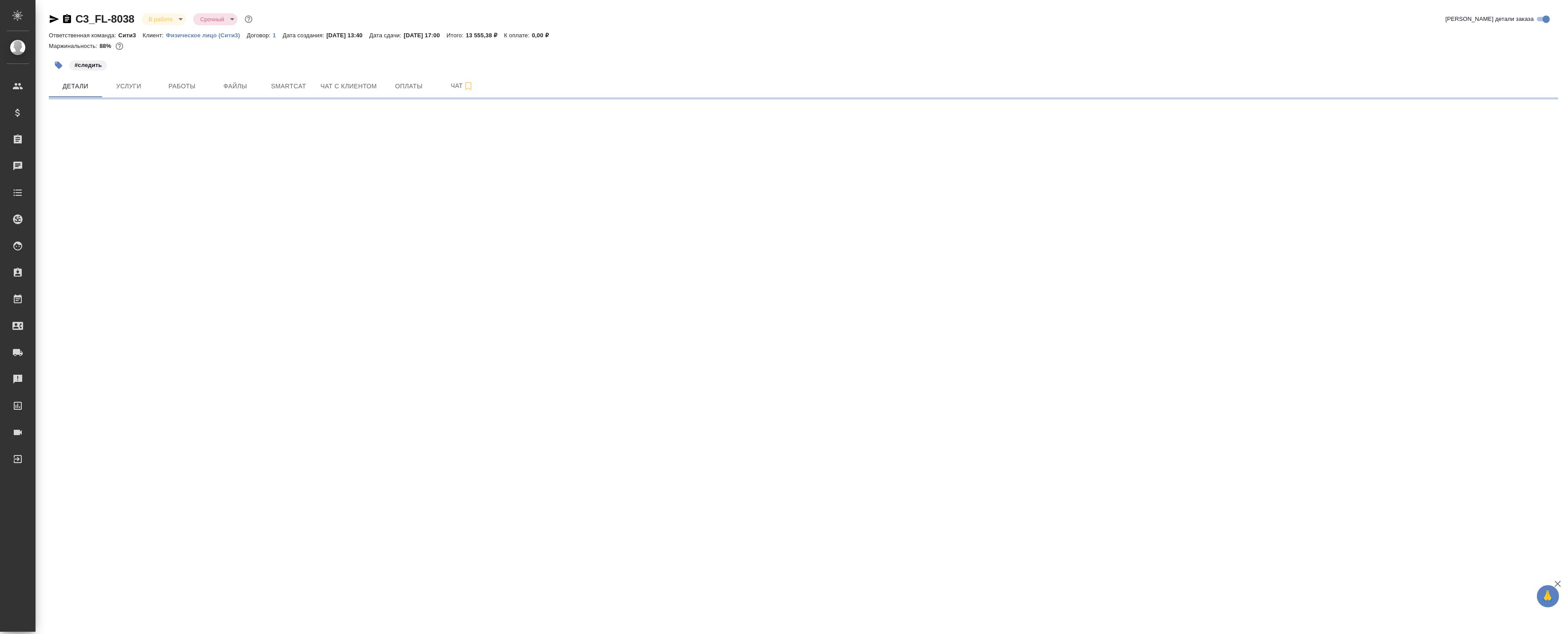
select select "RU"
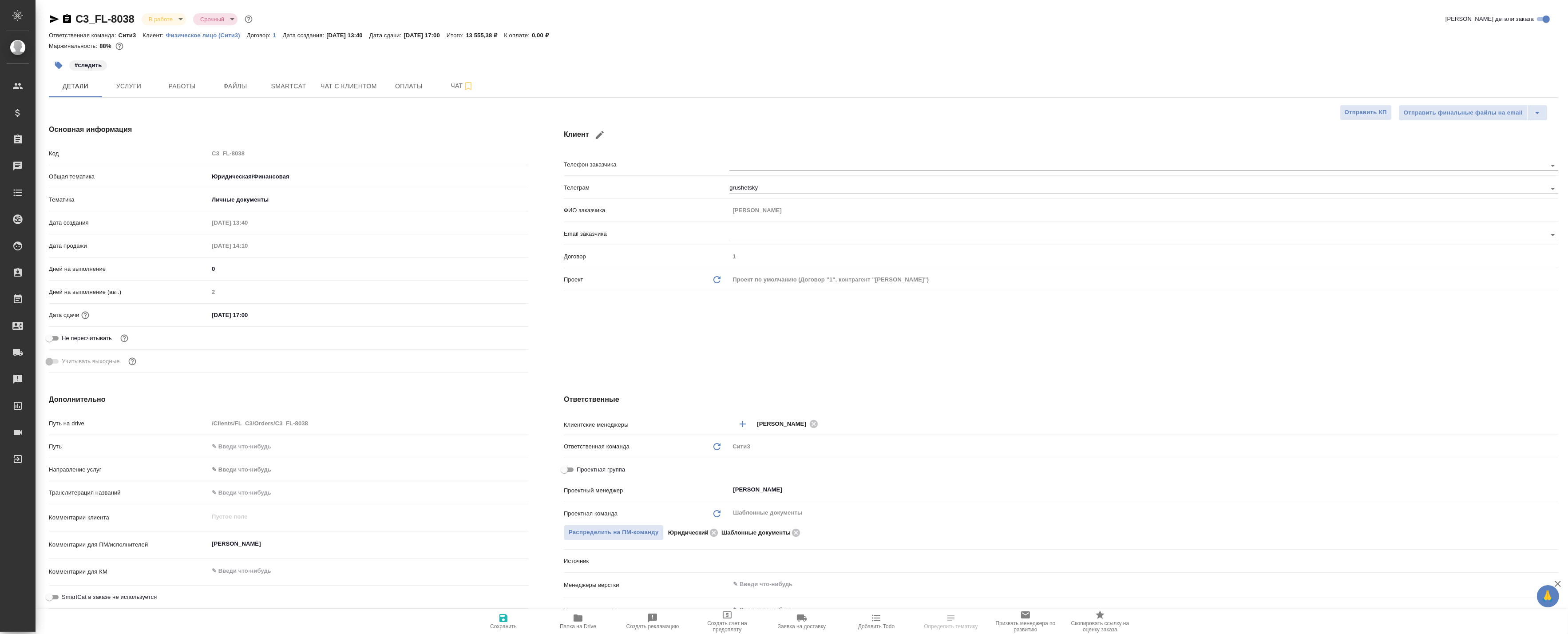
type textarea "x"
click at [305, 76] on button "Smartcat" at bounding box center [289, 86] width 54 height 22
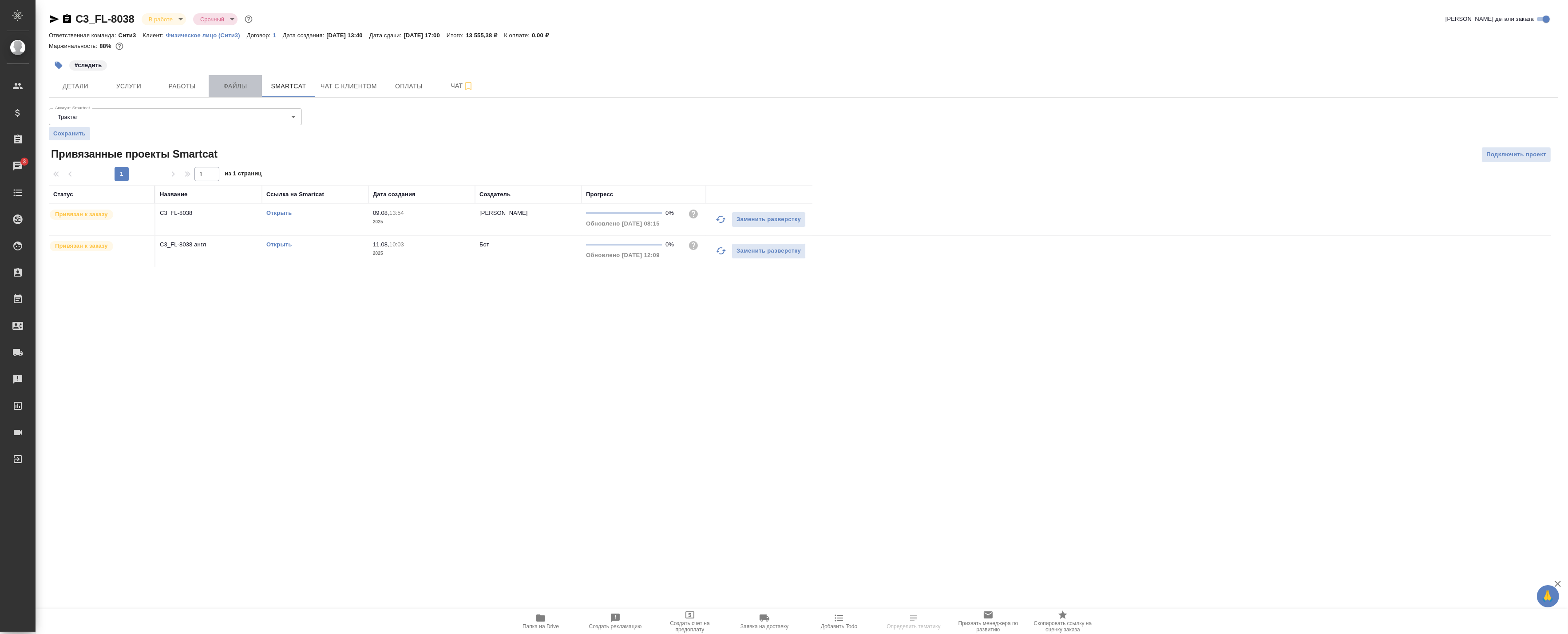
click at [250, 78] on button "Файлы" at bounding box center [236, 86] width 54 height 22
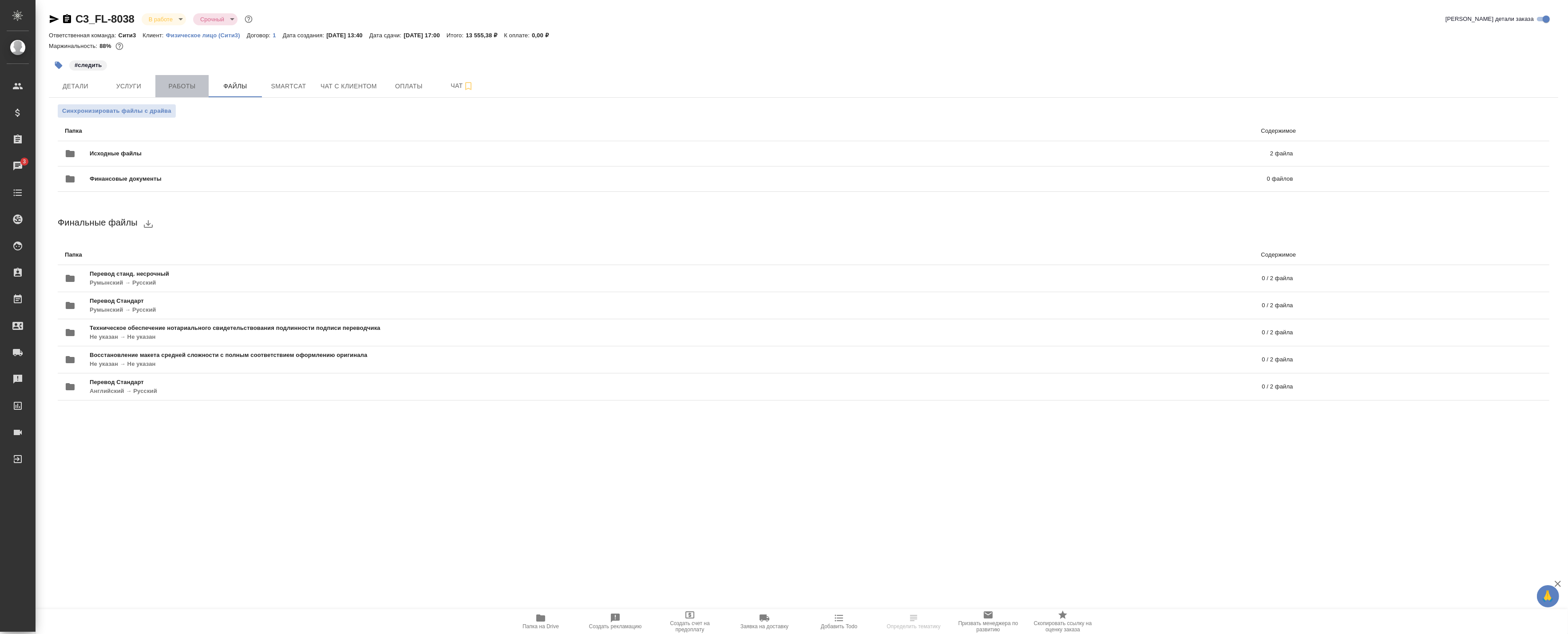
click at [193, 81] on span "Работы" at bounding box center [182, 86] width 43 height 11
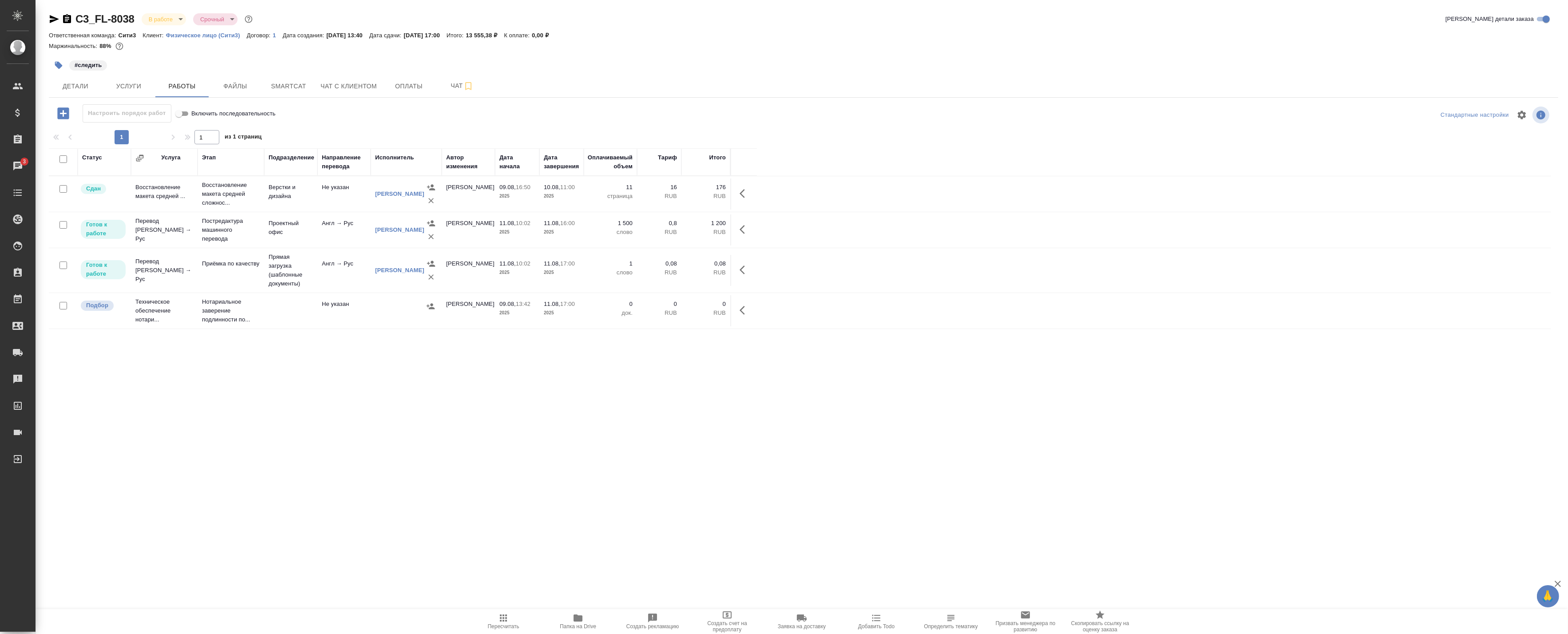
click at [586, 619] on span "Папка на Drive" at bounding box center [578, 621] width 64 height 17
click at [61, 82] on span "Детали" at bounding box center [75, 86] width 43 height 11
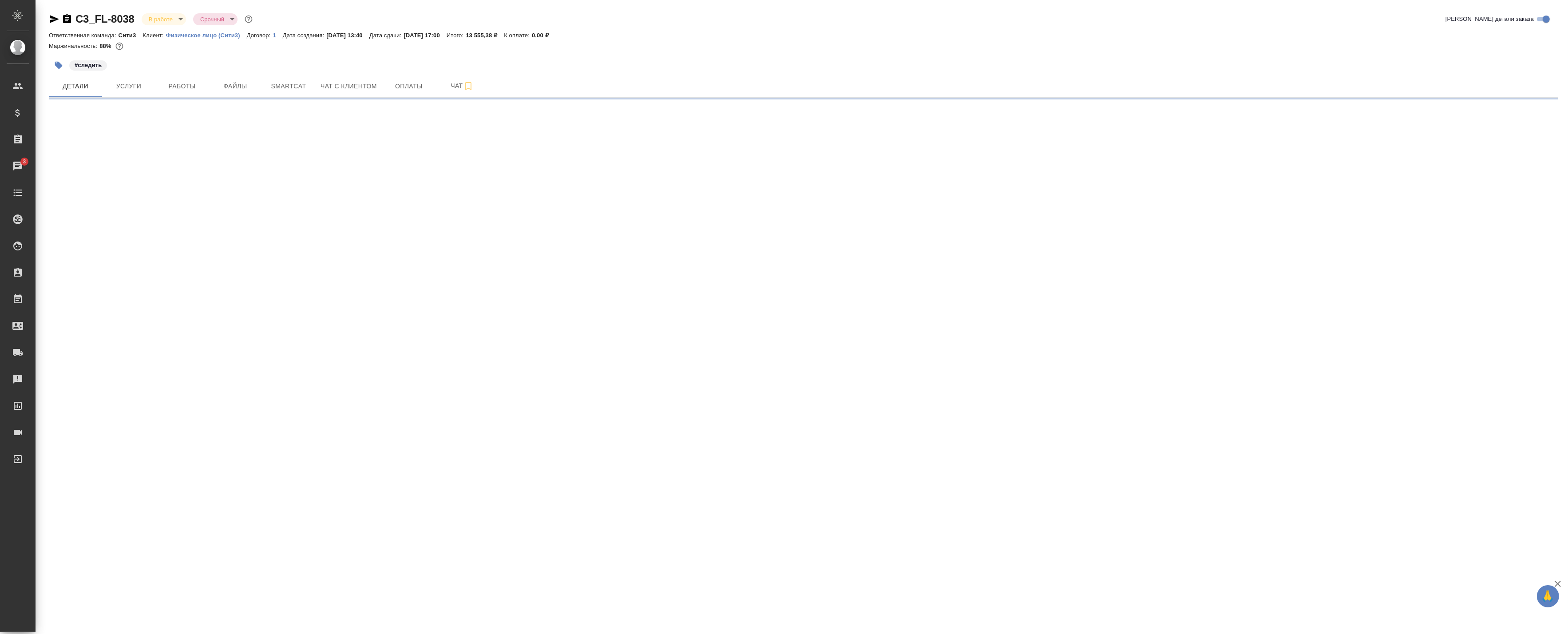
select select "RU"
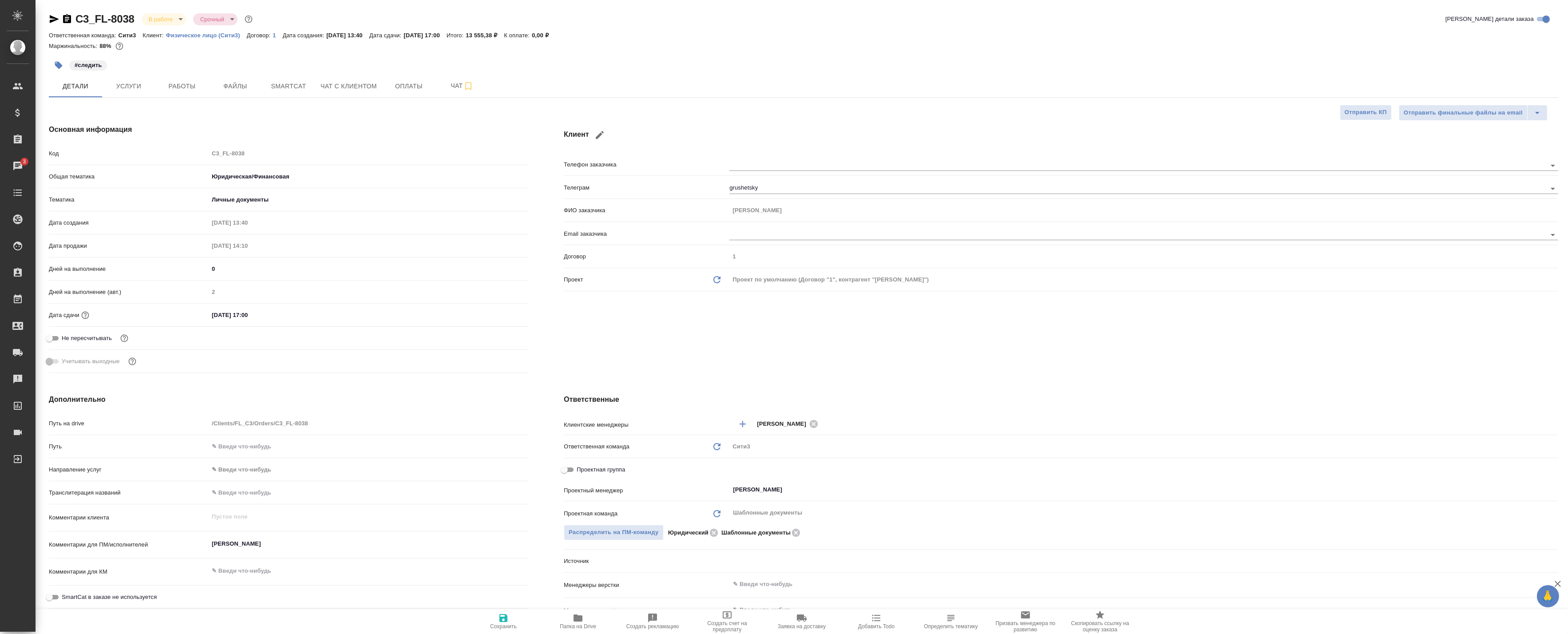
type textarea "x"
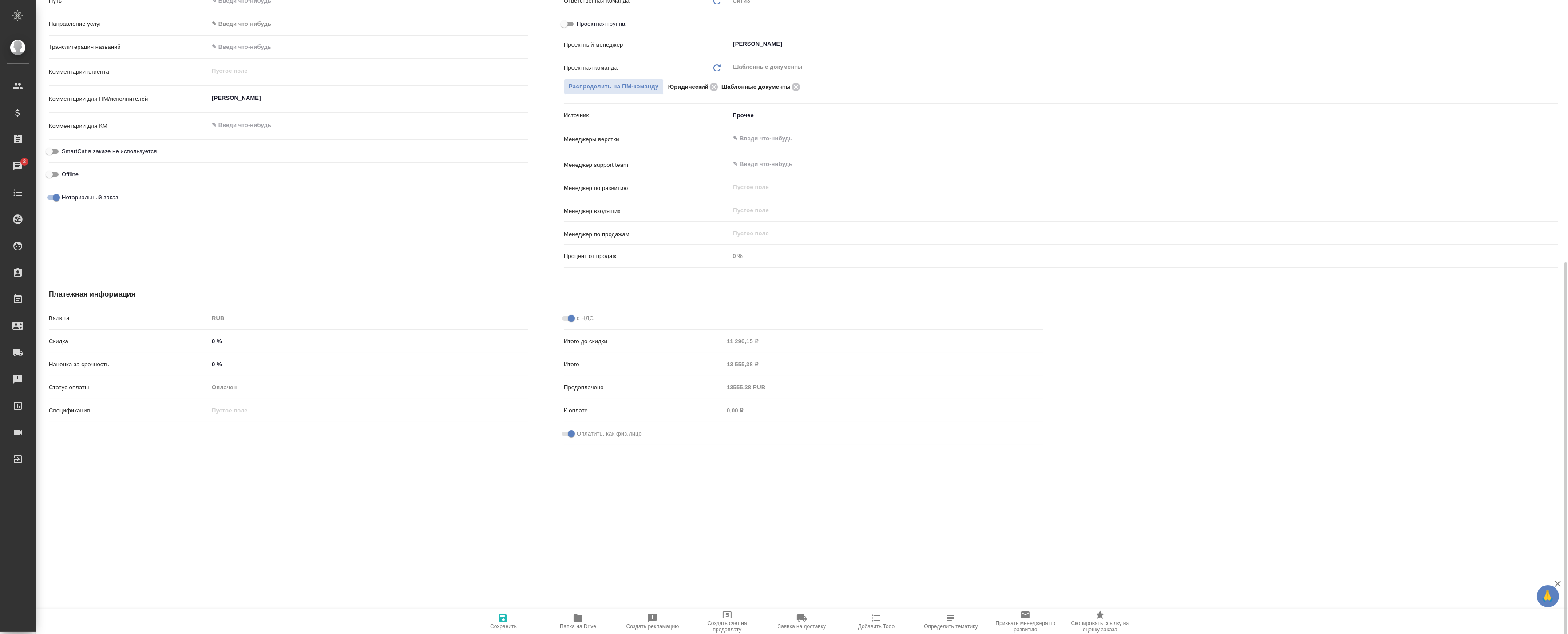
scroll to position [446, 0]
click at [990, 473] on div "C3_FL-8038 В работе inProgress Срочный urgent Кратко детали заказа Ответственна…" at bounding box center [802, 317] width 1533 height 634
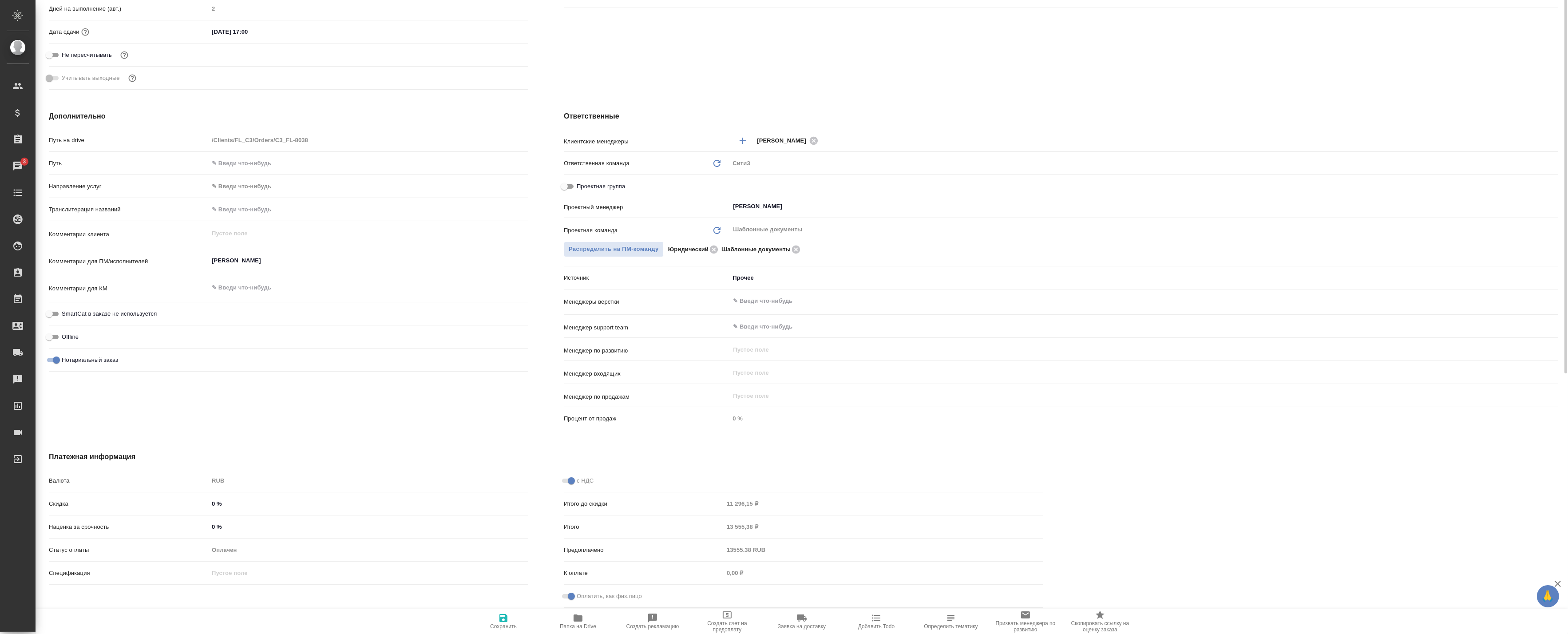
scroll to position [0, 0]
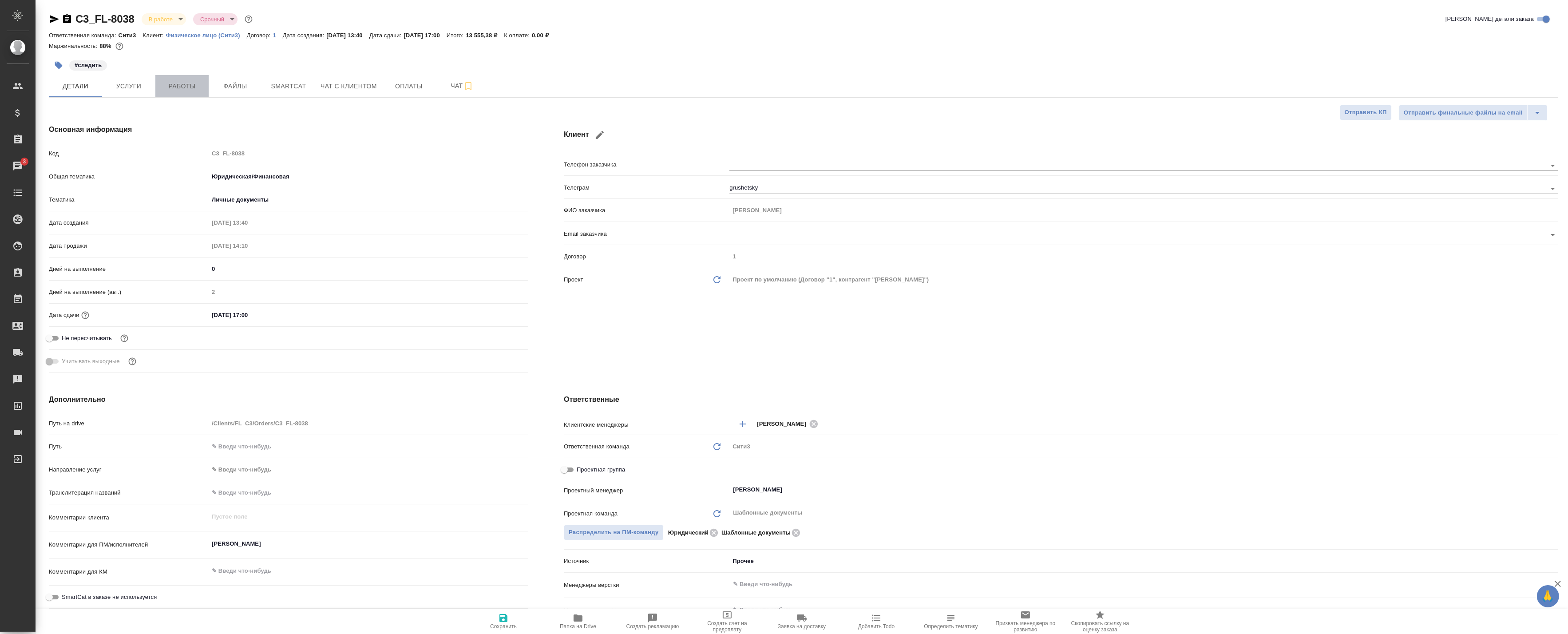
click at [182, 79] on button "Работы" at bounding box center [182, 86] width 54 height 22
